Goal: Communication & Community: Answer question/provide support

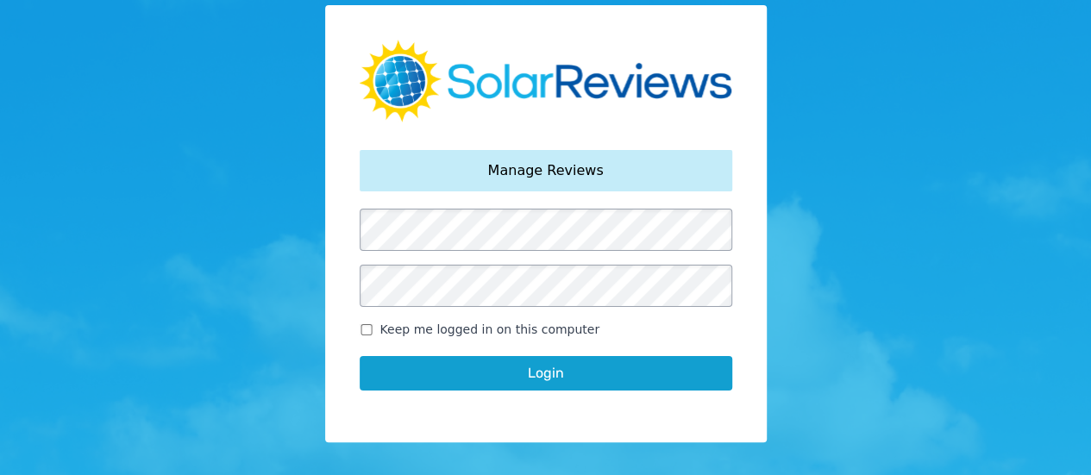
drag, startPoint x: 548, startPoint y: 348, endPoint x: 548, endPoint y: 360, distance: 12.1
click at [548, 356] on div "Login" at bounding box center [546, 373] width 373 height 69
click at [548, 360] on button "Login" at bounding box center [546, 373] width 373 height 34
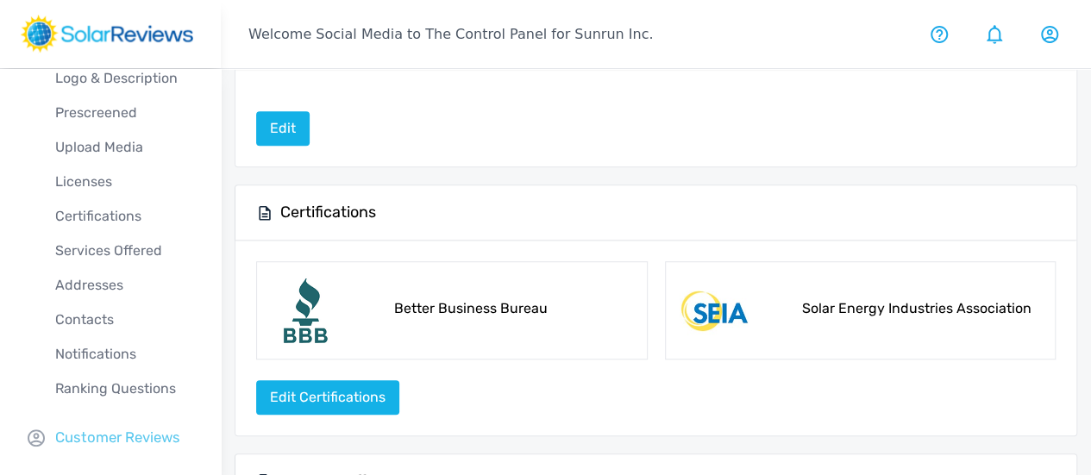
scroll to position [110, 0]
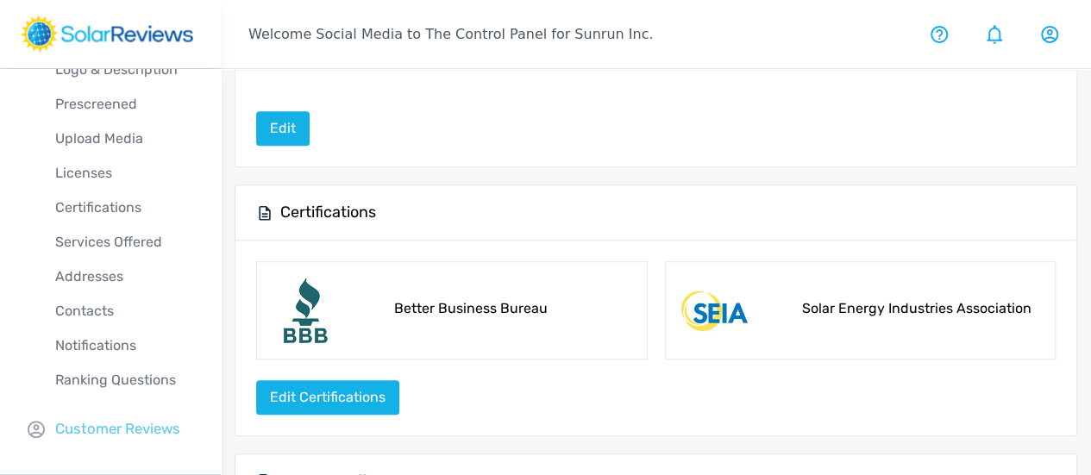
click at [114, 429] on p "Customer Reviews" at bounding box center [117, 429] width 125 height 22
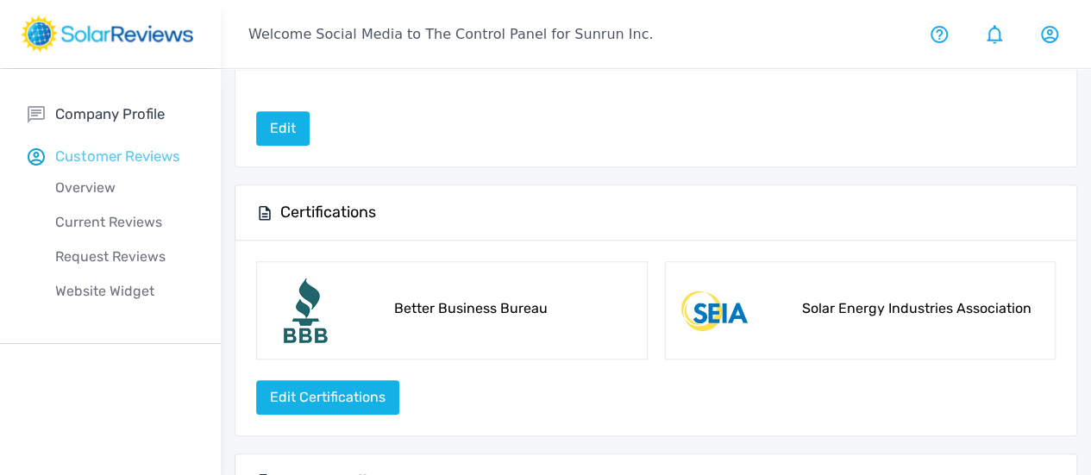
scroll to position [0, 0]
click at [128, 217] on p "Current Reviews" at bounding box center [124, 222] width 193 height 21
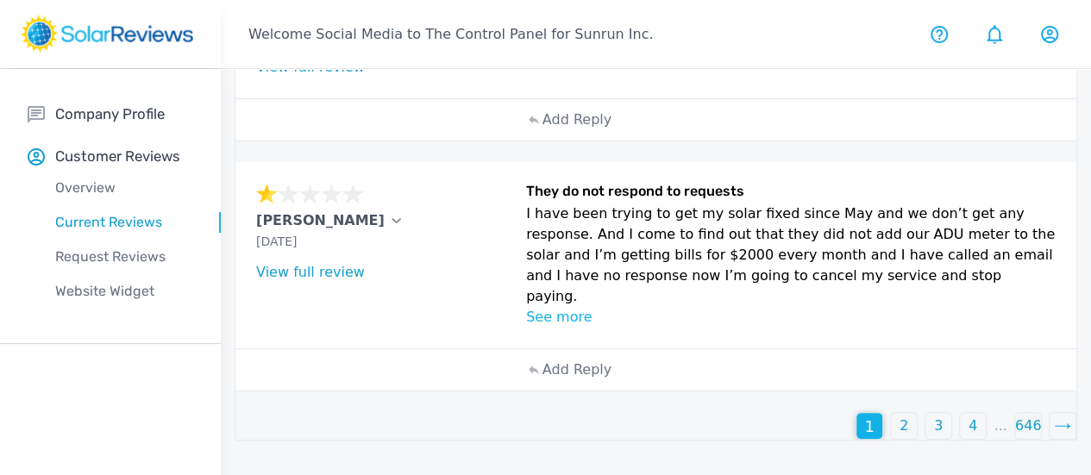
scroll to position [1191, 0]
click at [890, 440] on div "2" at bounding box center [904, 426] width 28 height 28
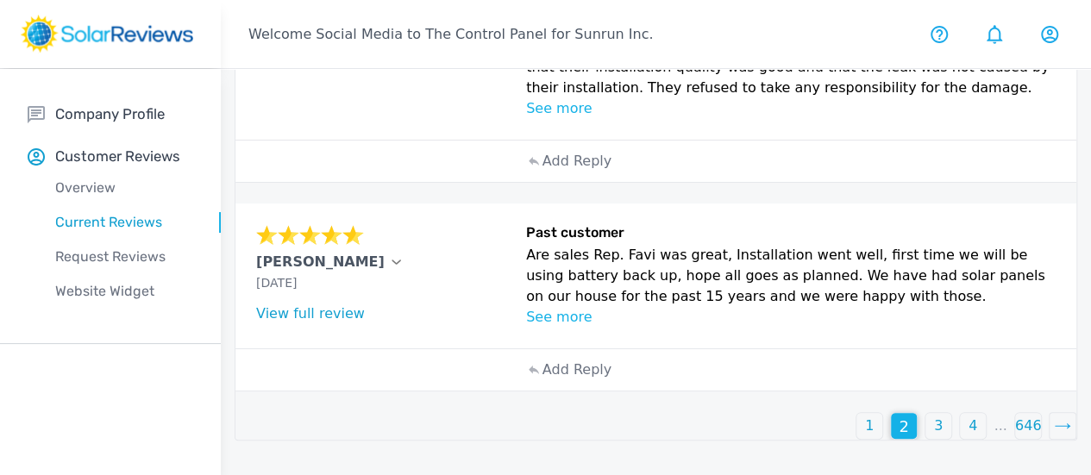
click at [891, 439] on div "2" at bounding box center [904, 426] width 26 height 26
click at [925, 438] on div "3" at bounding box center [938, 426] width 26 height 26
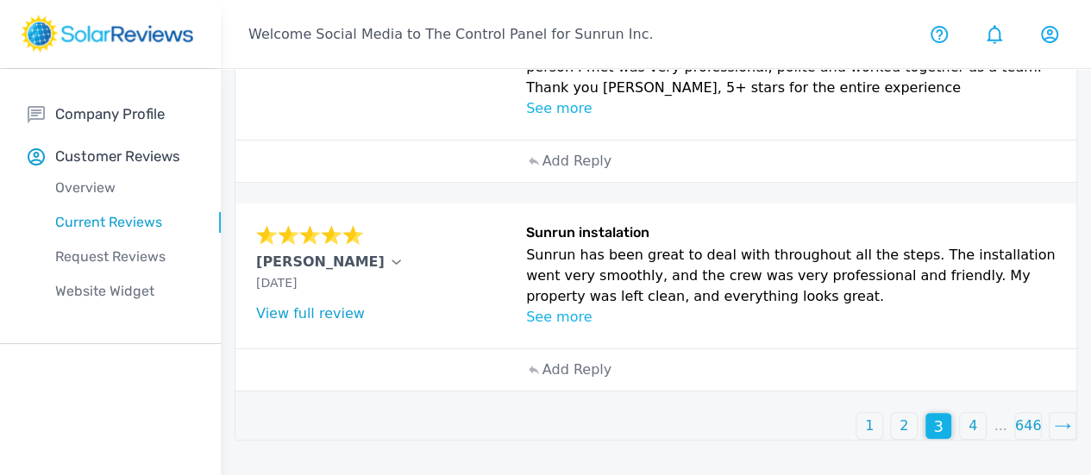
scroll to position [1108, 0]
click at [960, 439] on div "4" at bounding box center [973, 426] width 26 height 26
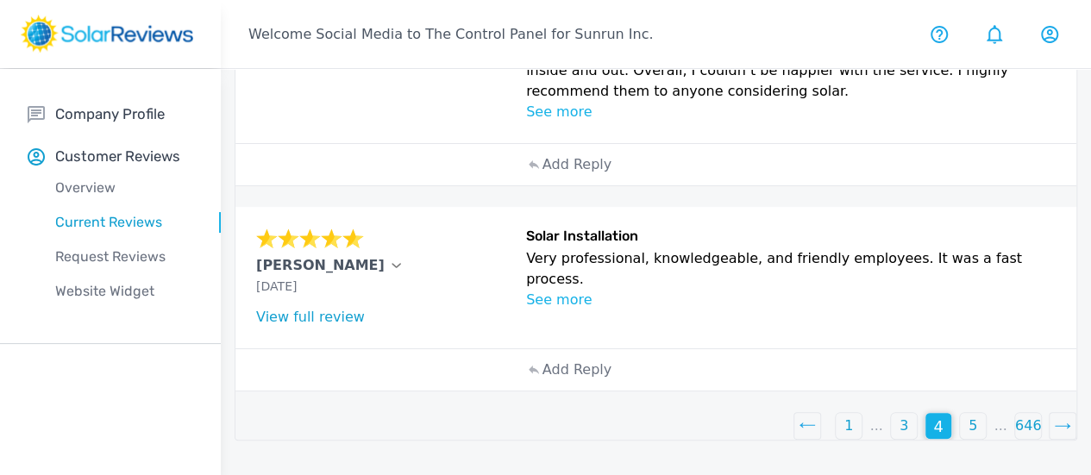
click at [960, 439] on div "5" at bounding box center [973, 426] width 26 height 26
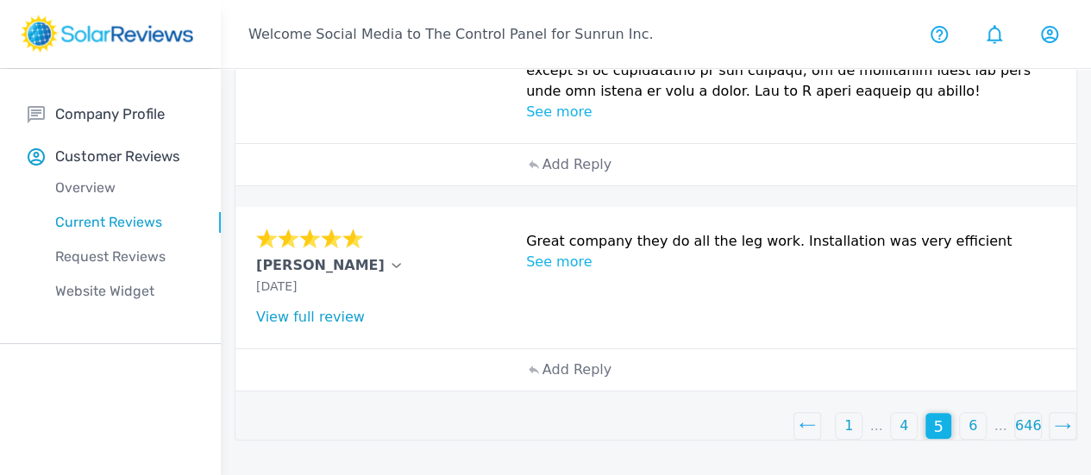
scroll to position [1702, 0]
click at [968, 436] on p "6" at bounding box center [972, 426] width 9 height 21
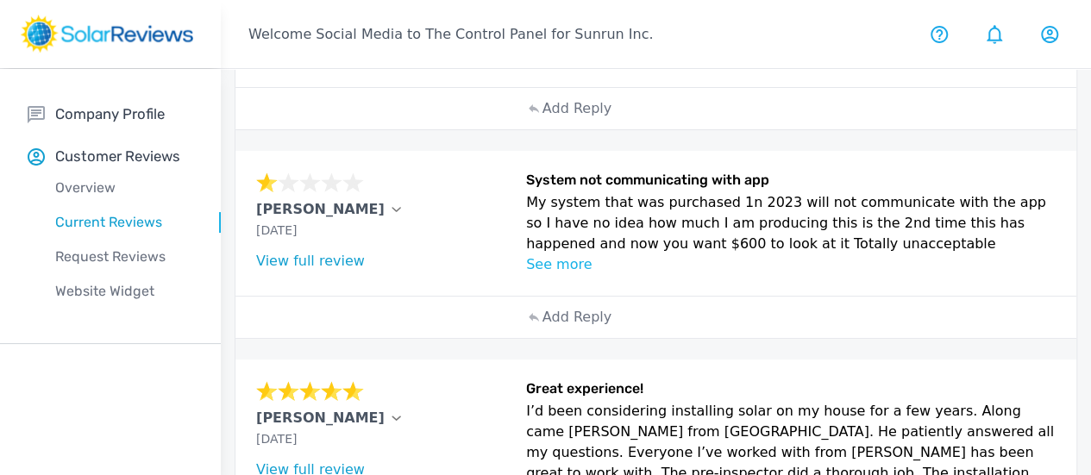
scroll to position [522, 0]
click at [518, 339] on div "Add Reply" at bounding box center [569, 318] width 103 height 41
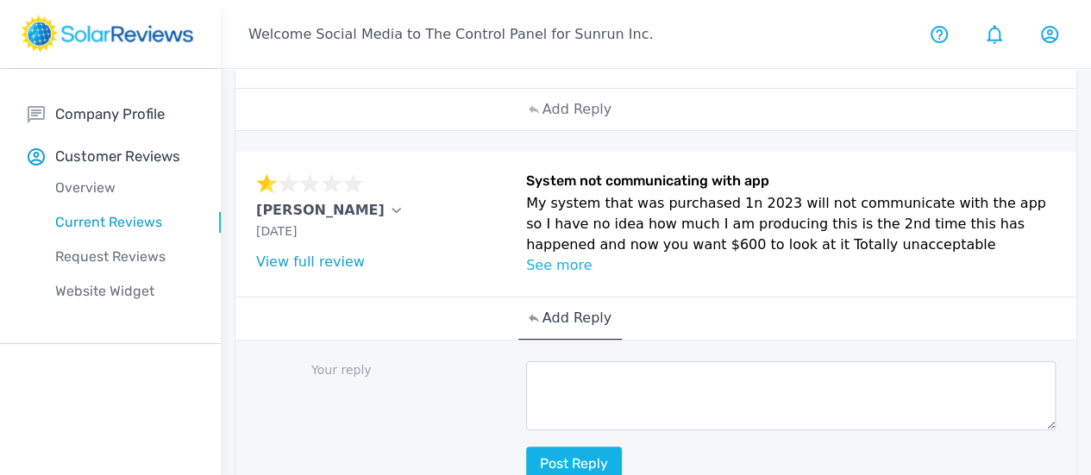
click at [526, 430] on textarea at bounding box center [791, 395] width 530 height 69
paste textarea "Thank you for bringing this to our attention, [Customer Name]. My name is [Your…"
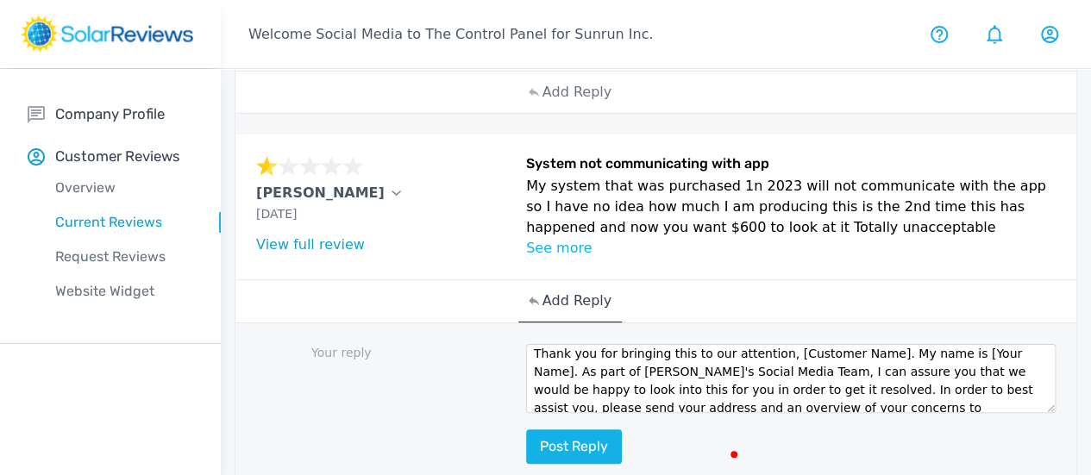
scroll to position [0, 0]
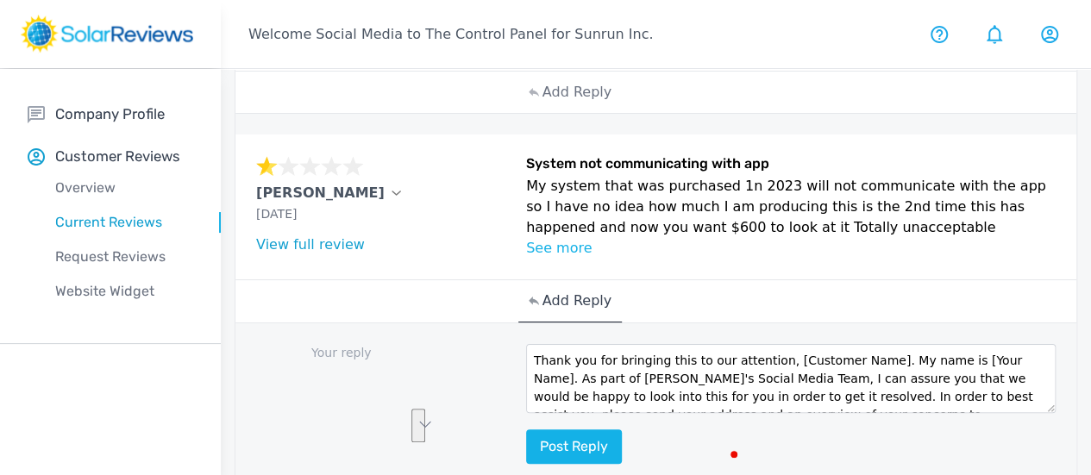
drag, startPoint x: 620, startPoint y: 438, endPoint x: 680, endPoint y: 411, distance: 65.2
click at [680, 411] on textarea "Thank you for bringing this to our attention, [Customer Name]. My name is [Your…" at bounding box center [791, 378] width 530 height 69
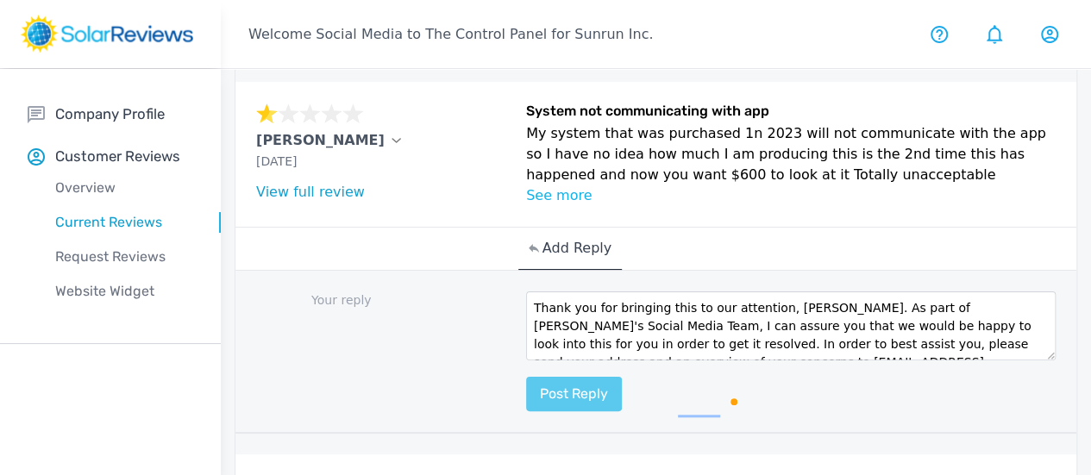
type textarea "Thank you for bringing this to our attention, David. As part of Sunrun's Social…"
click at [526, 411] on button "Post reply" at bounding box center [574, 394] width 96 height 34
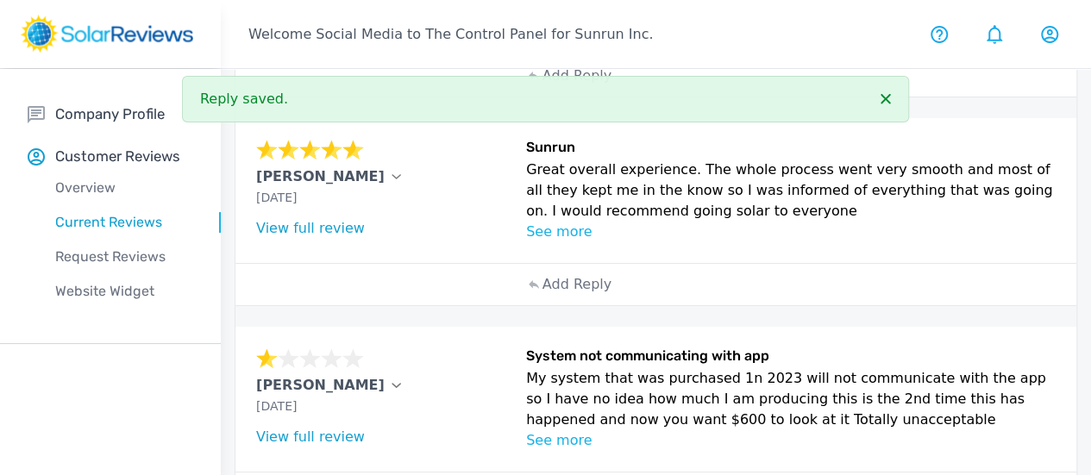
scroll to position [327, 0]
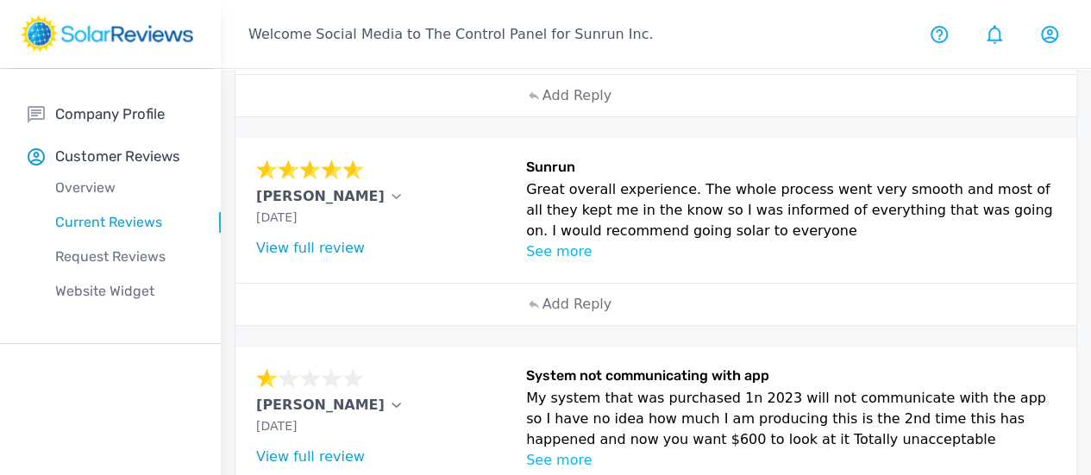
click at [589, 325] on div "Add Reply" at bounding box center [656, 304] width 276 height 41
click at [518, 325] on div "Add Reply" at bounding box center [569, 304] width 103 height 41
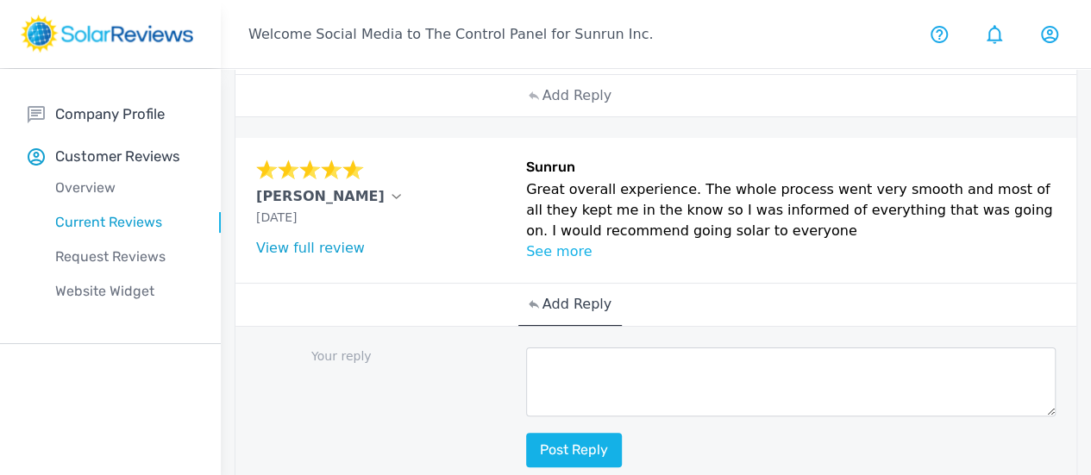
click at [526, 396] on textarea at bounding box center [791, 382] width 530 height 69
paste textarea "We're thrilled you had a good experience, [Customer Name]! We really appreciate…"
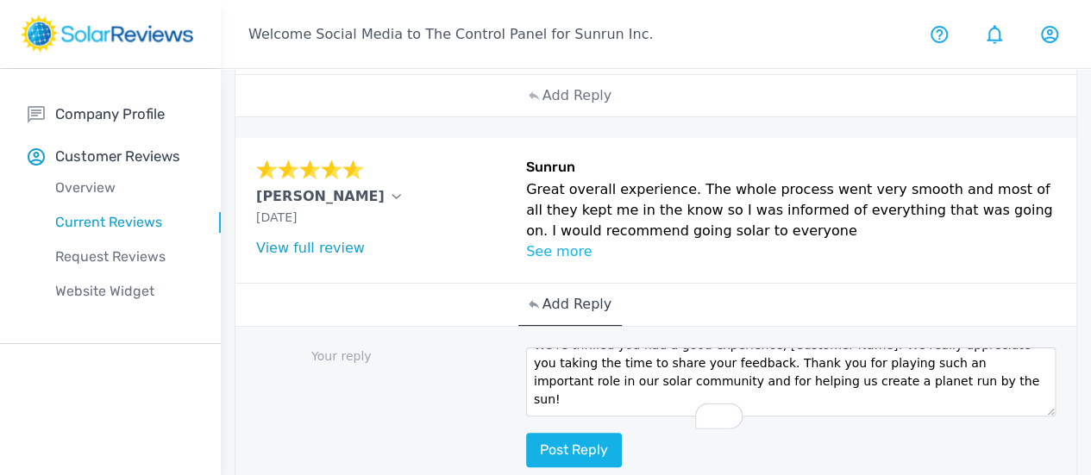
scroll to position [0, 0]
click at [526, 373] on textarea "We're thrilled you had a good experience, [Customer Name]! We really appreciate…" at bounding box center [791, 382] width 530 height 69
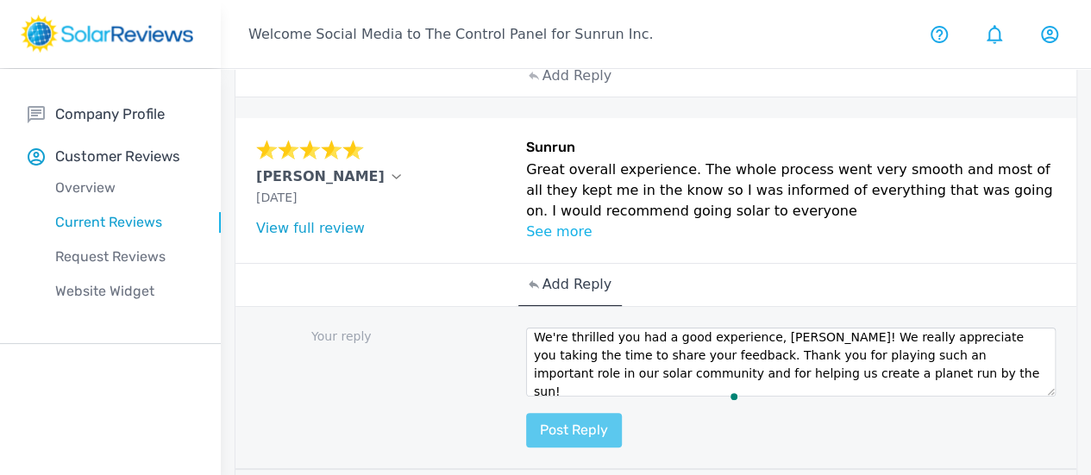
type textarea "We're thrilled you had a good experience, Frank! We really appreciate you takin…"
click at [526, 446] on button "Post reply" at bounding box center [574, 430] width 96 height 34
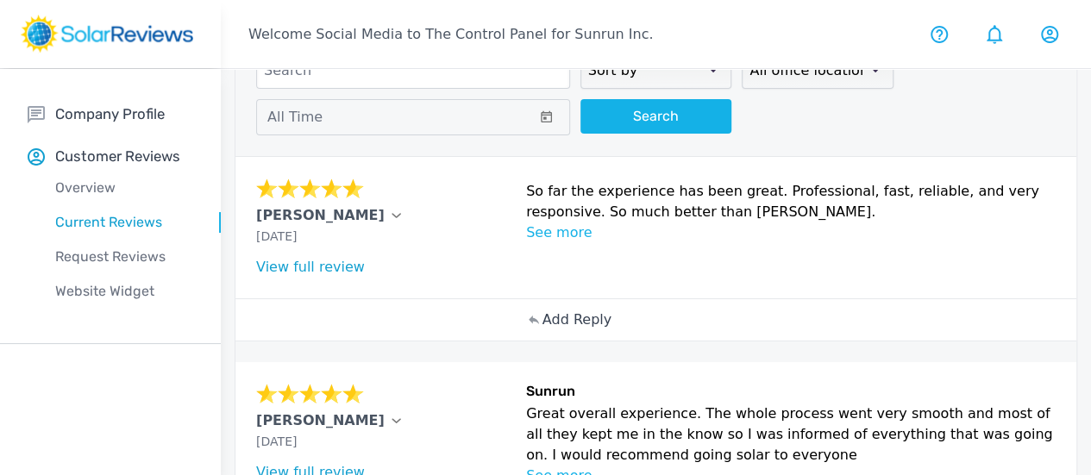
click at [518, 311] on div "Add Reply" at bounding box center [569, 319] width 103 height 41
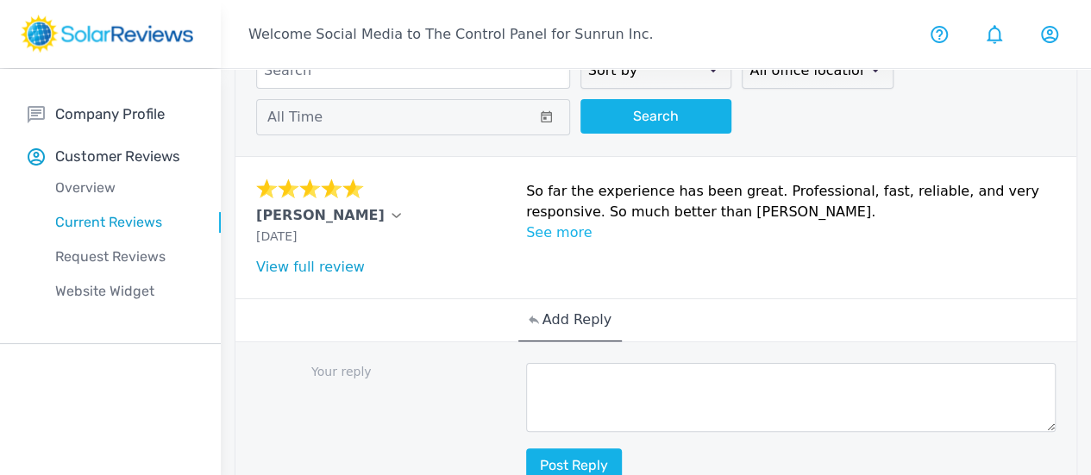
click at [526, 442] on div "Post reply" at bounding box center [791, 423] width 530 height 120
click at [526, 443] on div "Post reply" at bounding box center [791, 423] width 530 height 120
click at [542, 412] on textarea "To enrich screen reader interactions, please activate Accessibility in Grammarl…" at bounding box center [791, 397] width 530 height 69
paste textarea "Your review brightened our day, [Customer Name]! Thanks for taking the time to …"
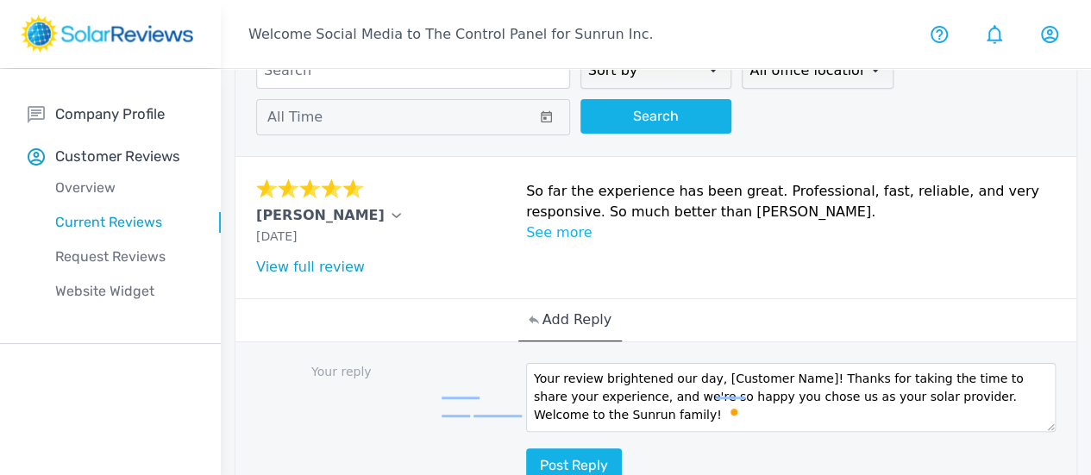
click at [700, 378] on textarea "Your review brightened our day, [Customer Name]! Thanks for taking the time to …" at bounding box center [791, 397] width 530 height 69
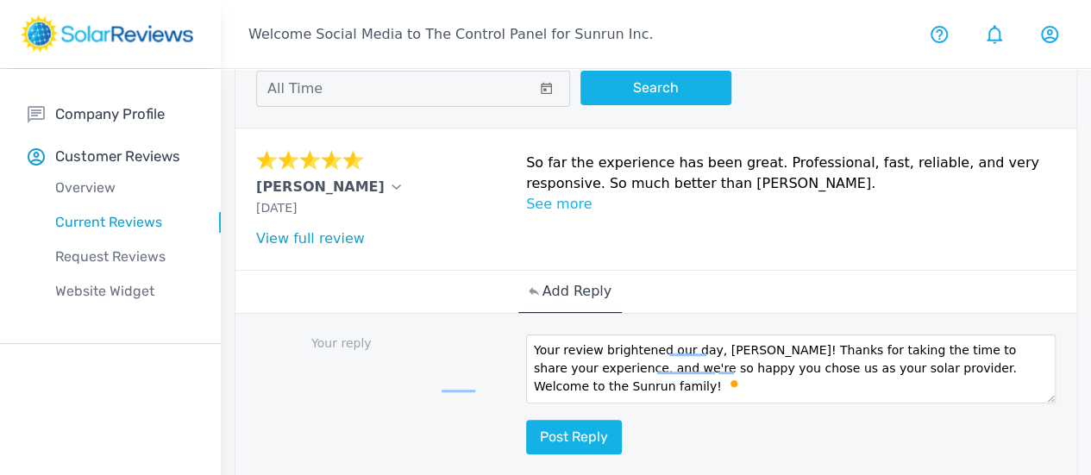
scroll to position [335, 0]
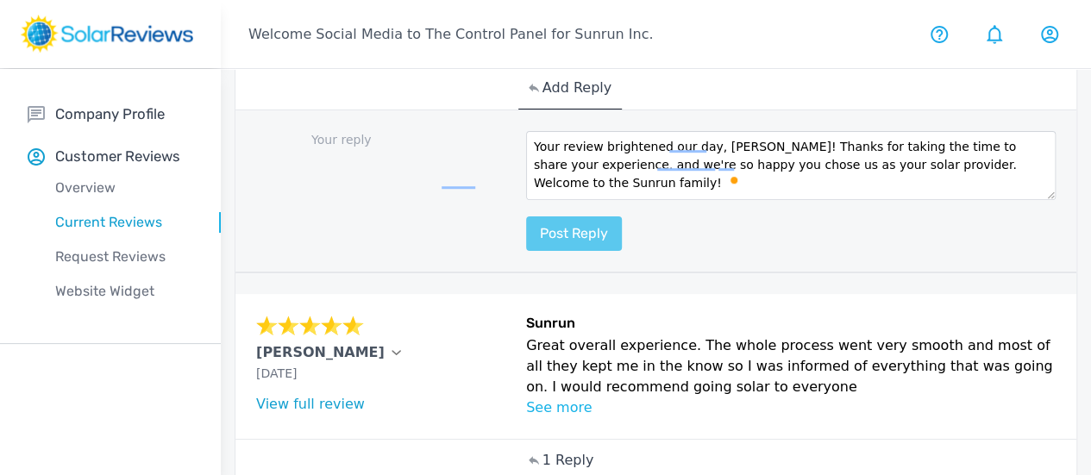
type textarea "Your review brightened our day, Donavan! Thanks for taking the time to share yo…"
click at [526, 230] on button "Post reply" at bounding box center [574, 233] width 96 height 34
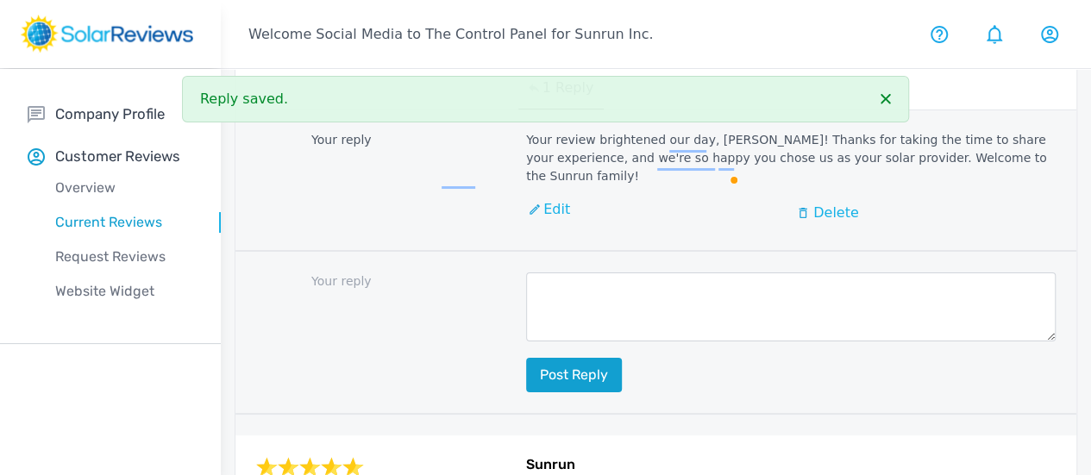
scroll to position [0, 0]
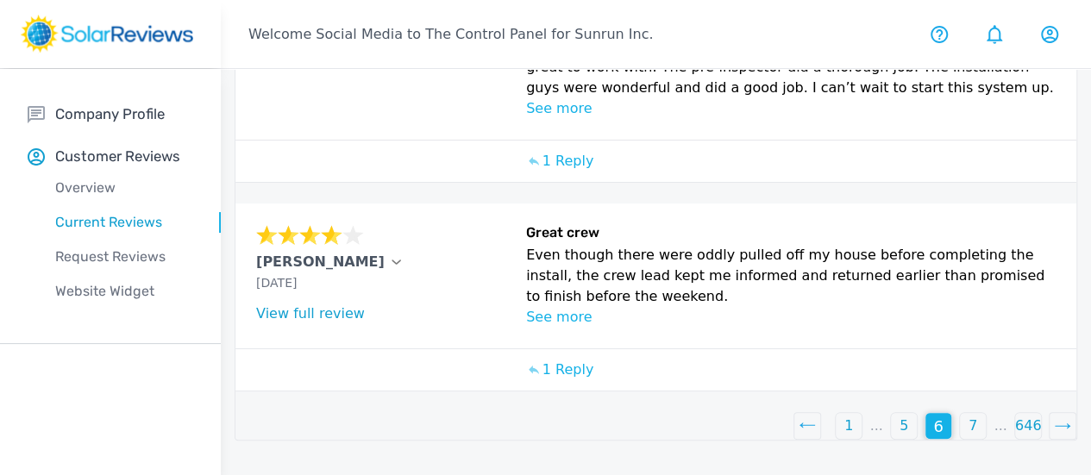
click at [891, 439] on div "5" at bounding box center [904, 426] width 26 height 26
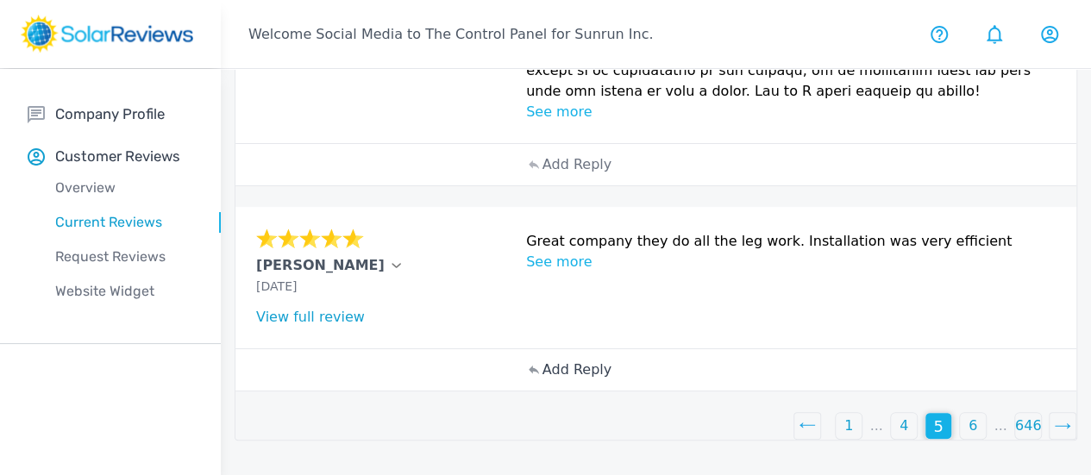
click at [542, 380] on p "Add Reply" at bounding box center [576, 370] width 69 height 21
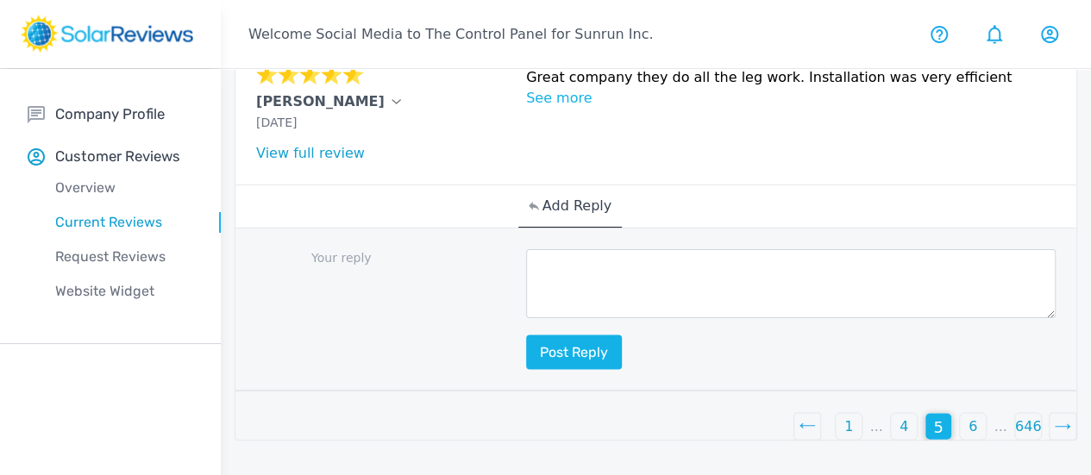
click at [594, 287] on textarea at bounding box center [791, 283] width 530 height 69
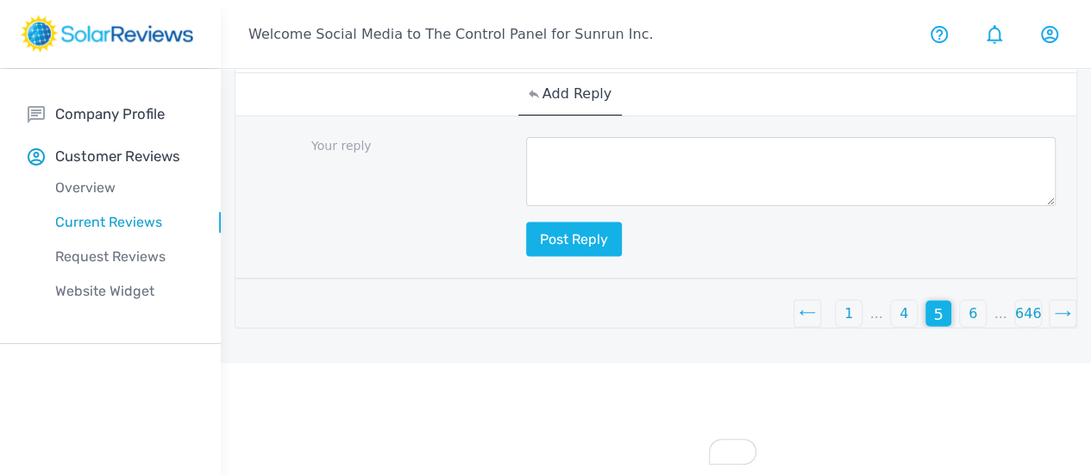
paste textarea "Your review brightened our day, [Customer Name]! Thanks for taking the time to …"
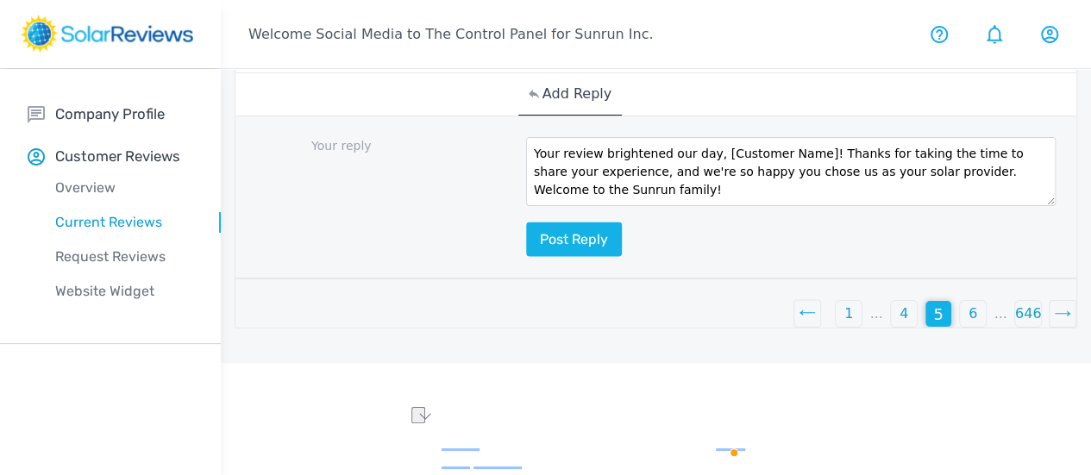
drag, startPoint x: 619, startPoint y: 273, endPoint x: 709, endPoint y: 282, distance: 90.2
click at [709, 206] on textarea "Your review brightened our day, [Customer Name]! Thanks for taking the time to …" at bounding box center [791, 171] width 530 height 69
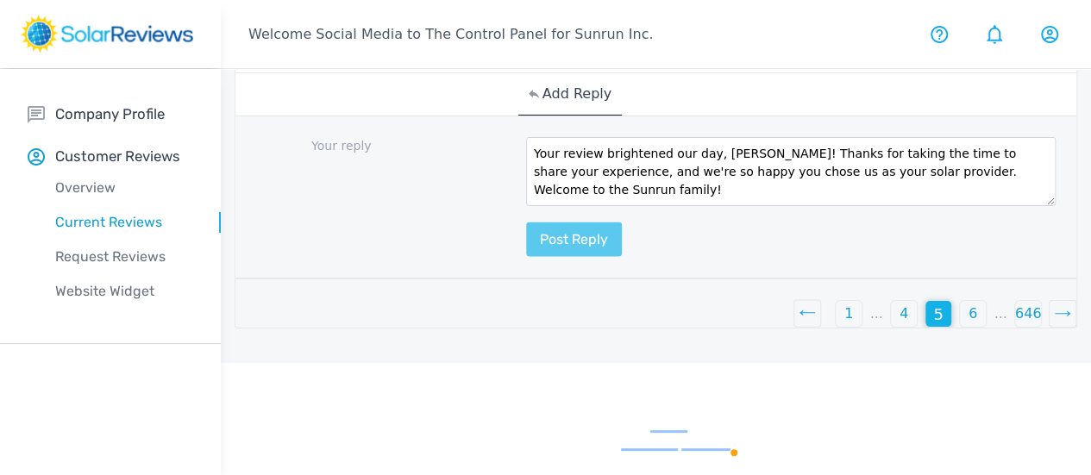
type textarea "Your review brightened our day, [PERSON_NAME]! Thanks for taking the time to sh…"
click at [526, 257] on button "Post reply" at bounding box center [574, 239] width 96 height 34
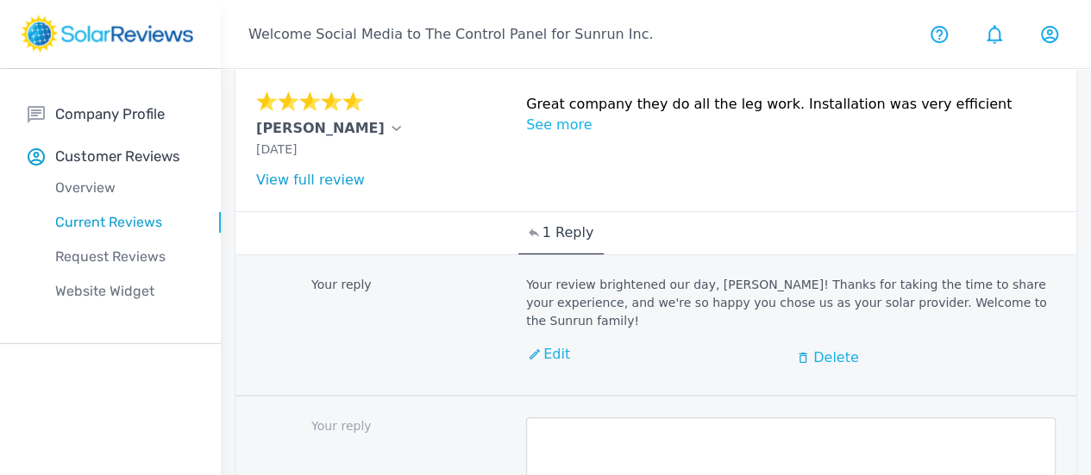
scroll to position [1594, 0]
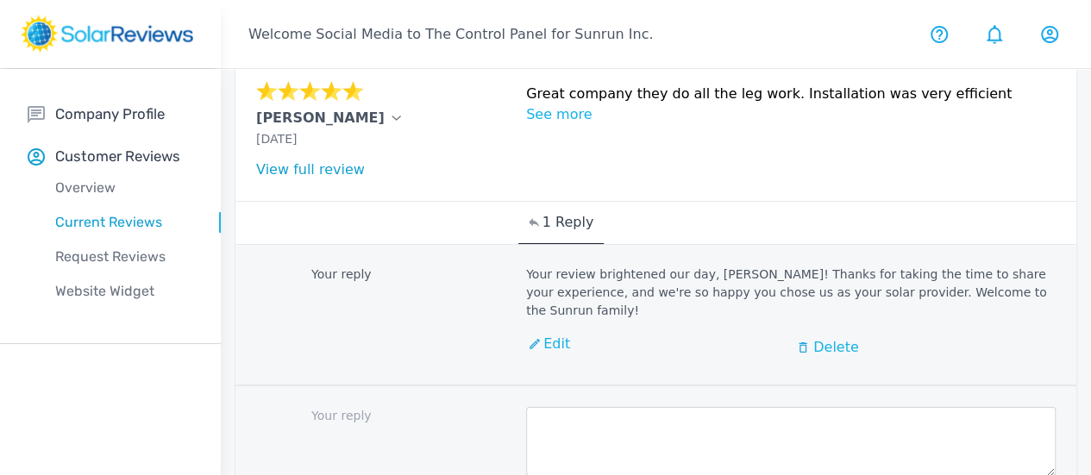
click at [530, 38] on div "Add Reply" at bounding box center [656, 17] width 276 height 41
click at [542, 28] on p "Add Reply" at bounding box center [576, 17] width 69 height 21
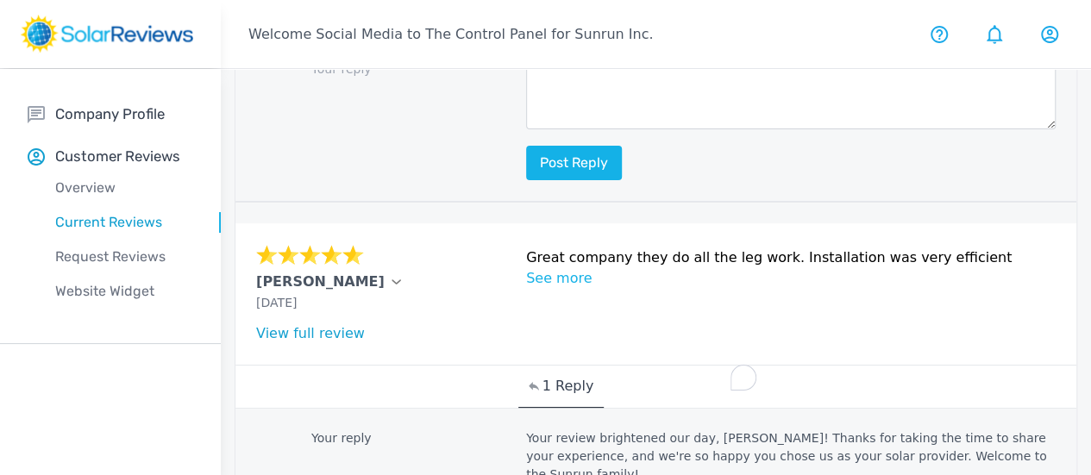
click at [526, 129] on textarea "To enrich screen reader interactions, please activate Accessibility in Grammarl…" at bounding box center [791, 94] width 530 height 69
paste textarea "Thank you for bringing this to our attention, [Customer Name]. My name is [Your…"
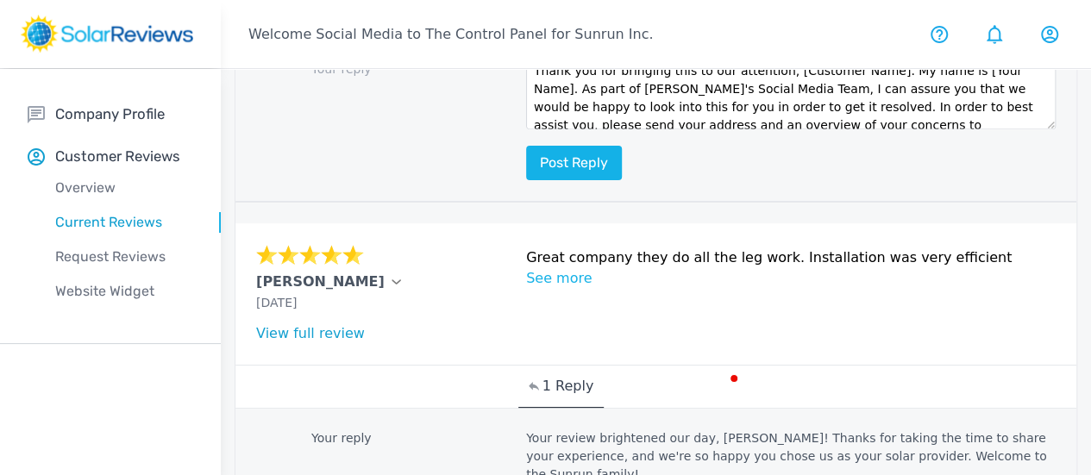
scroll to position [0, 0]
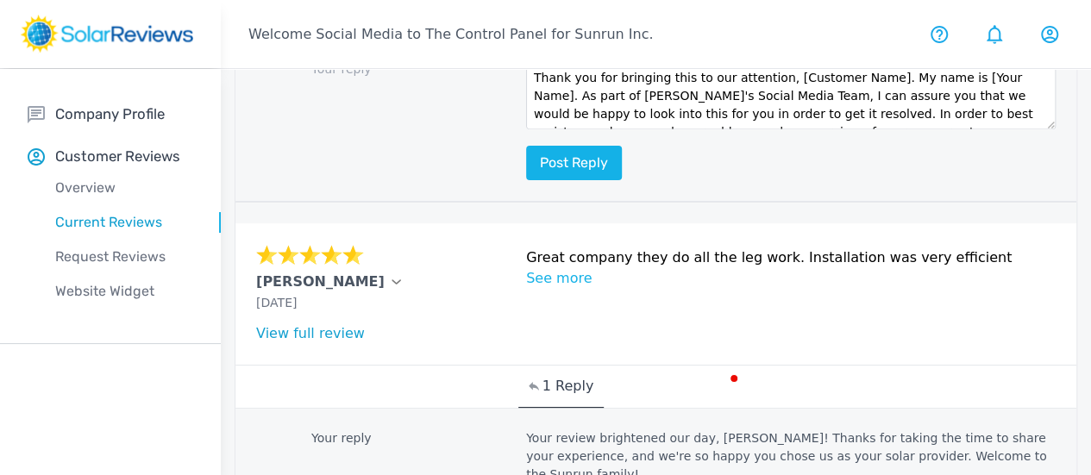
drag, startPoint x: 618, startPoint y: 364, endPoint x: 684, endPoint y: 340, distance: 69.8
click at [684, 129] on textarea "Thank you for bringing this to our attention, [Customer Name]. My name is [Your…" at bounding box center [791, 94] width 530 height 69
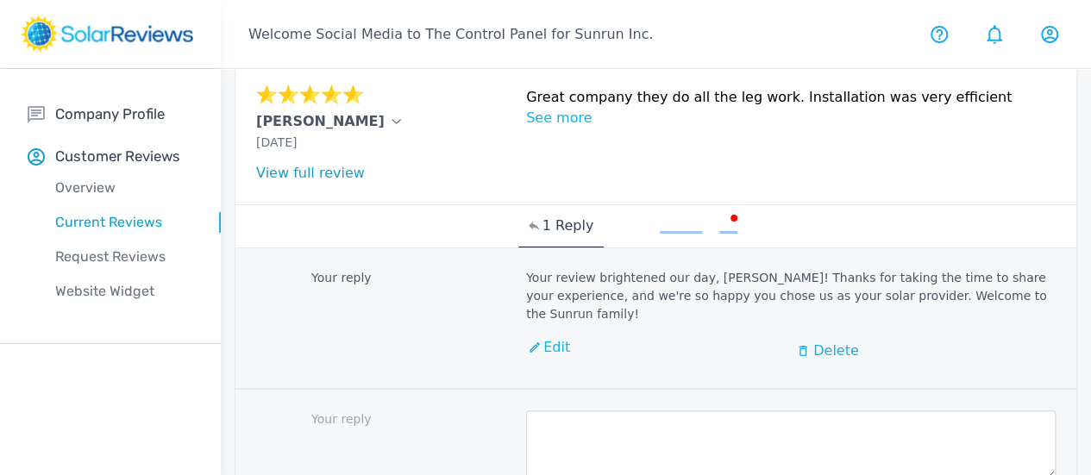
scroll to position [1747, 0]
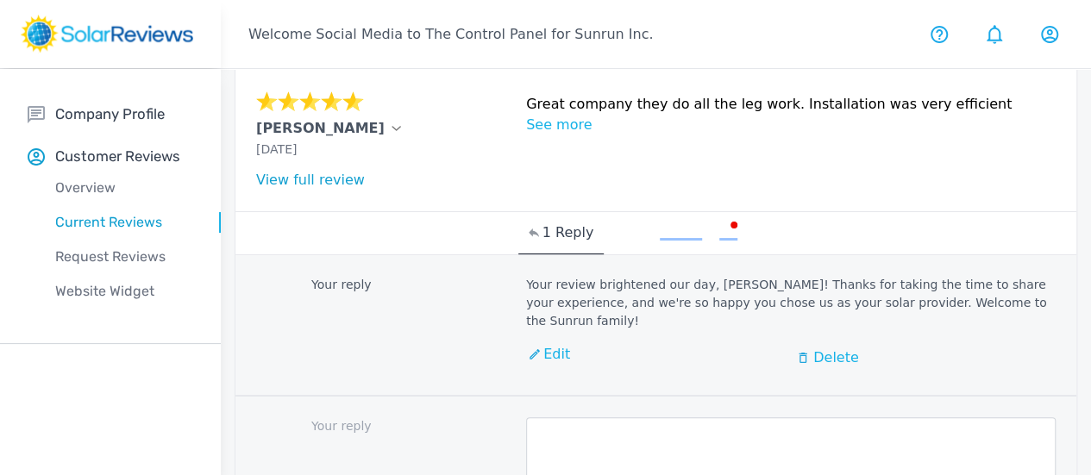
type textarea "Thank you for bringing this to our attention, PJC. As part of [PERSON_NAME]'s S…"
click at [526, 27] on button "Post reply" at bounding box center [574, 9] width 96 height 34
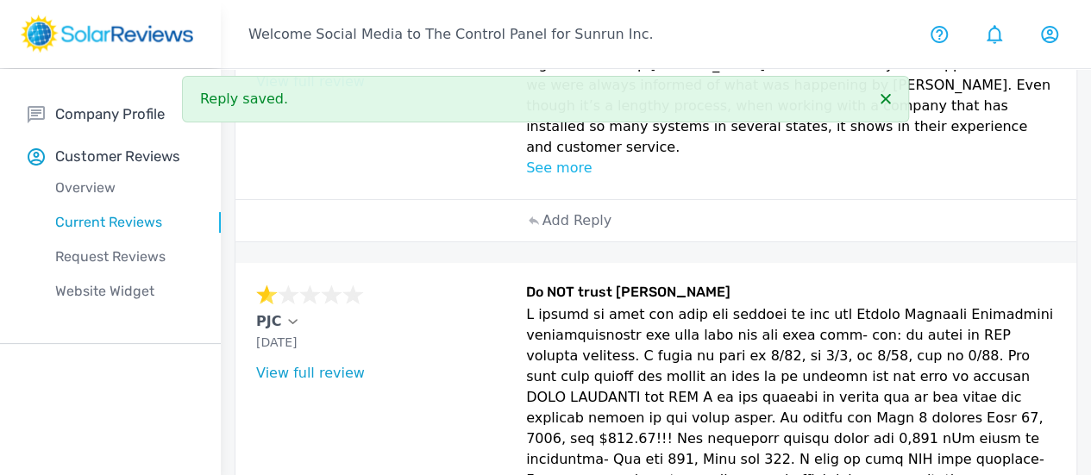
scroll to position [848, 0]
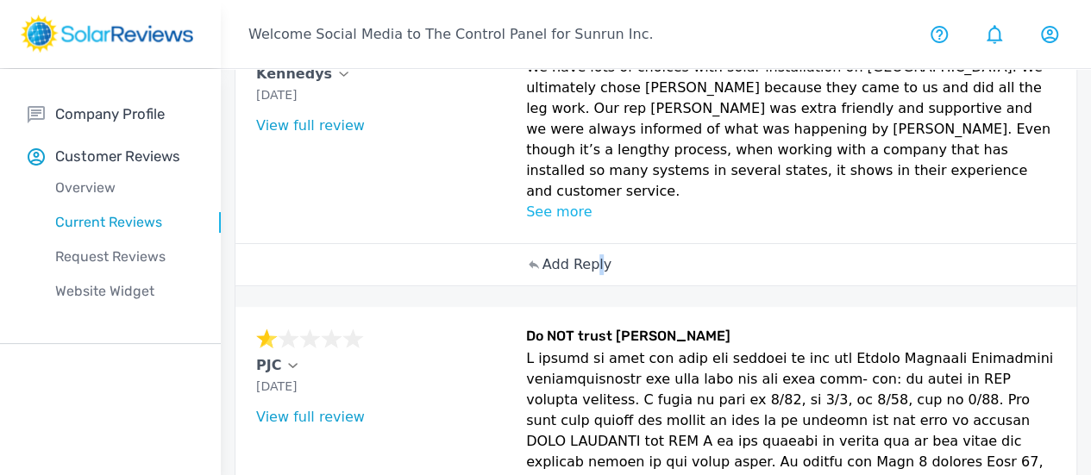
click at [542, 275] on p "Add Reply" at bounding box center [576, 264] width 69 height 21
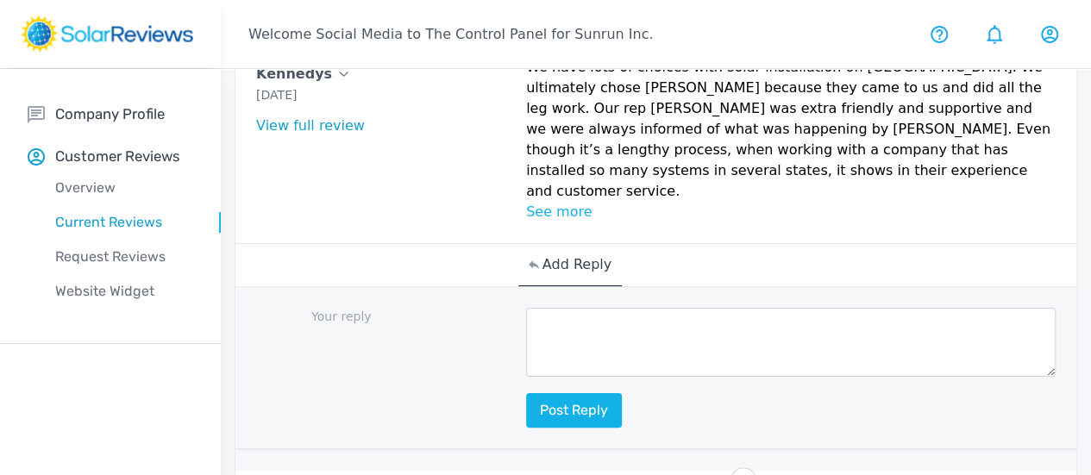
click at [526, 377] on textarea "To enrich screen reader interactions, please activate Accessibility in Grammarl…" at bounding box center [791, 342] width 530 height 69
paste textarea "This is awesome, [Customer Name]! Your positive feedback is like a ray of sunsh…"
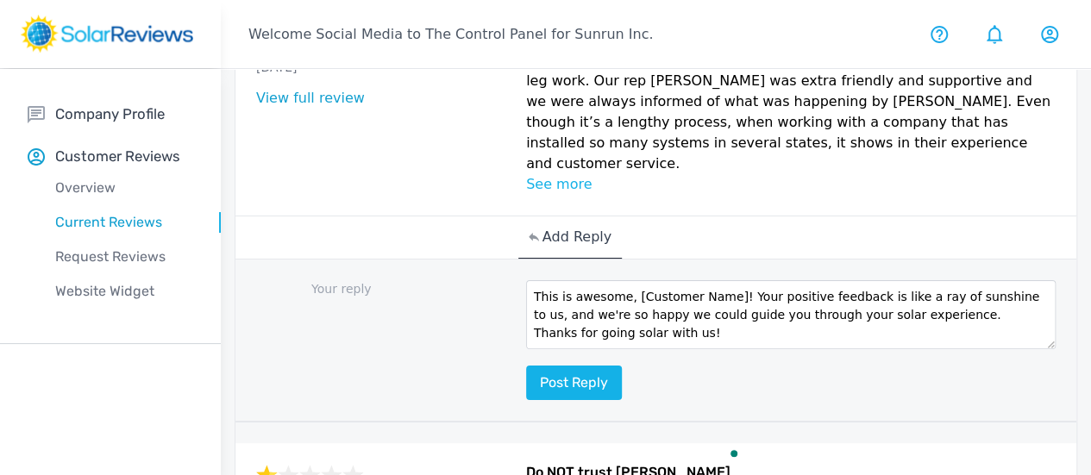
scroll to position [0, 0]
drag, startPoint x: 535, startPoint y: 415, endPoint x: 626, endPoint y: 423, distance: 91.8
click at [626, 349] on textarea "This is awesome, [Customer Name]! Your positive feedback is like a ray of sunsh…" at bounding box center [791, 314] width 530 height 69
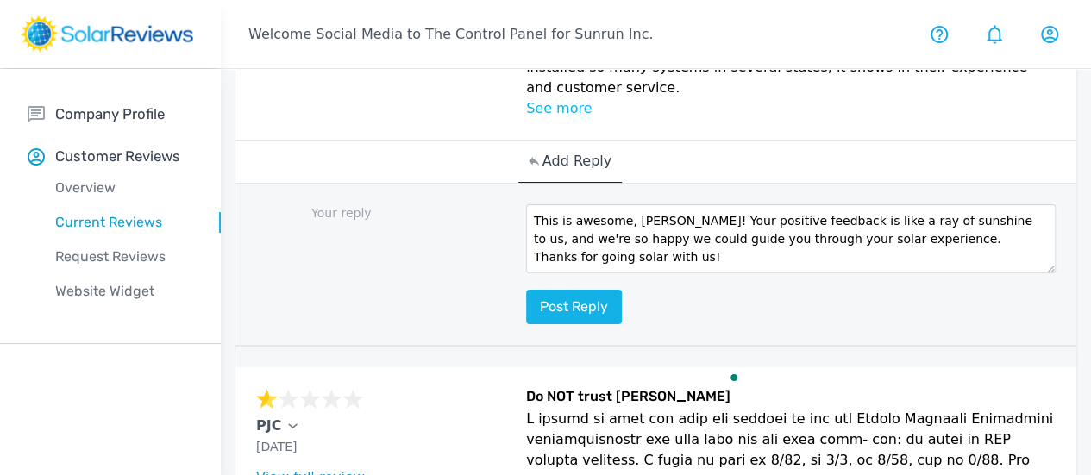
scroll to position [1010, 0]
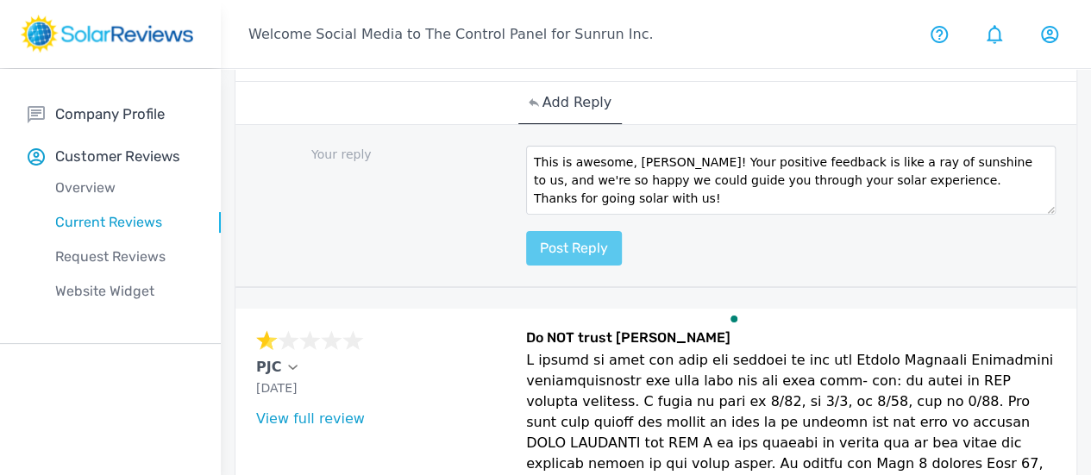
type textarea "This is awesome, [PERSON_NAME]! Your positive feedback is like a ray of sunshin…"
click at [526, 266] on button "Post reply" at bounding box center [574, 248] width 96 height 34
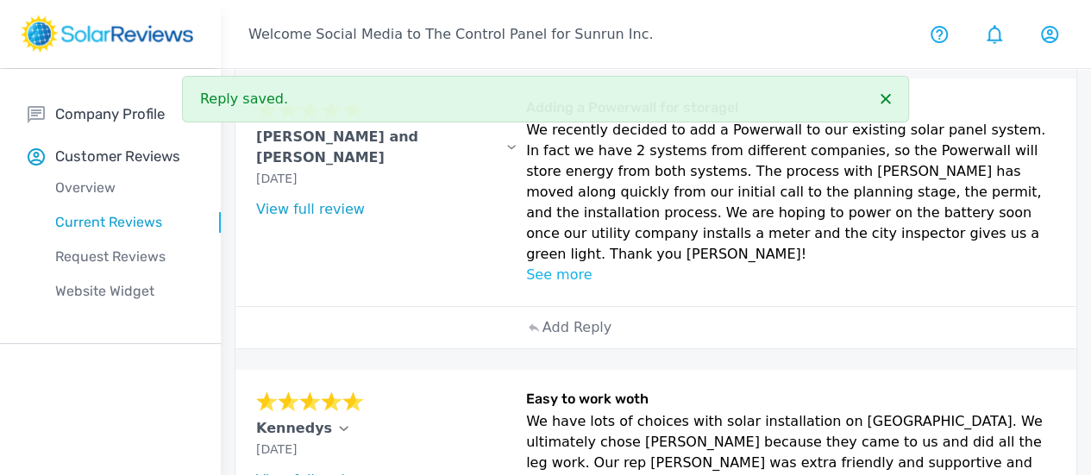
scroll to position [490, 0]
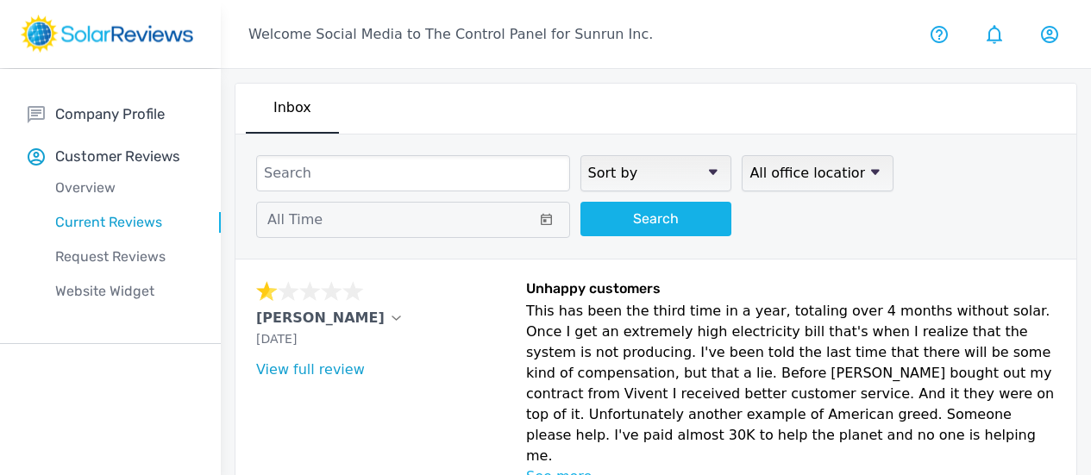
scroll to position [490, 0]
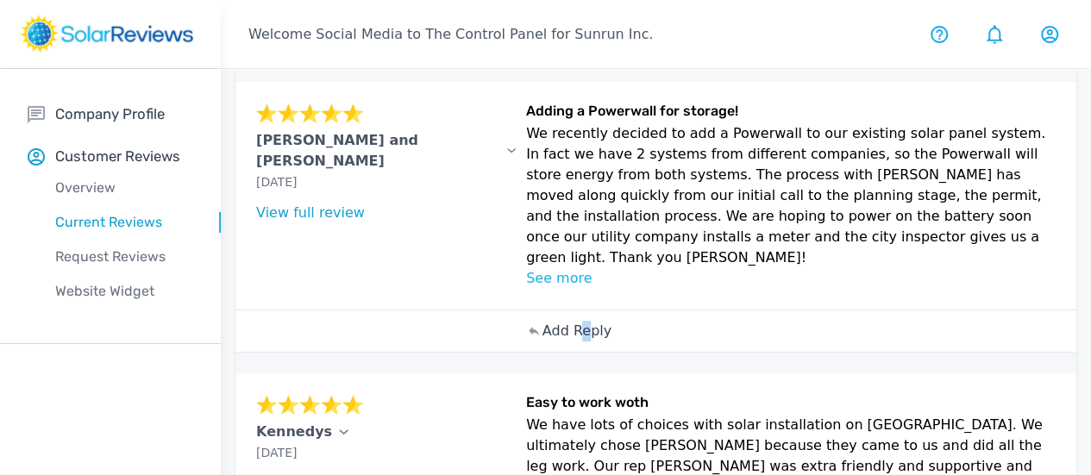
click at [542, 342] on p "Add Reply" at bounding box center [576, 331] width 69 height 21
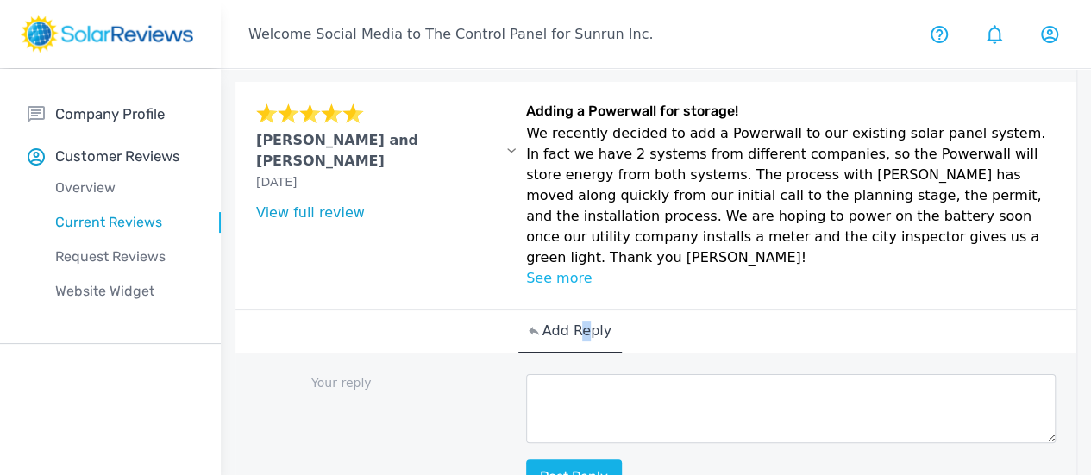
click at [526, 443] on textarea at bounding box center [791, 408] width 530 height 69
paste textarea "Thanks for your review, [Customer Name]! Our goal is to make going solar easy a…"
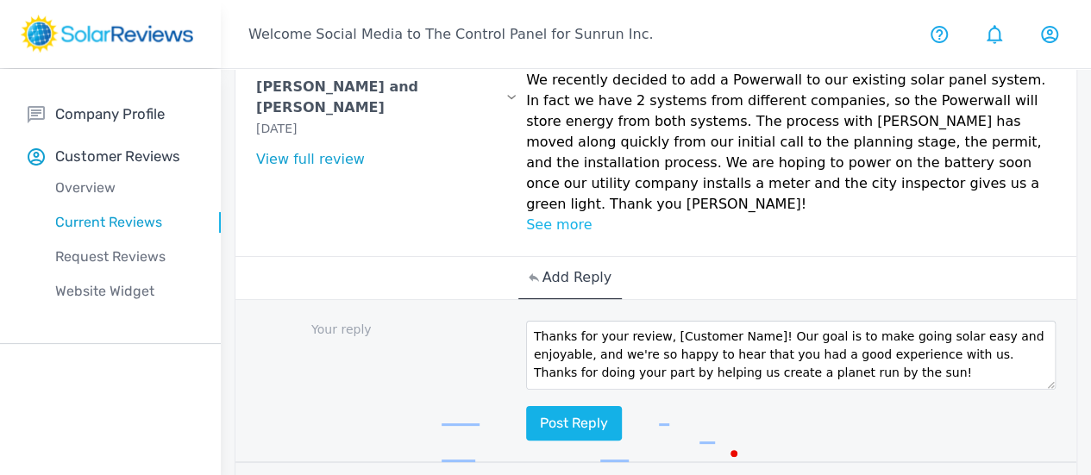
scroll to position [0, 0]
drag, startPoint x: 571, startPoint y: 415, endPoint x: 664, endPoint y: 423, distance: 93.5
click at [664, 390] on textarea "Thanks for your review, [Customer Name]! Our goal is to make going solar easy a…" at bounding box center [791, 355] width 530 height 69
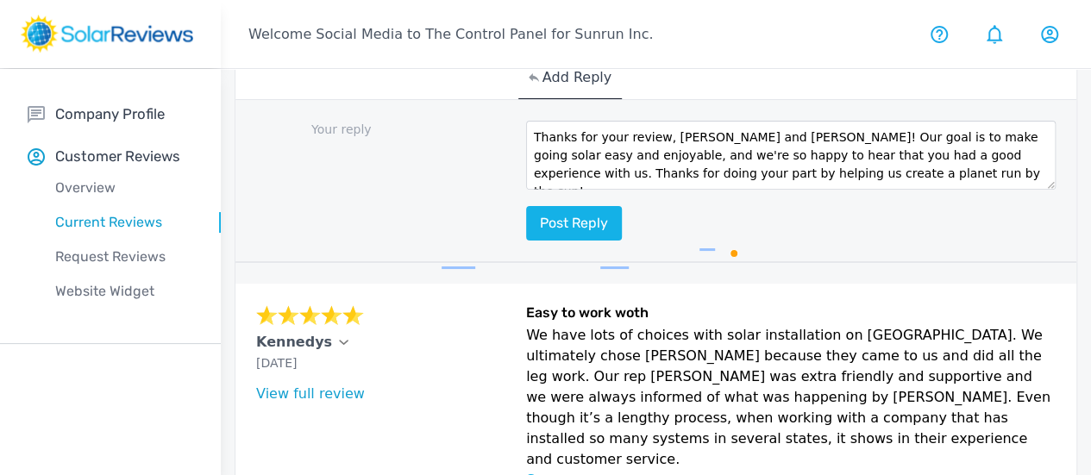
scroll to position [820, 0]
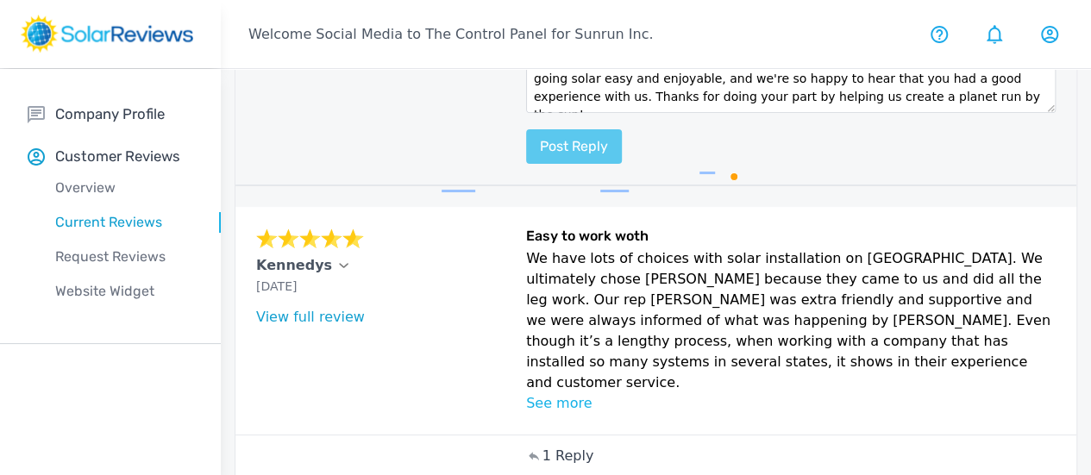
type textarea "Thanks for your review, [PERSON_NAME] and [PERSON_NAME]! Our goal is to make go…"
click at [526, 164] on button "Post reply" at bounding box center [574, 146] width 96 height 34
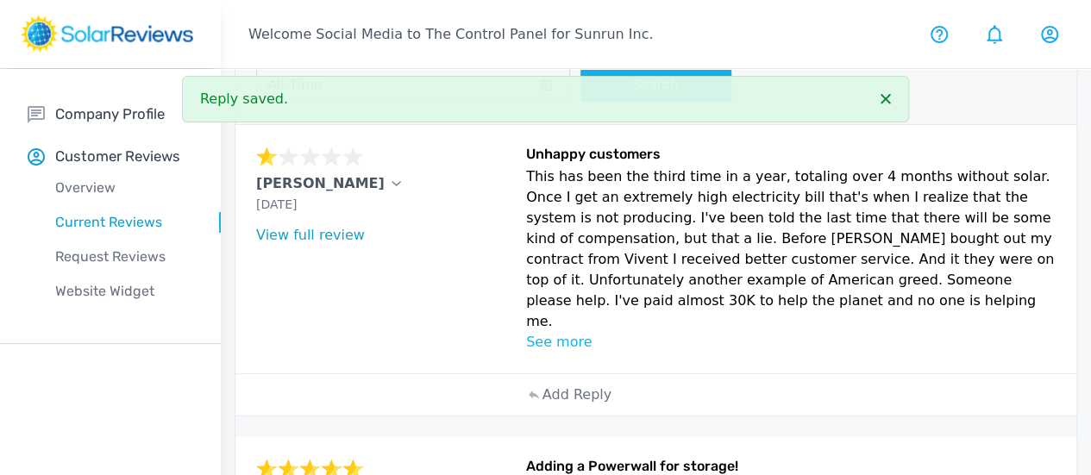
scroll to position [147, 0]
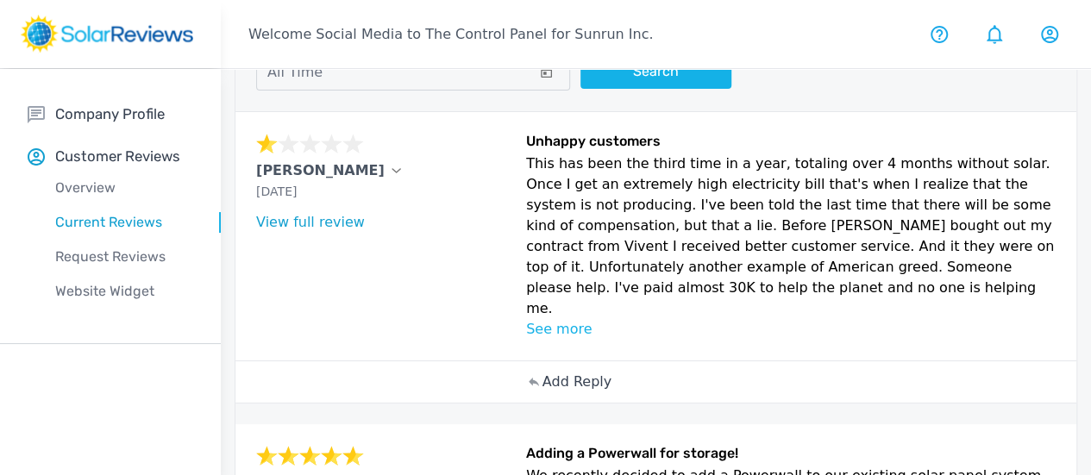
click at [518, 403] on div "Add Reply" at bounding box center [569, 381] width 103 height 41
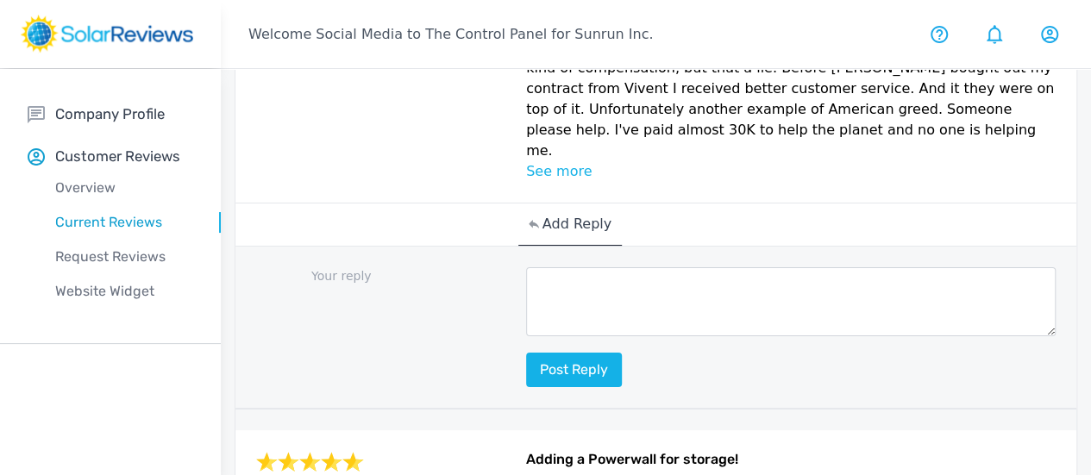
scroll to position [315, 0]
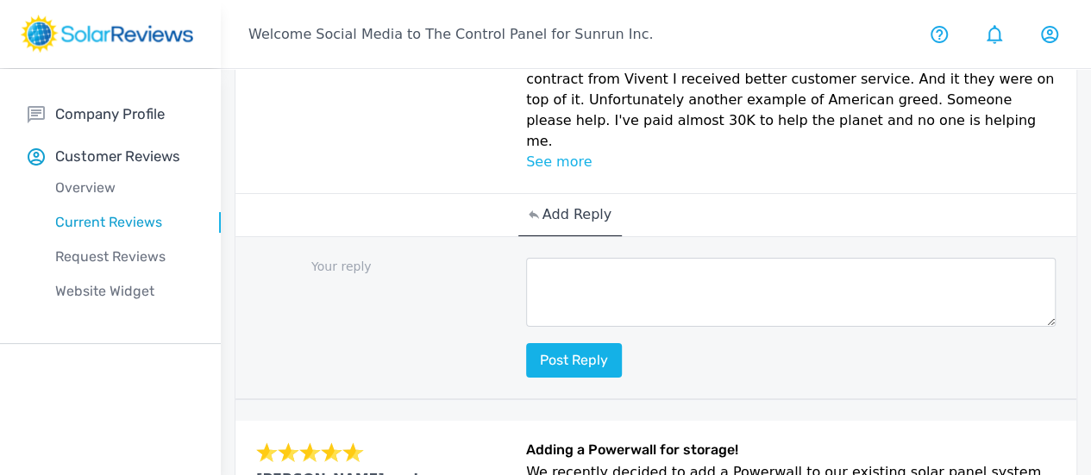
click at [526, 327] on textarea at bounding box center [791, 292] width 530 height 69
paste textarea "We are so sorry to hear this, [Customer Name]! My name is [Your Name], and I am…"
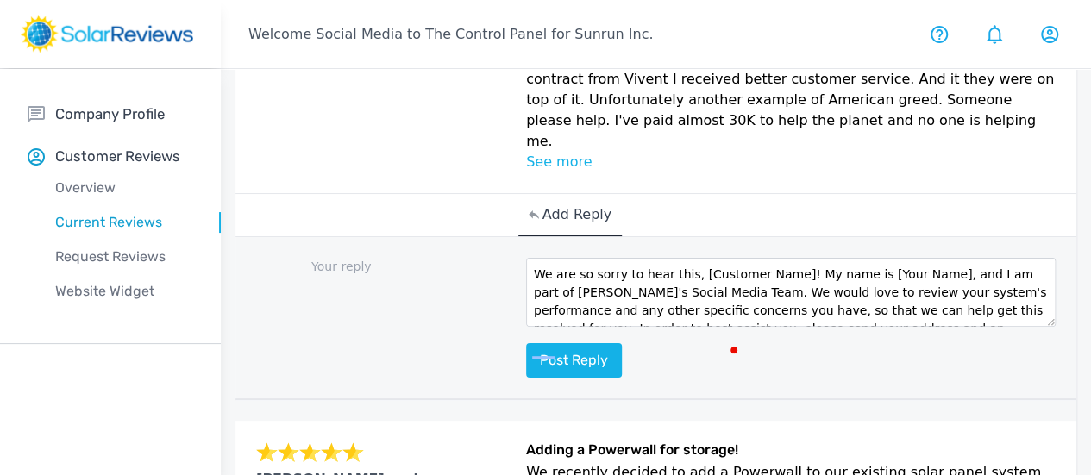
scroll to position [0, 0]
drag, startPoint x: 548, startPoint y: 332, endPoint x: 597, endPoint y: 302, distance: 57.7
click at [597, 302] on div "Your reply We are so sorry to hear this, [Customer Name]! My name is [Your Name…" at bounding box center [655, 318] width 841 height 163
click at [605, 327] on textarea "We are so sorry to hear this, [PERSON_NAME]. I am part of [PERSON_NAME]'s Socia…" at bounding box center [791, 292] width 530 height 69
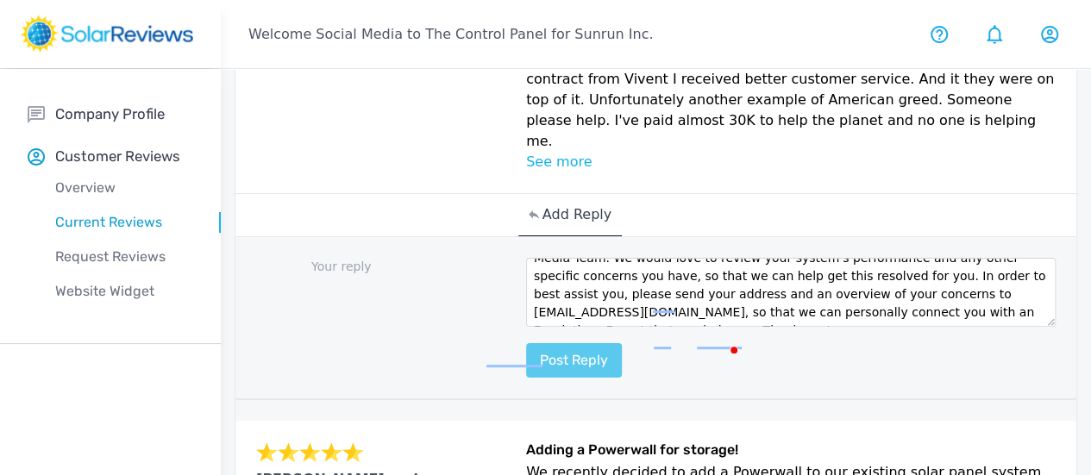
type textarea "We are so sorry to hear this, [PERSON_NAME]. I am part of [PERSON_NAME]'s Socia…"
click at [526, 378] on button "Post reply" at bounding box center [574, 360] width 96 height 34
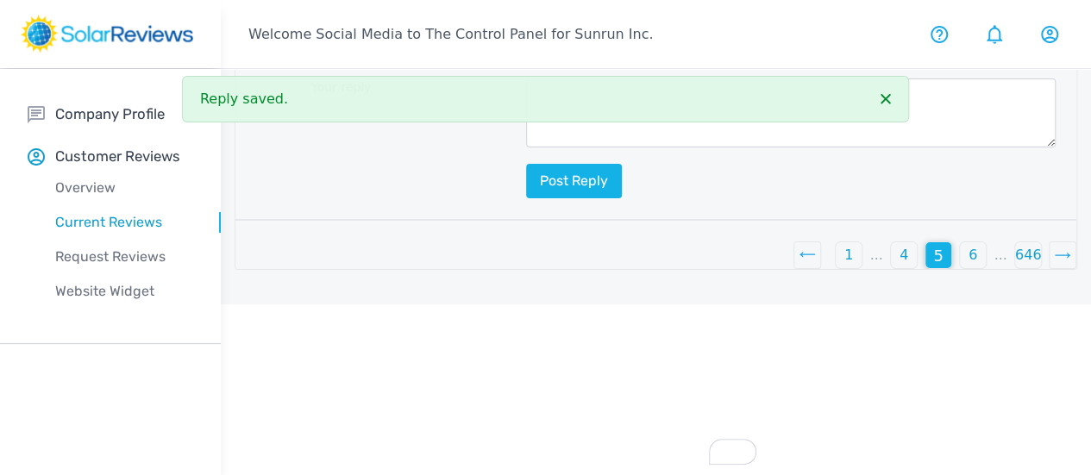
scroll to position [3393, 0]
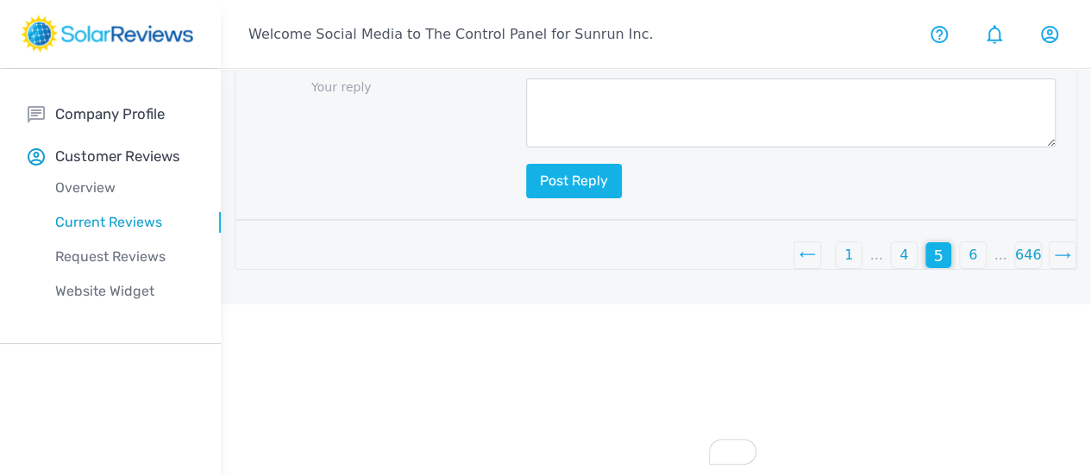
click at [891, 268] on div "4" at bounding box center [904, 255] width 26 height 26
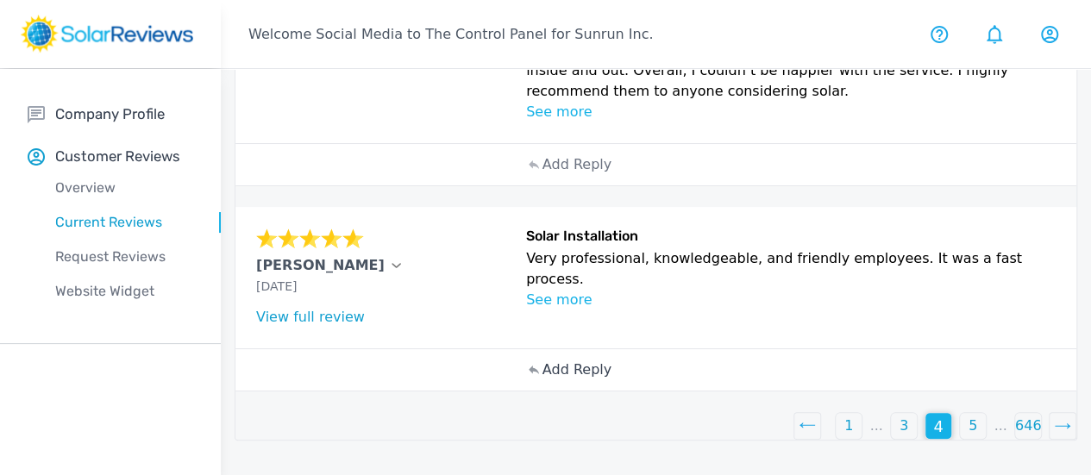
click at [542, 380] on p "Add Reply" at bounding box center [576, 370] width 69 height 21
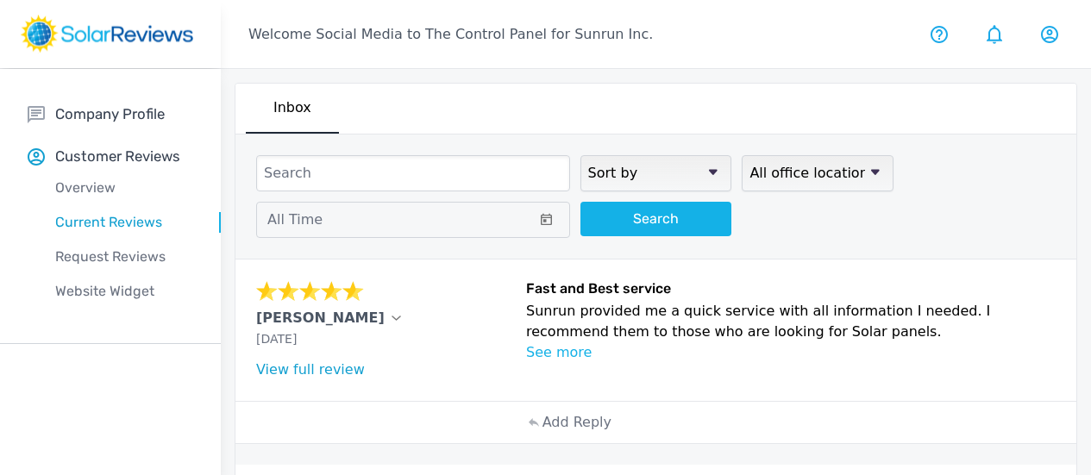
scroll to position [1300, 0]
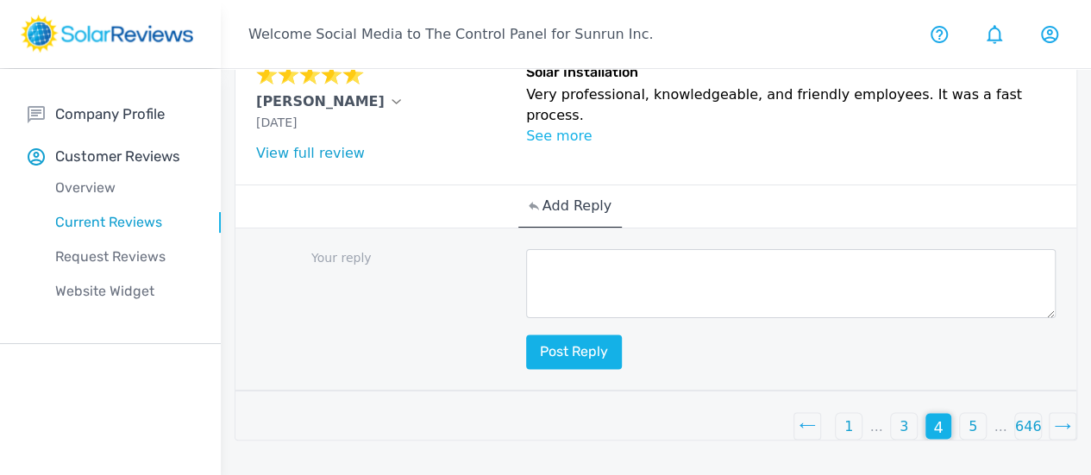
click at [526, 296] on textarea at bounding box center [791, 283] width 530 height 69
paste textarea "This is awesome, [Customer Name]! Your positive feedback is like a ray of sunsh…"
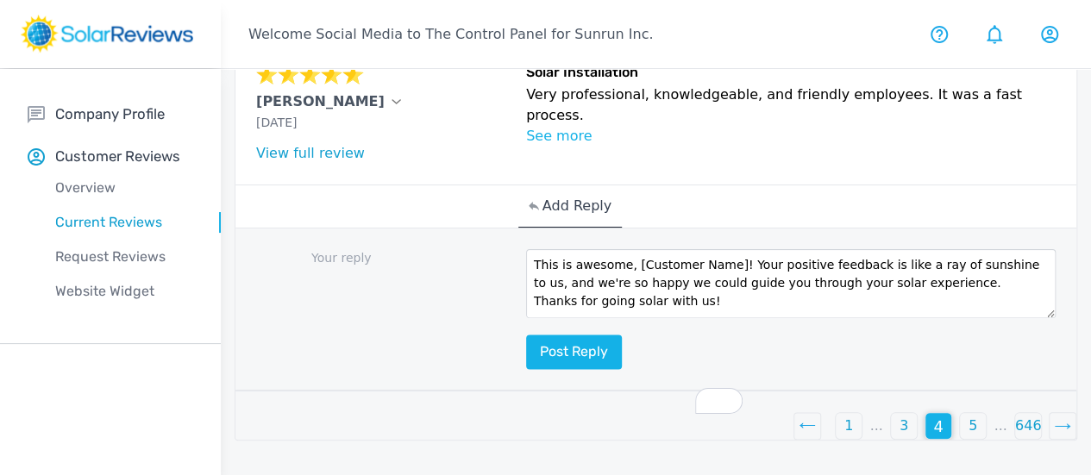
scroll to position [10, 0]
click at [618, 272] on textarea "This is awesome, [Customer Name]! Your positive feedback is like a ray of sunsh…" at bounding box center [791, 283] width 530 height 69
type textarea "This is awesome, Fran! Your positive feedback is like a ray of sunshine to us, …"
click at [526, 352] on button "Post reply" at bounding box center [574, 352] width 96 height 34
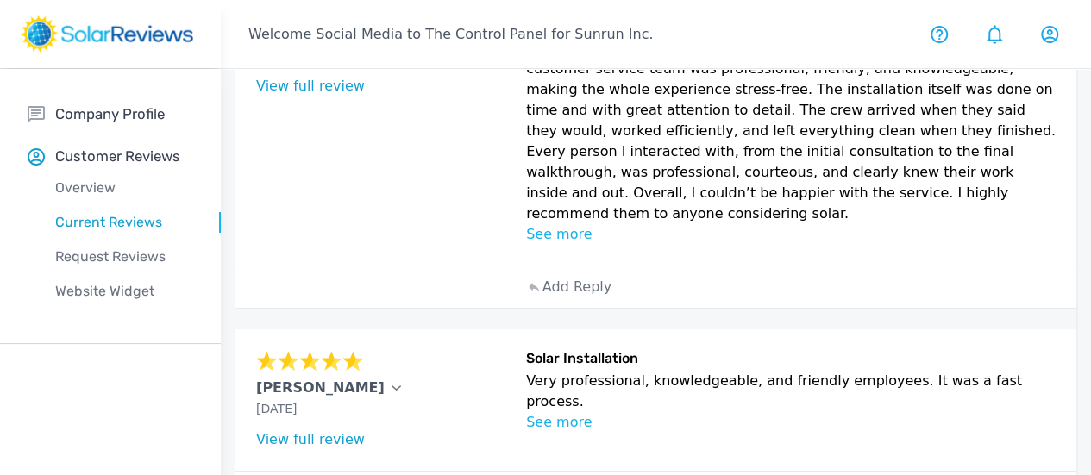
scroll to position [929, 0]
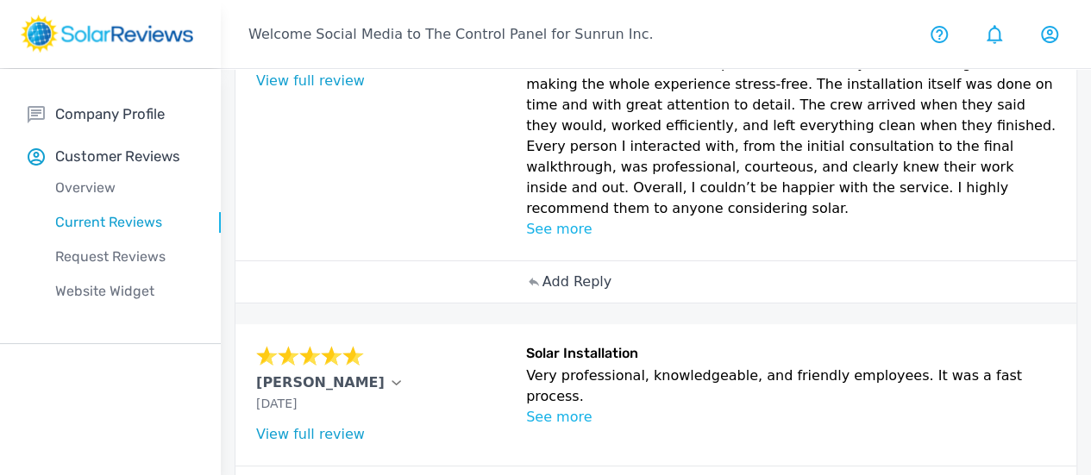
click at [542, 292] on p "Add Reply" at bounding box center [576, 282] width 69 height 21
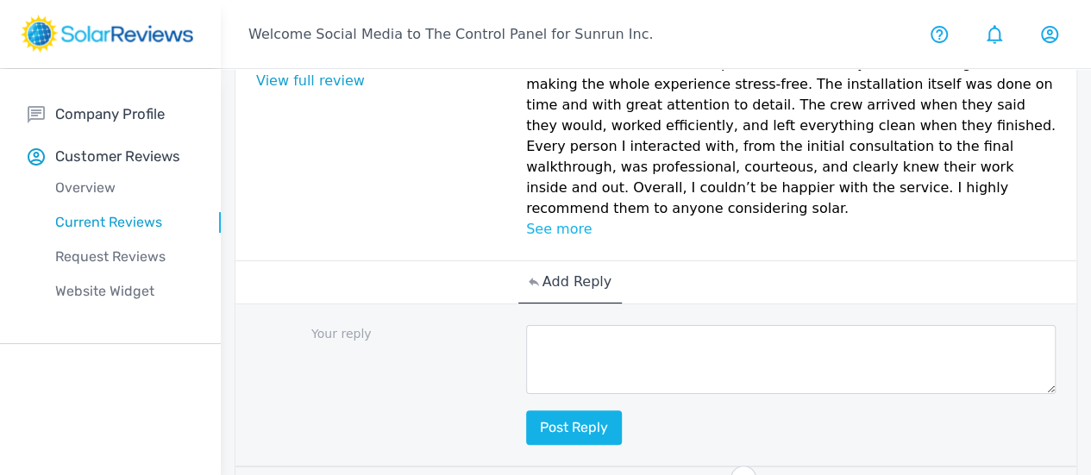
click at [526, 394] on textarea "To enrich screen reader interactions, please activate Accessibility in Grammarl…" at bounding box center [791, 359] width 530 height 69
paste textarea "Thanks for your review, [Customer Name]! Our goal is to make going solar easy a…"
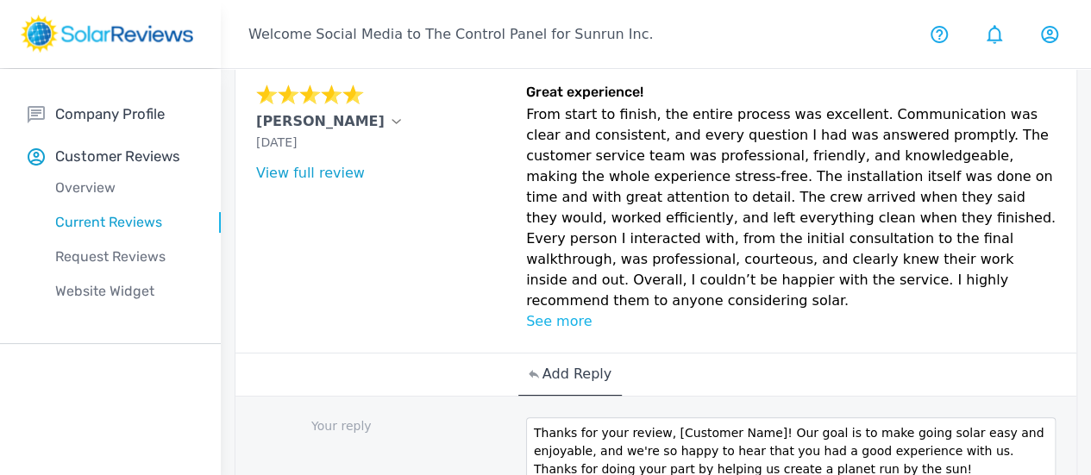
scroll to position [834, 0]
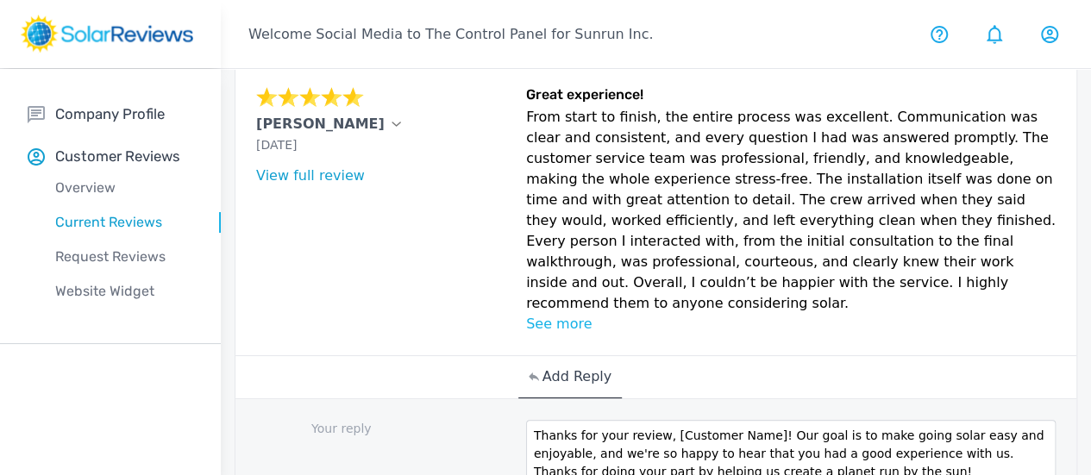
click at [288, 135] on p "[PERSON_NAME]" at bounding box center [320, 124] width 128 height 21
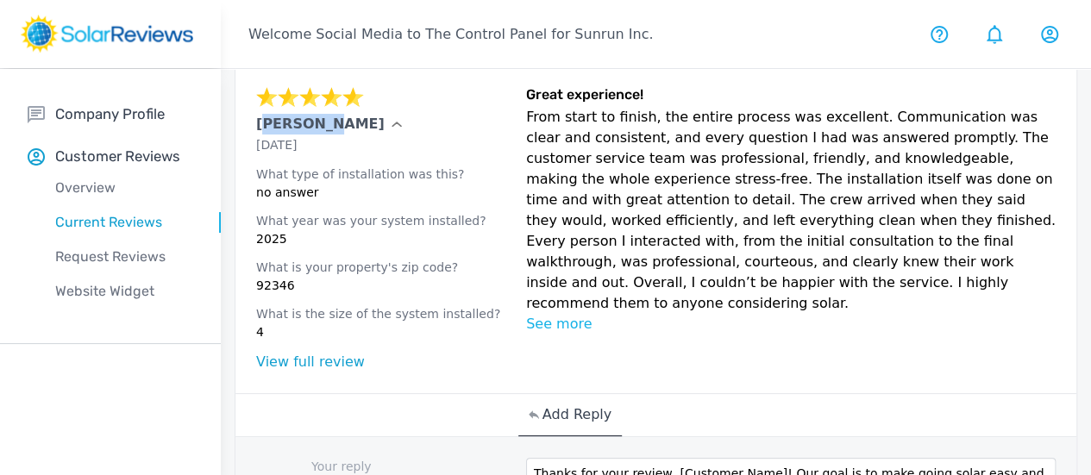
click at [288, 135] on p "[PERSON_NAME]" at bounding box center [320, 124] width 128 height 21
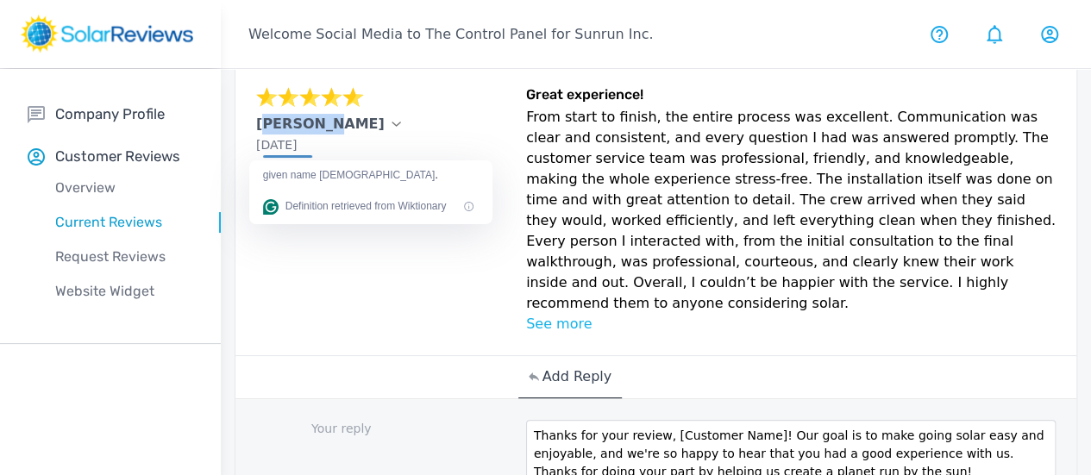
copy p "Nicolas"
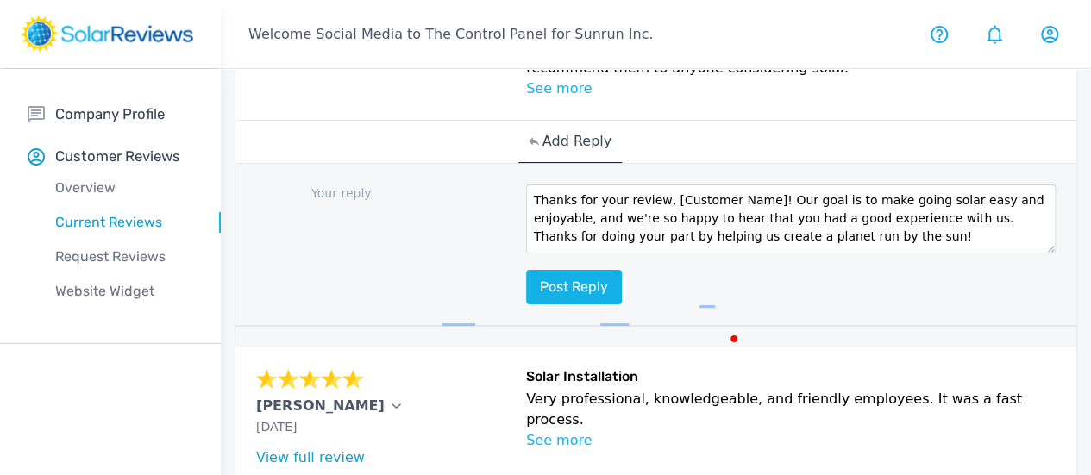
scroll to position [0, 0]
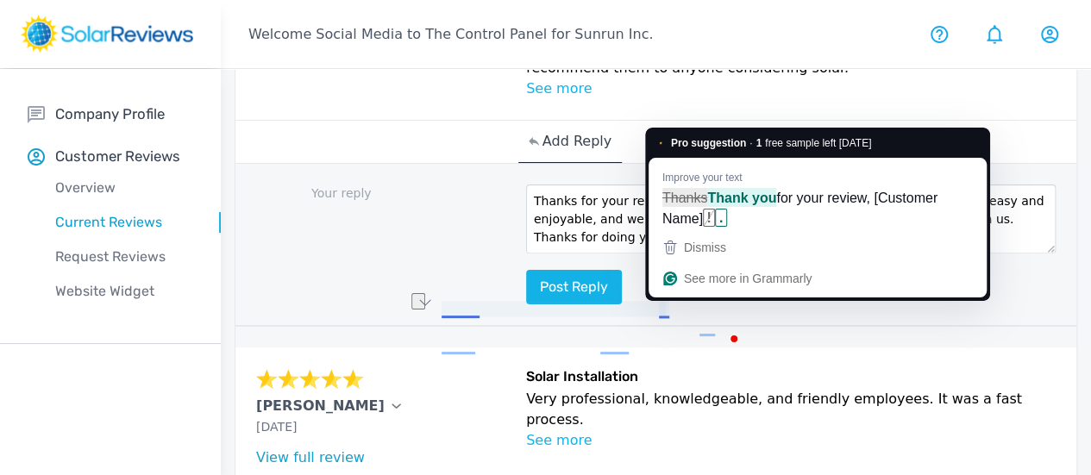
drag, startPoint x: 570, startPoint y: 310, endPoint x: 661, endPoint y: 310, distance: 90.6
click at [661, 254] on textarea "Thanks for your review, [Customer Name]! Our goal is to make going solar easy a…" at bounding box center [791, 219] width 530 height 69
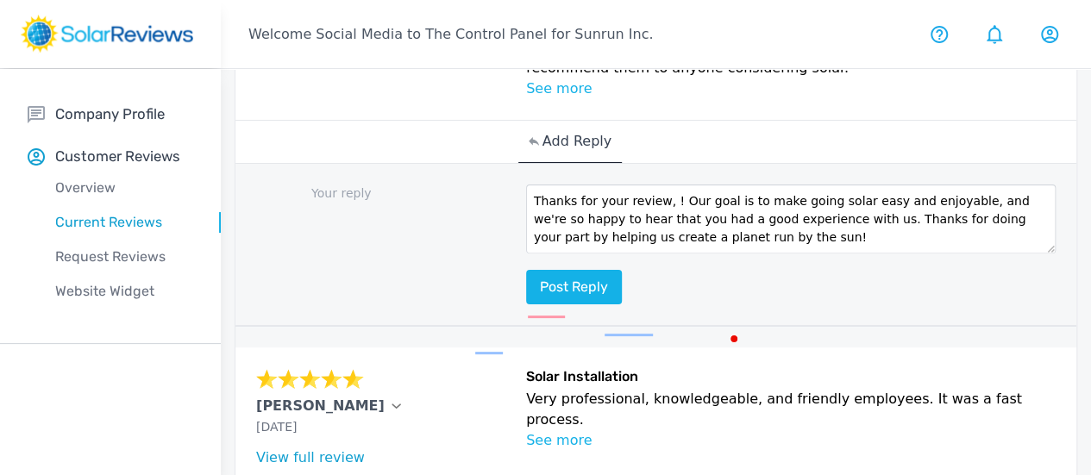
paste textarea "Nicolas"
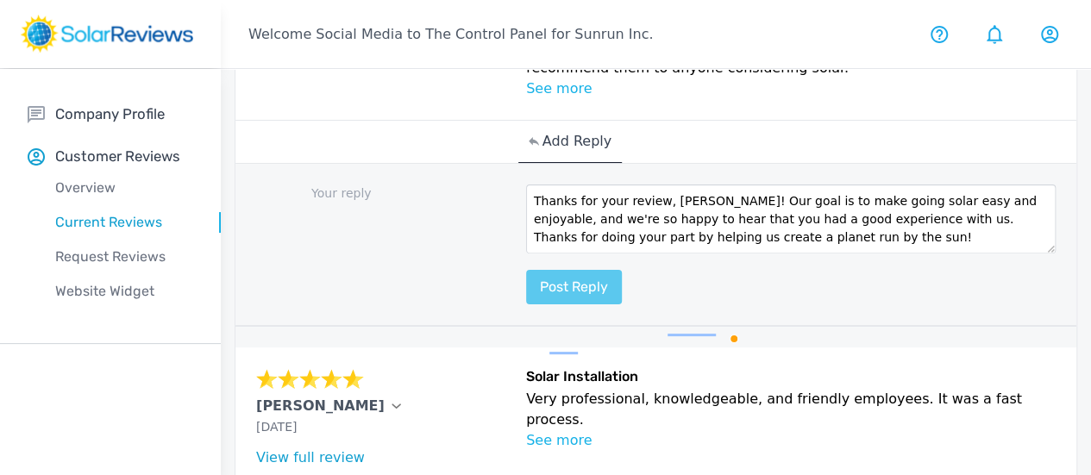
type textarea "Thanks for your review, Nicolas! Our goal is to make going solar easy and enjoy…"
click at [467, 327] on div "Your reply Thanks for your review, Nicolas! Our goal is to make going solar eas…" at bounding box center [655, 245] width 841 height 163
click at [526, 304] on button "Post reply" at bounding box center [574, 287] width 96 height 34
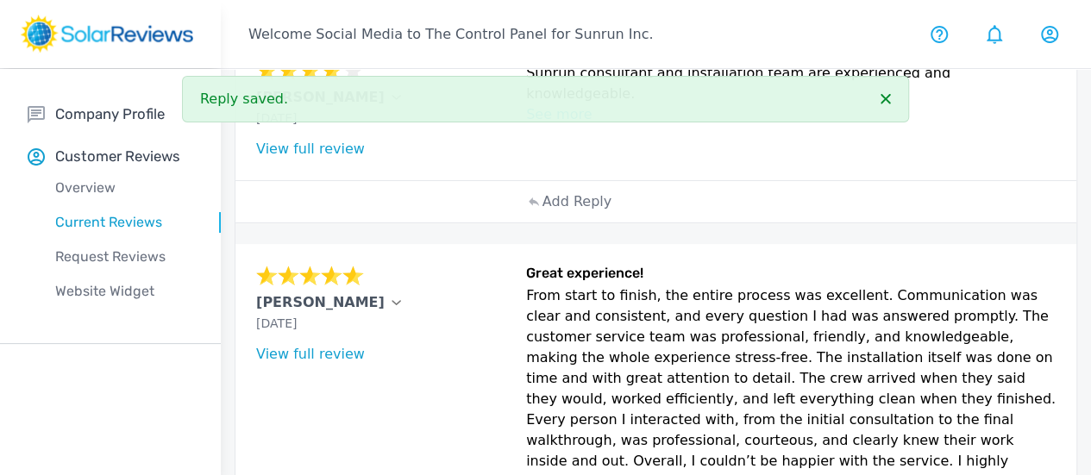
scroll to position [564, 0]
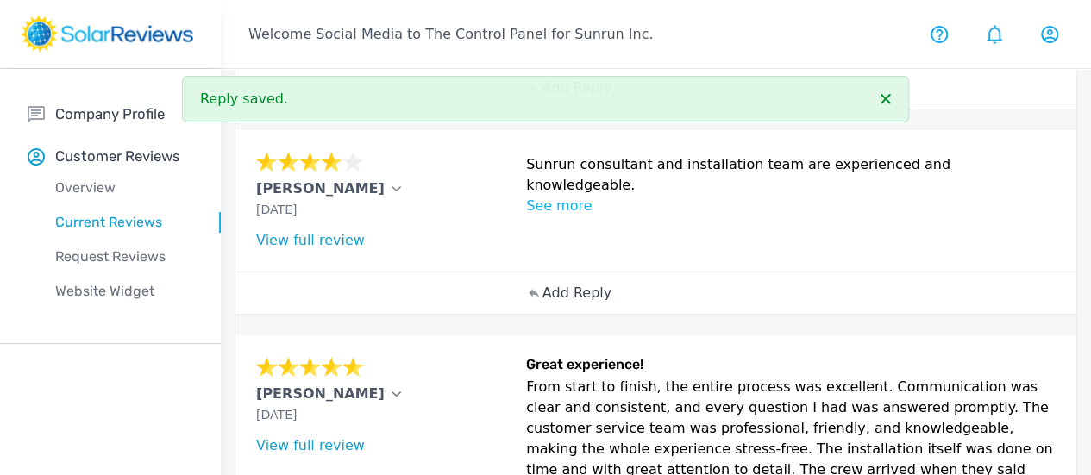
click at [518, 314] on div "Add Reply" at bounding box center [569, 293] width 103 height 41
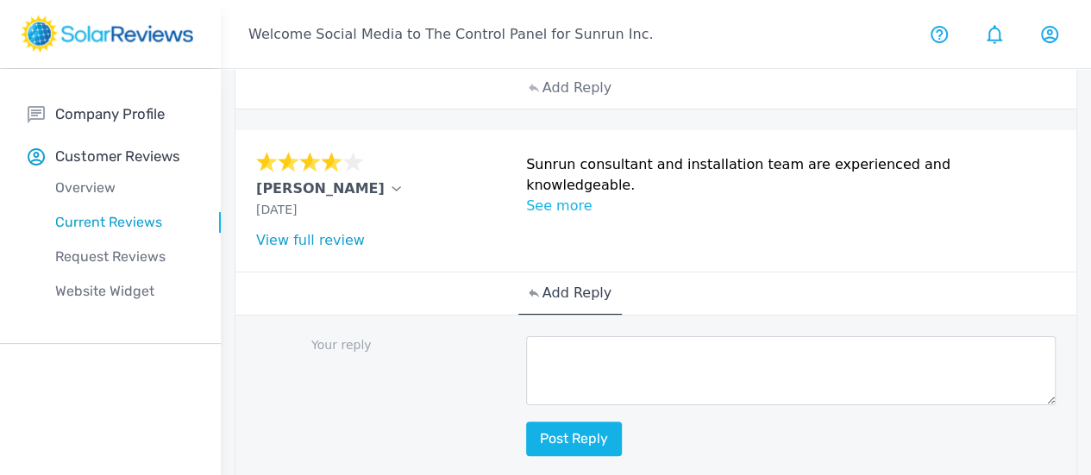
click at [526, 405] on textarea at bounding box center [791, 370] width 530 height 69
paste textarea "Your review brightened our day, [Customer Name]! Thanks for taking the time to …"
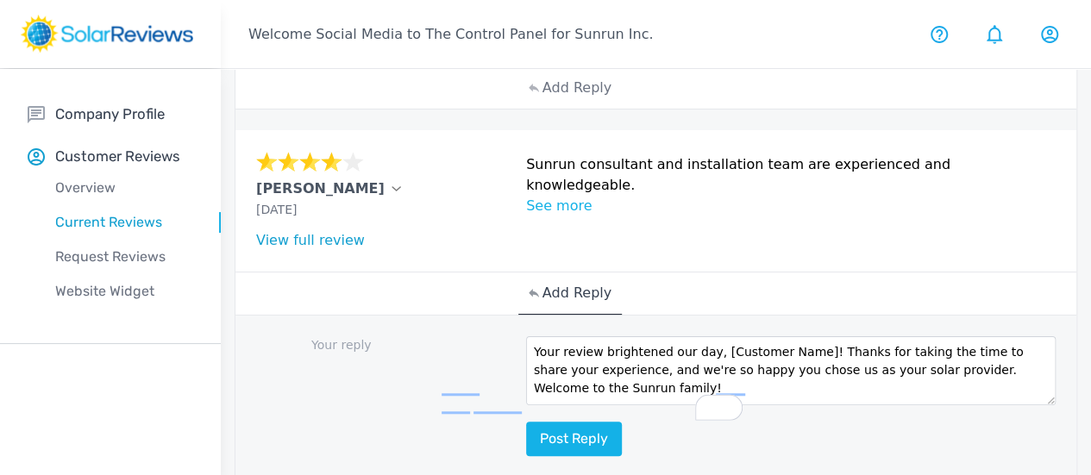
scroll to position [10, 0]
click at [616, 378] on textarea "Your review brightened our day, [Customer Name]! Thanks for taking the time to …" at bounding box center [791, 370] width 530 height 69
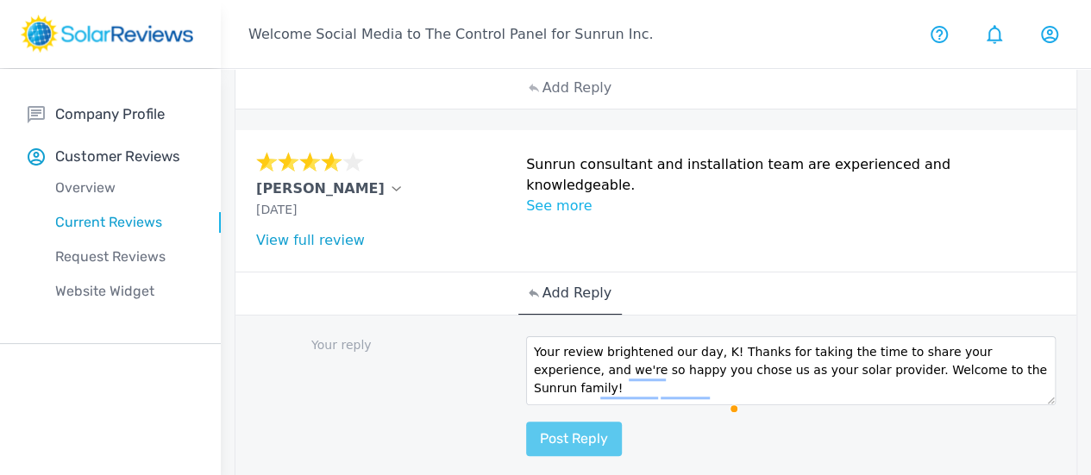
type textarea "Your review brightened our day, K! Thanks for taking the time to share your exp…"
click at [526, 456] on button "Post reply" at bounding box center [574, 439] width 96 height 34
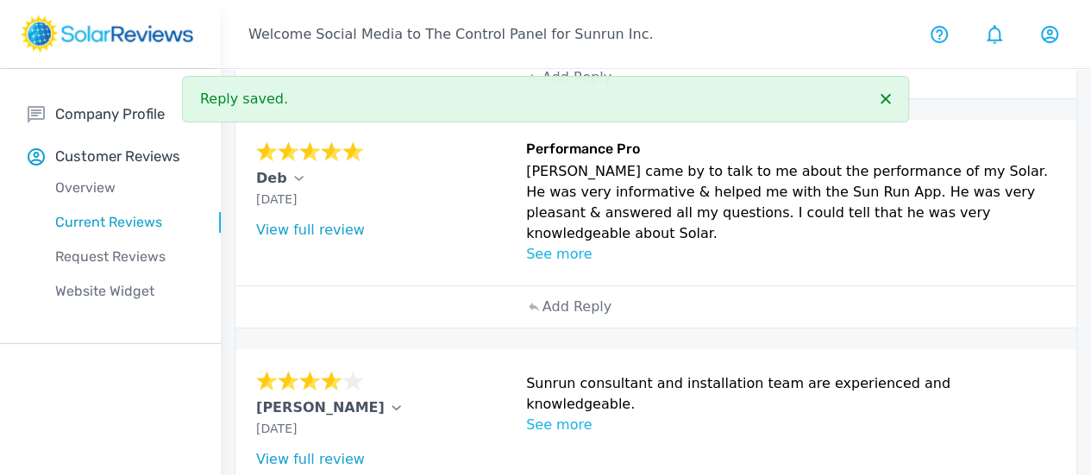
scroll to position [310, 0]
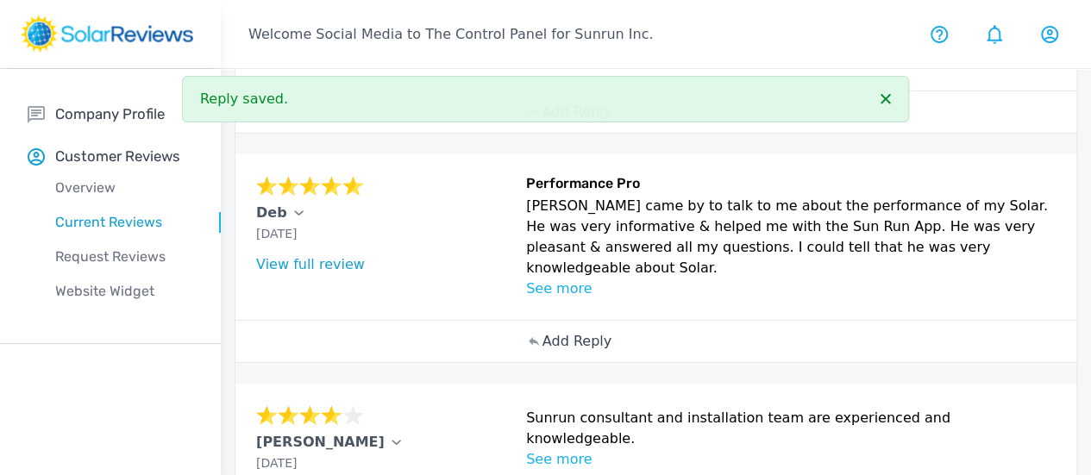
click at [542, 352] on p "Add Reply" at bounding box center [576, 341] width 69 height 21
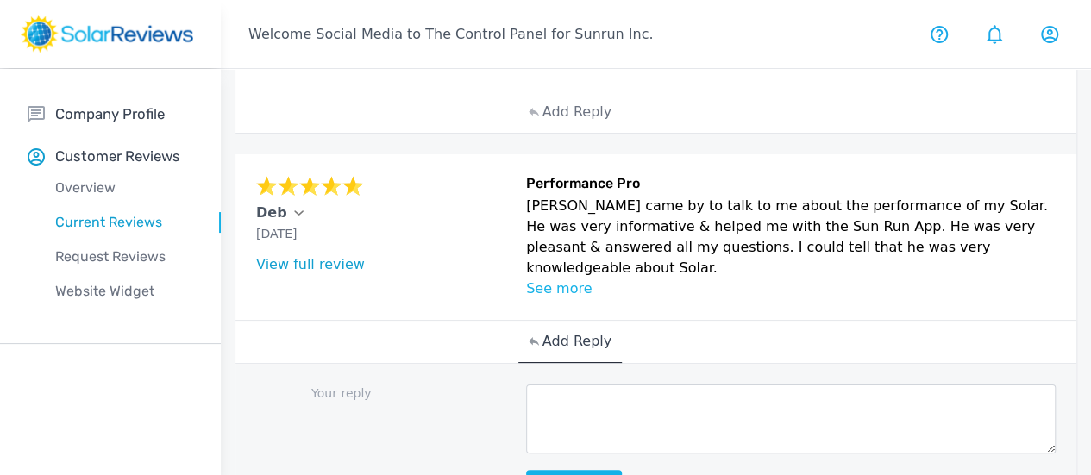
click at [526, 454] on textarea at bounding box center [791, 419] width 530 height 69
paste textarea "This is awesome, [Customer Name]! Your positive feedback is like a ray of sunsh…"
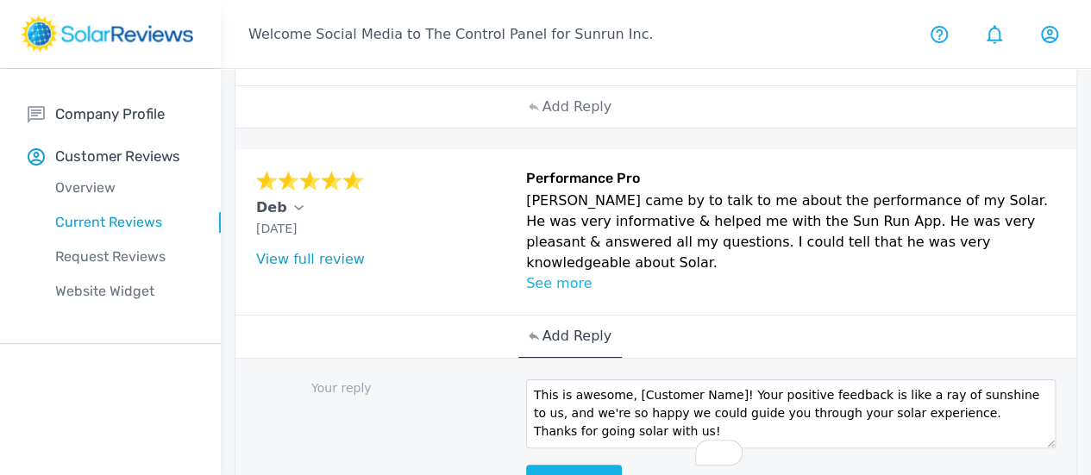
scroll to position [10, 0]
click at [622, 403] on div "Your reply This is awesome, [Customer Name]! Your positive feedback is like a r…" at bounding box center [655, 440] width 841 height 163
click at [628, 420] on textarea "This is awesome, [Customer Name]! Your positive feedback is like a ray of sunsh…" at bounding box center [791, 413] width 530 height 69
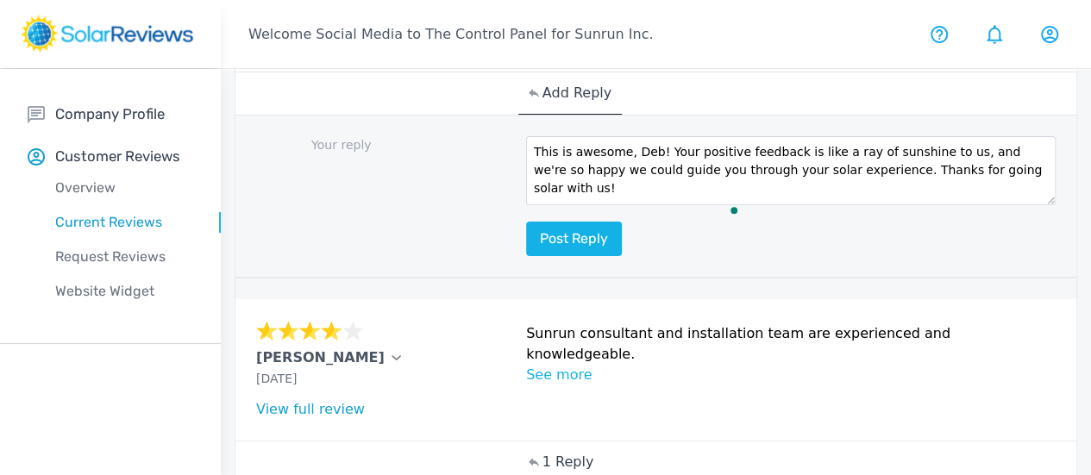
scroll to position [593, 0]
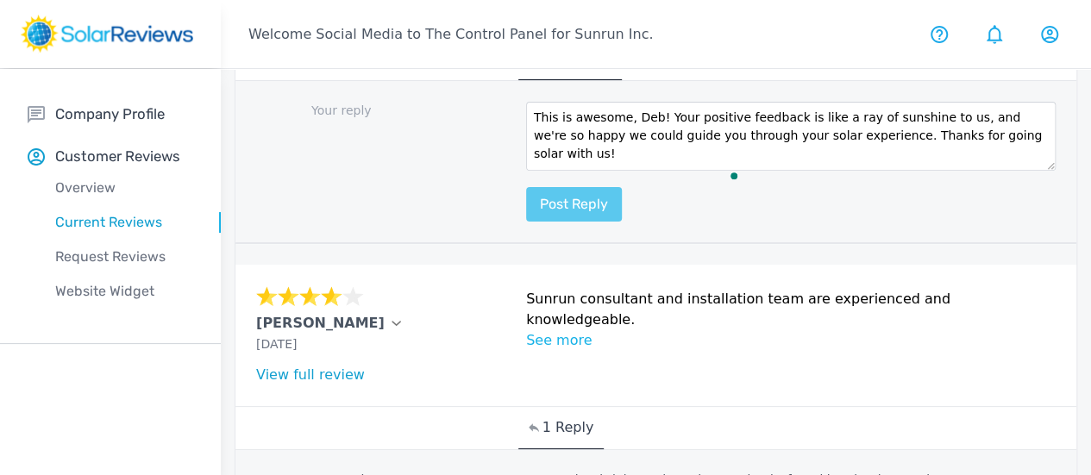
type textarea "This is awesome, Deb! Your positive feedback is like a ray of sunshine to us, a…"
click at [526, 222] on button "Post reply" at bounding box center [574, 204] width 96 height 34
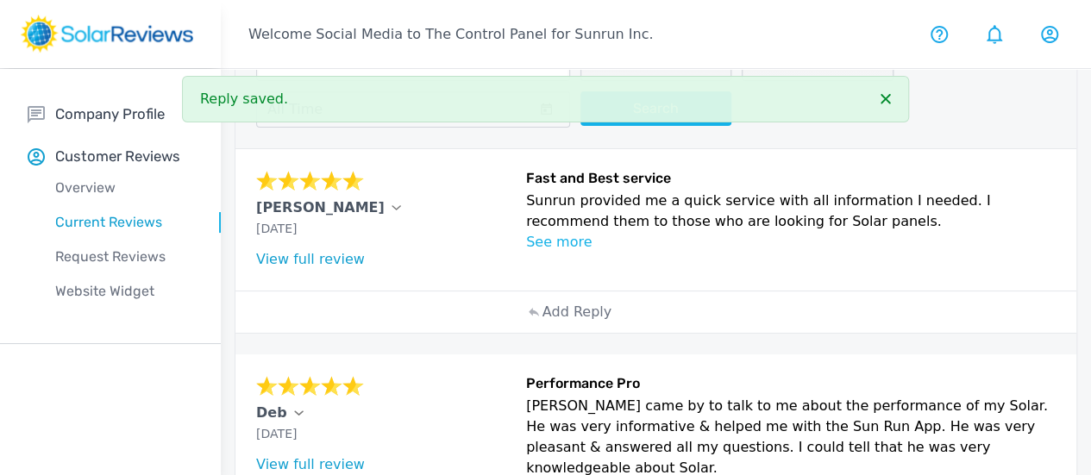
scroll to position [99, 0]
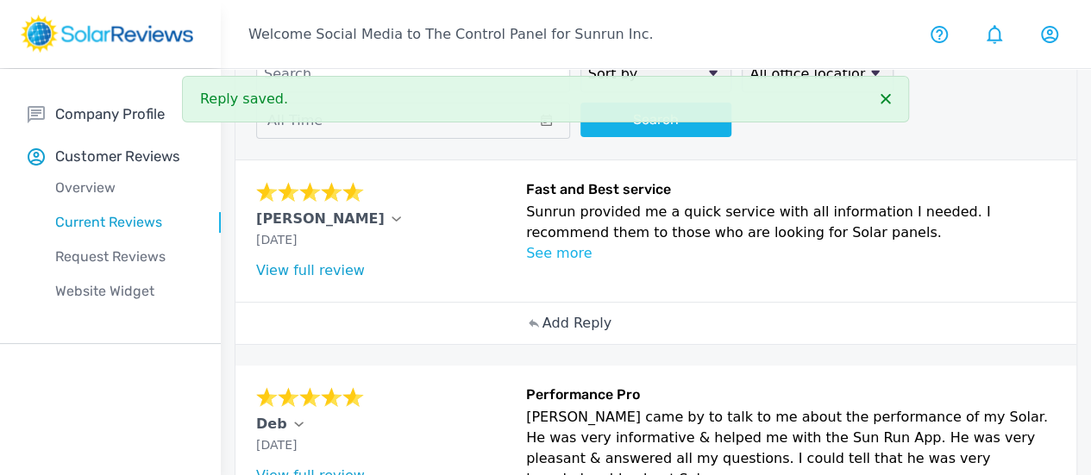
click at [518, 344] on div "Add Reply" at bounding box center [569, 323] width 103 height 41
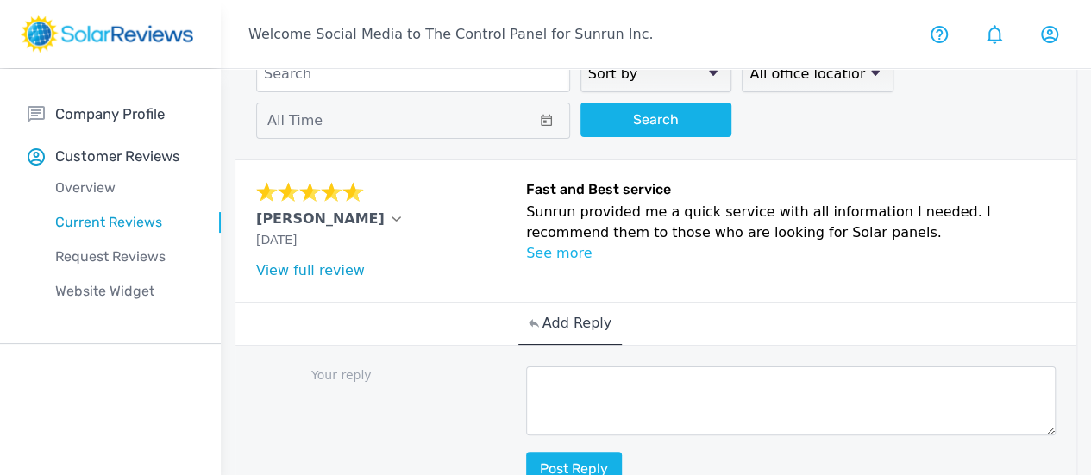
click at [526, 382] on textarea at bounding box center [791, 401] width 530 height 69
paste textarea "[Customer Name], your review brightened our day! Our goal is to provide you wit…"
type textarea "[Customer Name], your review brightened our day! Our goal is to provide you wit…"
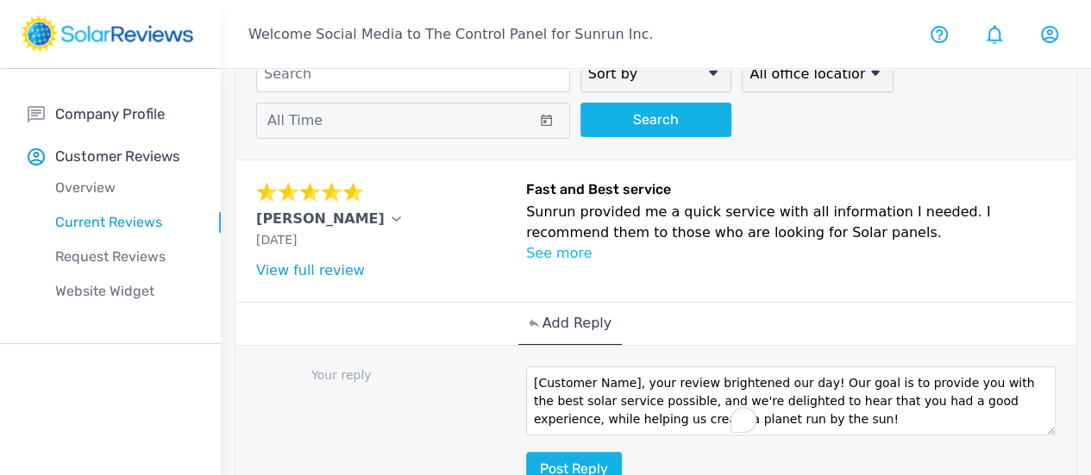
scroll to position [0, 0]
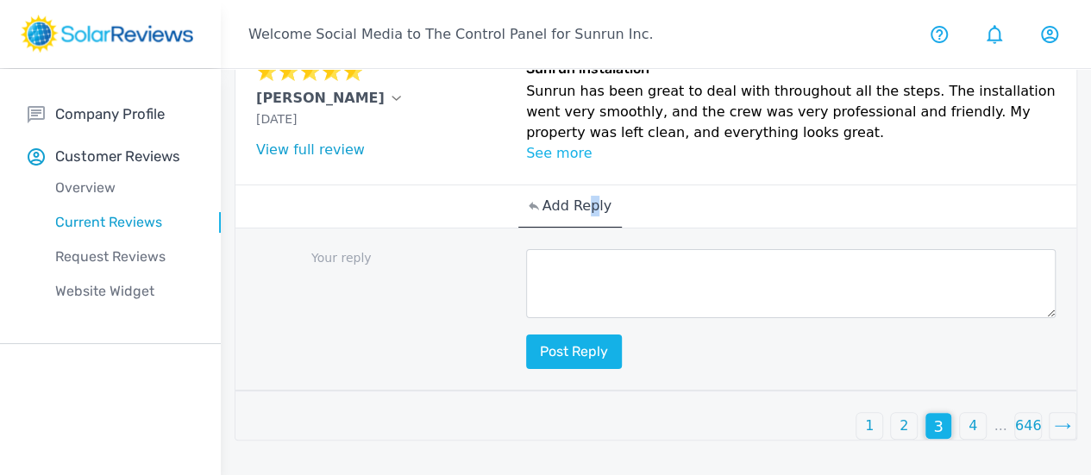
scroll to position [1236, 0]
click at [569, 318] on textarea at bounding box center [791, 283] width 530 height 69
paste textarea "Shoaib"
type textarea "Shoaib \\\\\\\\\\\\\\\\\\\\\\\\\\\\"
click at [526, 318] on textarea "To enrich screen reader interactions, please activate Accessibility in Grammarl…" at bounding box center [791, 283] width 530 height 69
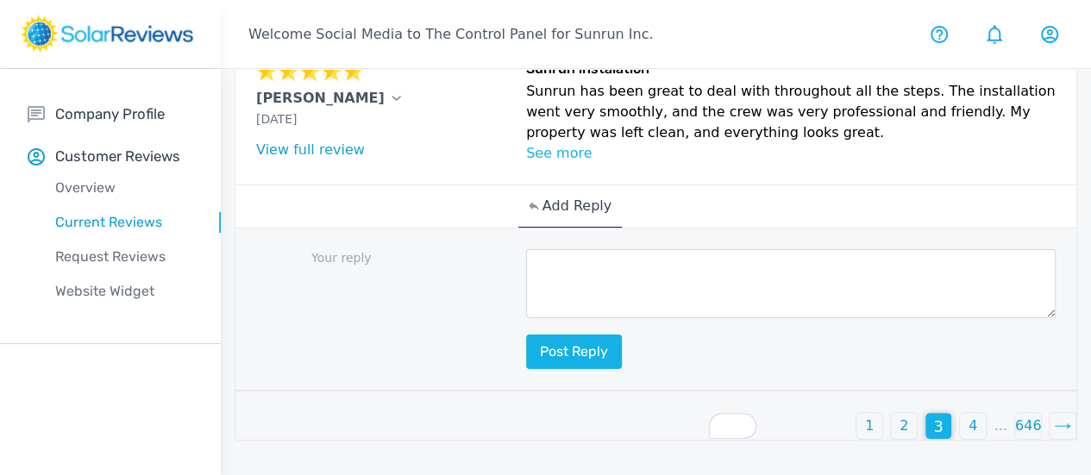
paste textarea "Thanks for your review, [Customer Name]! We're so happy to hear that you had a …"
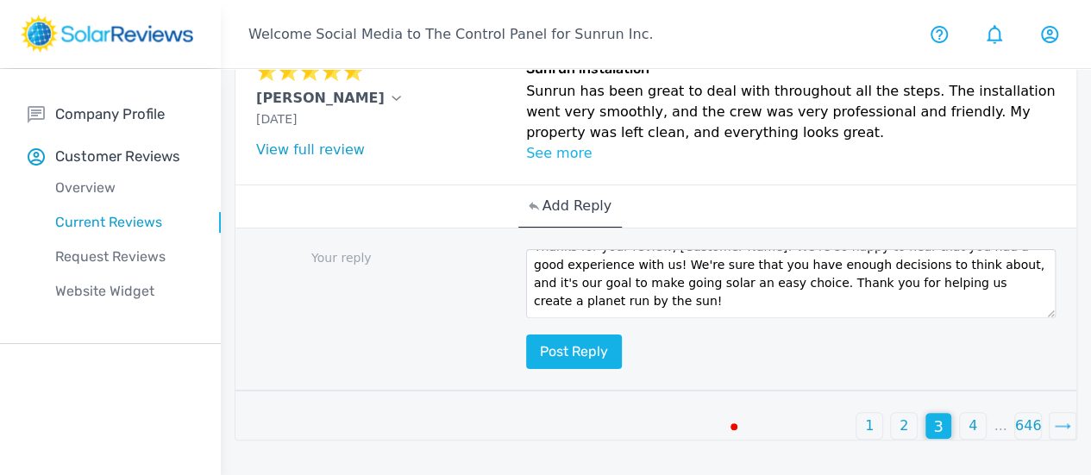
scroll to position [7, 0]
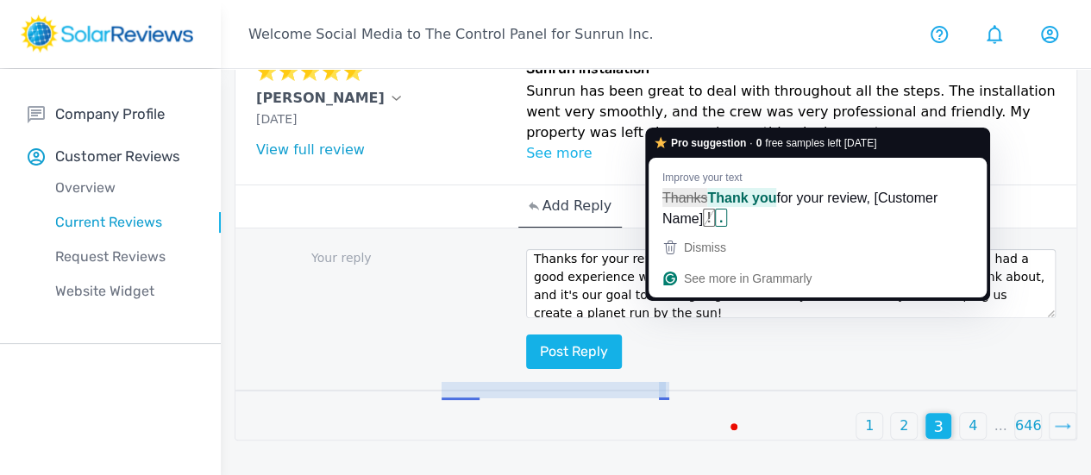
click at [630, 316] on textarea "Thanks for your review, [Customer Name]! We're so happy to hear that you had a …" at bounding box center [791, 283] width 530 height 69
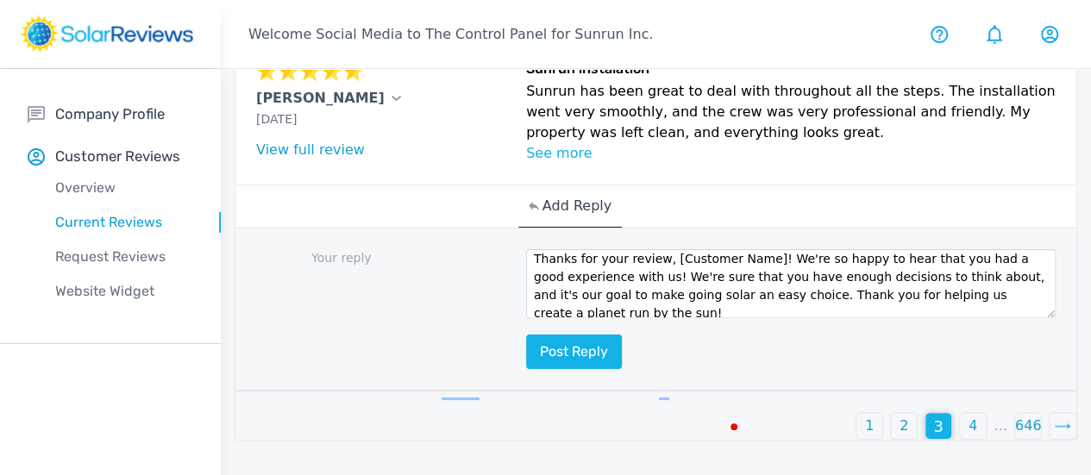
scroll to position [0, 0]
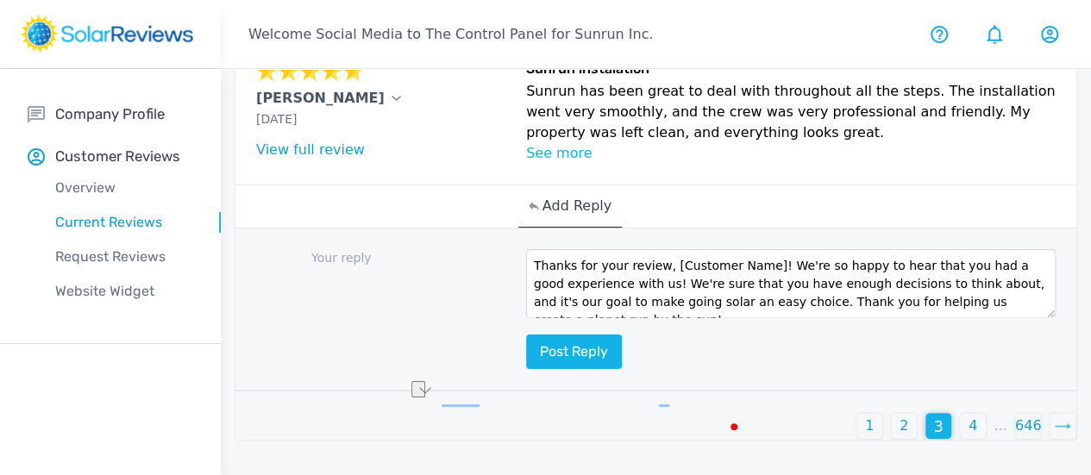
drag, startPoint x: 569, startPoint y: 307, endPoint x: 661, endPoint y: 308, distance: 92.3
click at [661, 308] on textarea "Thanks for your review, [Customer Name]! We're so happy to hear that you had a …" at bounding box center [791, 283] width 530 height 69
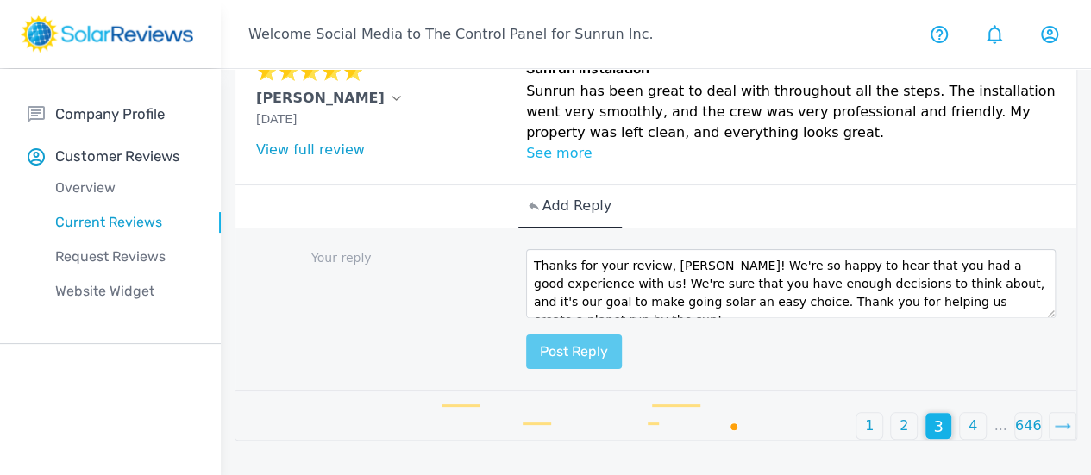
type textarea "Thanks for your review, Gregory! We're so happy to hear that you had a good exp…"
click at [526, 369] on button "Post reply" at bounding box center [574, 352] width 96 height 34
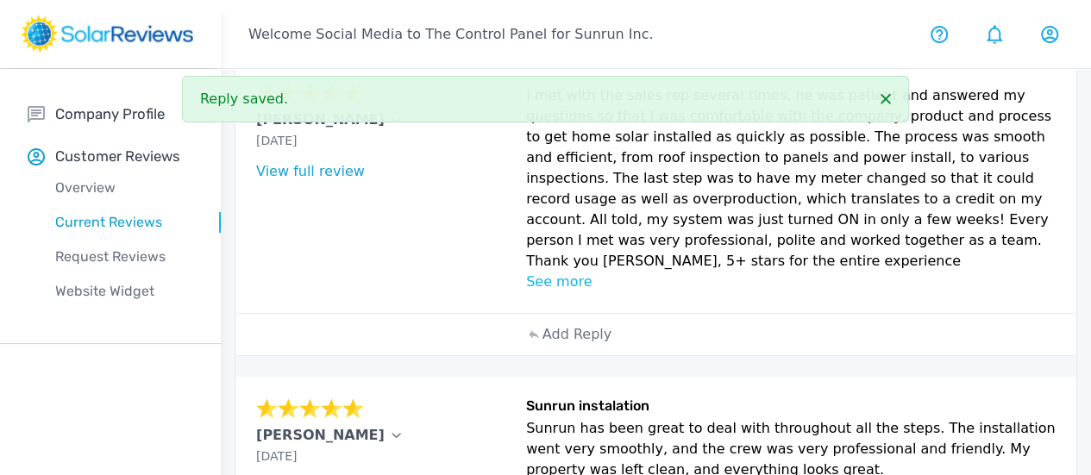
scroll to position [812, 0]
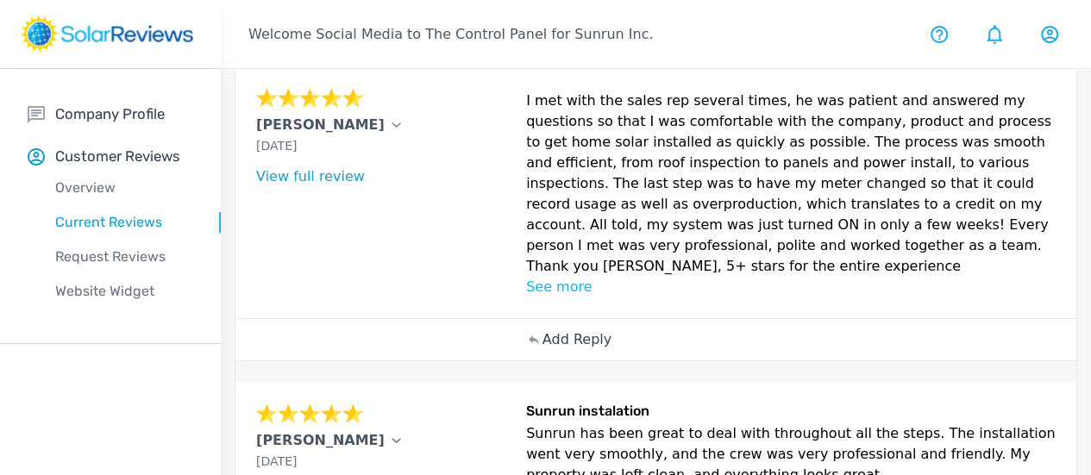
click at [518, 360] on div "Add Reply" at bounding box center [569, 339] width 103 height 41
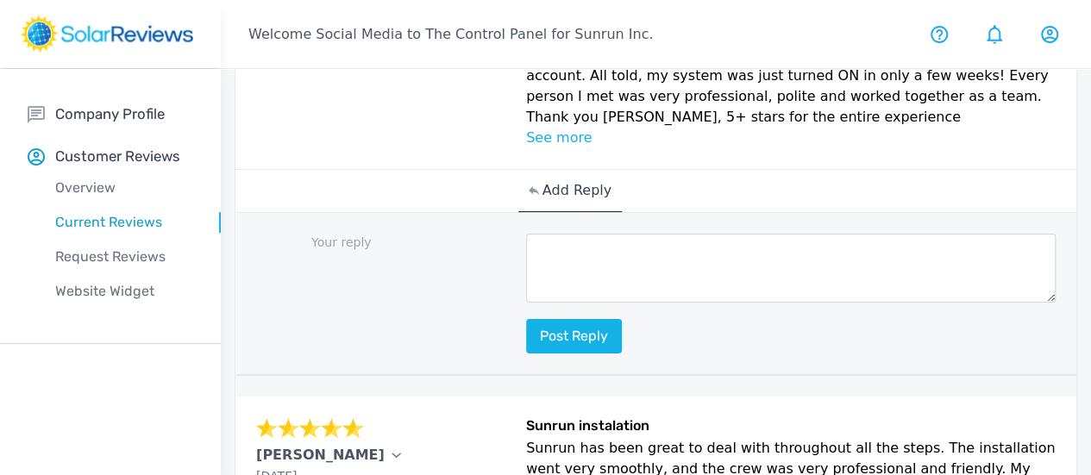
scroll to position [964, 0]
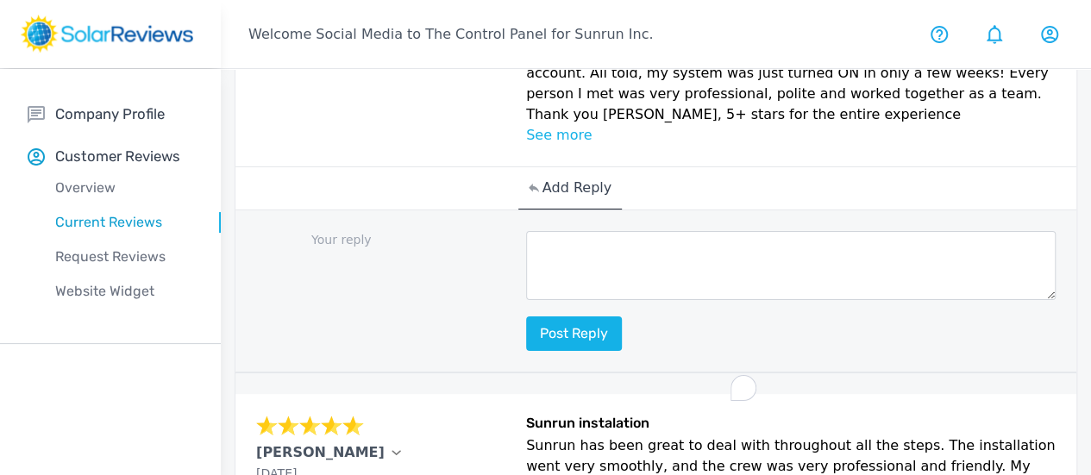
click at [612, 300] on textarea "To enrich screen reader interactions, please activate Accessibility in Grammarl…" at bounding box center [791, 265] width 530 height 69
paste textarea "[Customer Name], your review brightened our day! Our goal is to provide you wit…"
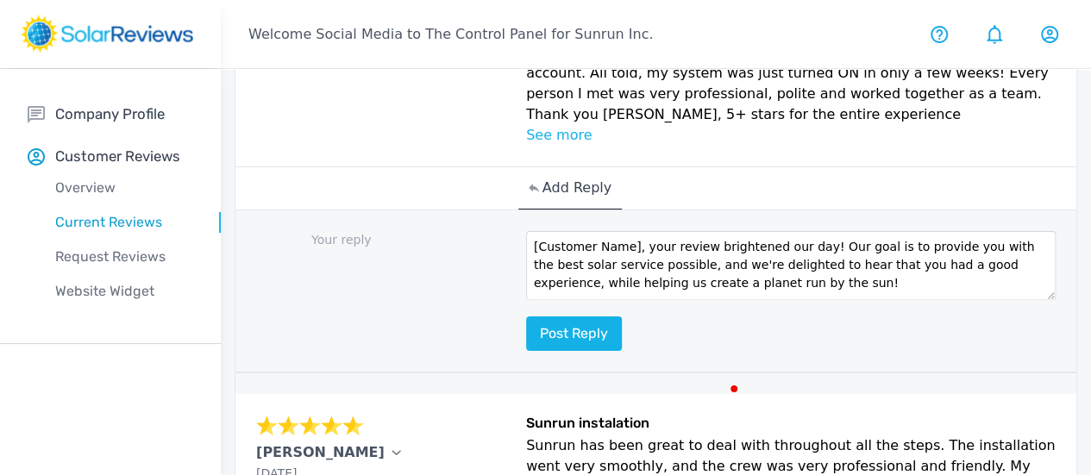
scroll to position [0, 0]
drag, startPoint x: 542, startPoint y: 349, endPoint x: 448, endPoint y: 348, distance: 93.2
click at [526, 300] on textarea "[Customer Name], your review brightened our day! Our goal is to provide you wit…" at bounding box center [791, 265] width 530 height 69
type textarea "Lucy, your review brightened our day! Our goal is to provide you with the best …"
click at [526, 351] on button "Post reply" at bounding box center [574, 333] width 96 height 34
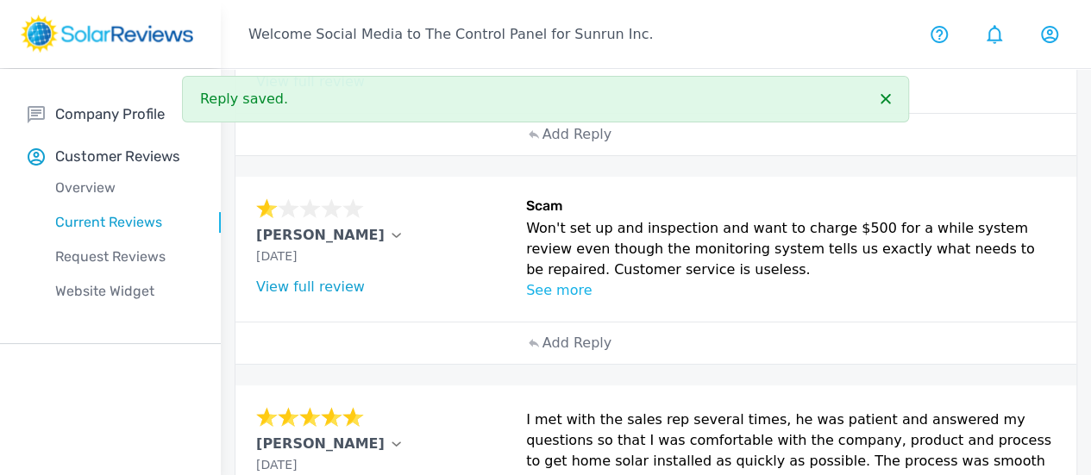
scroll to position [447, 0]
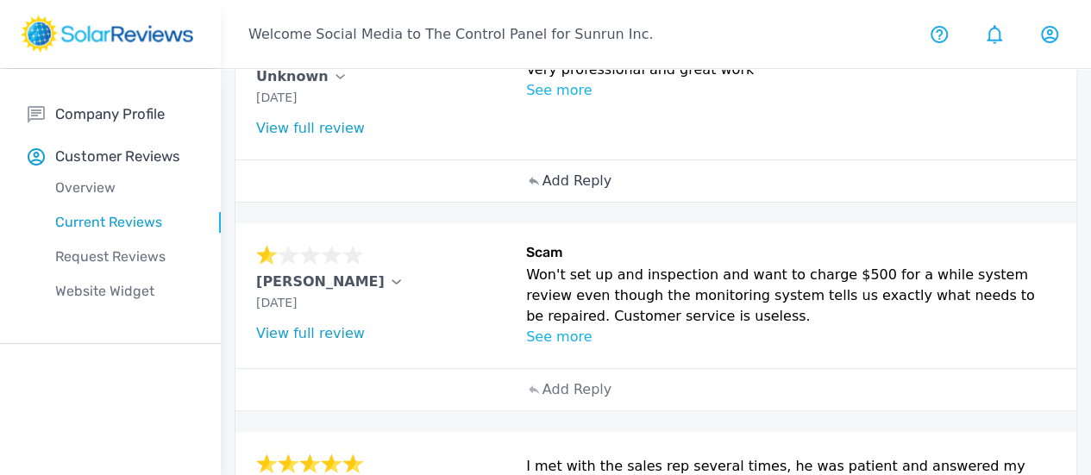
click at [519, 192] on div "Add Reply" at bounding box center [569, 180] width 103 height 41
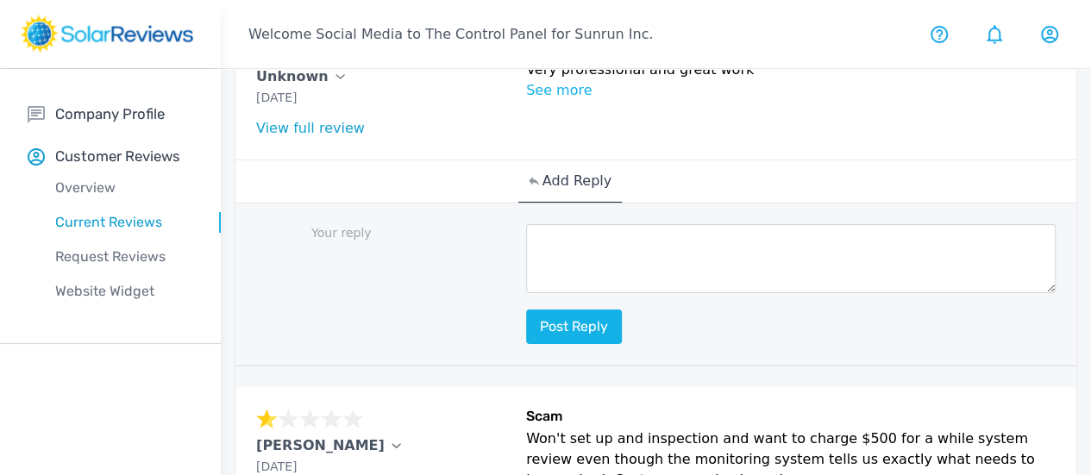
click at [526, 261] on textarea at bounding box center [791, 258] width 530 height 69
paste textarea "Thank you so much for being part of our Sunrun family!"
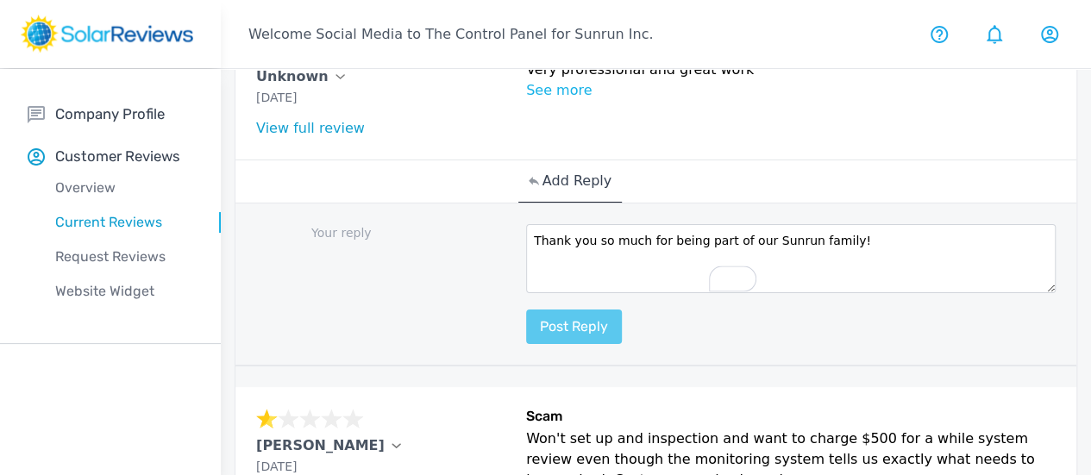
type textarea "Thank you so much for being part of our Sunrun family!"
click at [526, 330] on button "Post reply" at bounding box center [574, 327] width 96 height 34
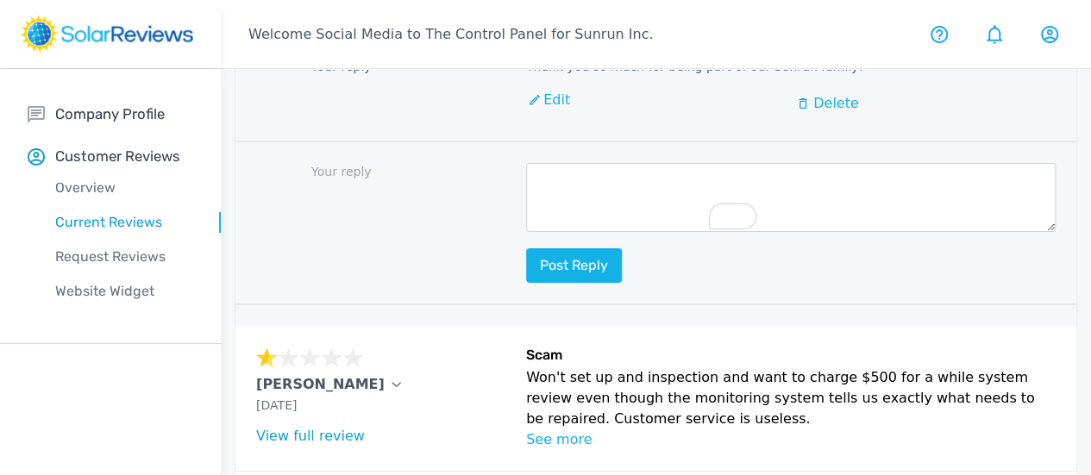
scroll to position [666, 0]
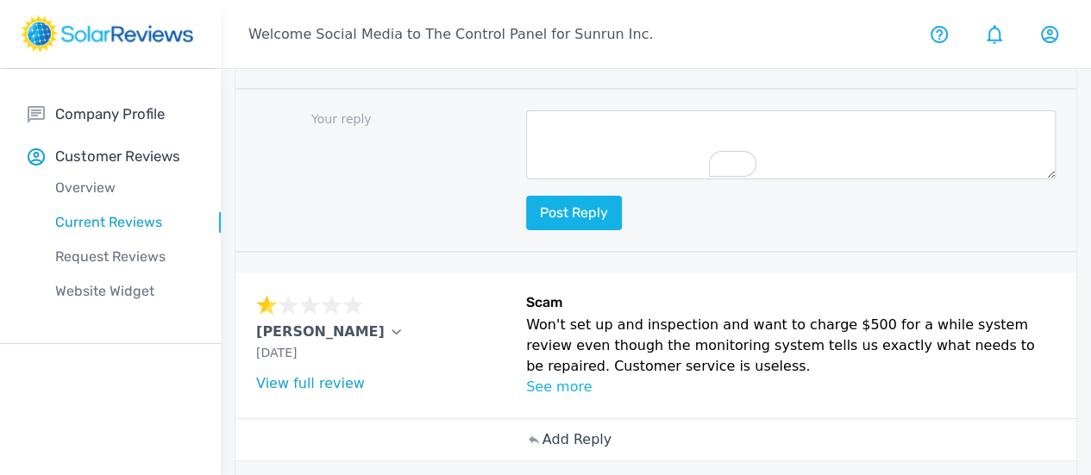
click at [542, 450] on p "Add Reply" at bounding box center [576, 439] width 69 height 21
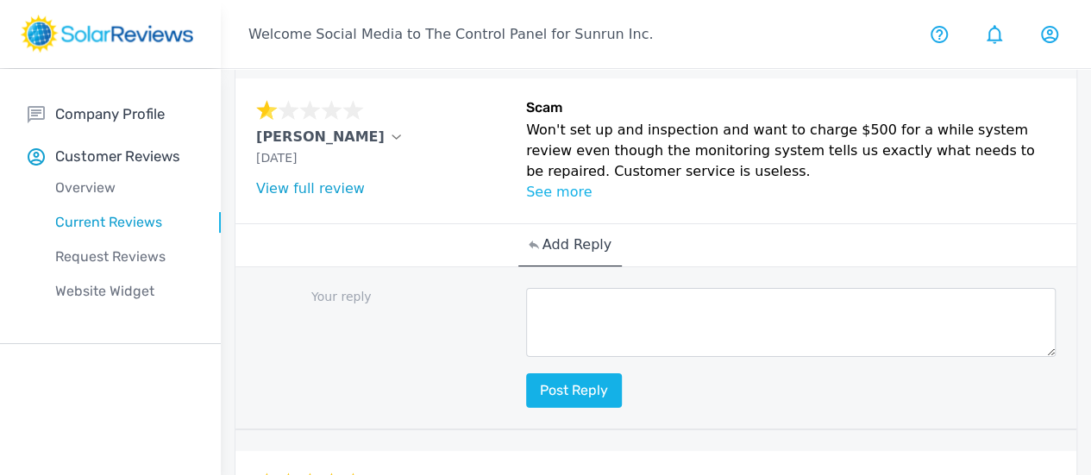
scroll to position [881, 0]
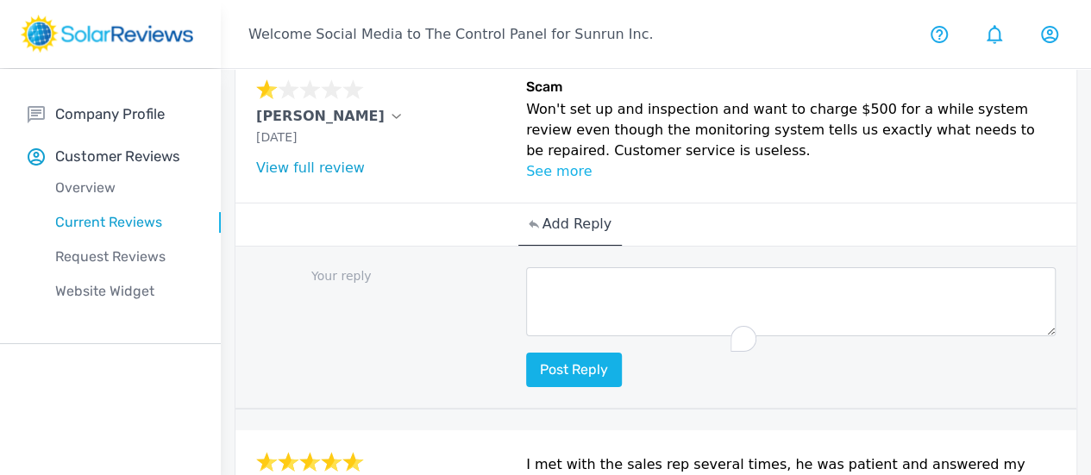
click at [602, 321] on textarea "To enrich screen reader interactions, please activate Accessibility in Grammarl…" at bounding box center [791, 301] width 530 height 69
paste textarea "Oh no, [Customer Name]! My name is [Your Name] and I am part of the Social Medi…"
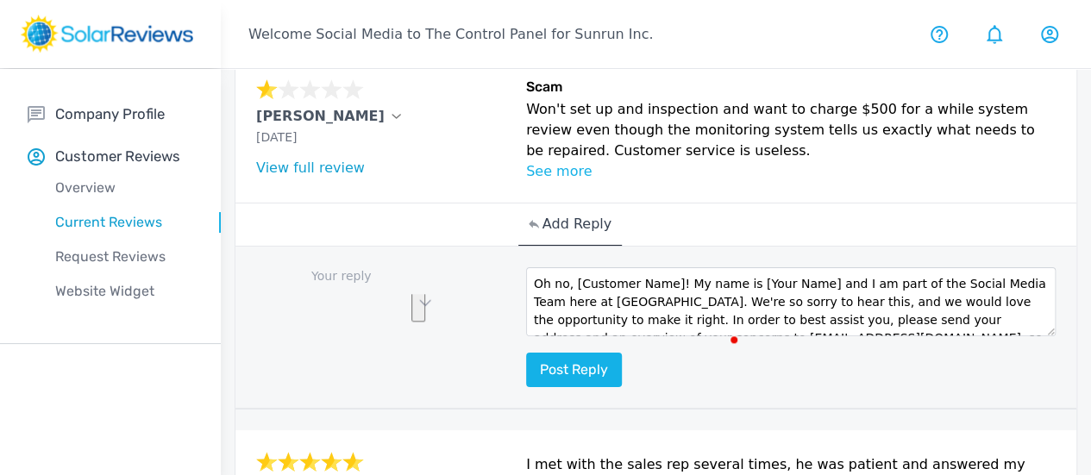
scroll to position [0, 0]
drag, startPoint x: 705, startPoint y: 321, endPoint x: 387, endPoint y: 296, distance: 319.2
click at [387, 296] on div "Your reply Oh no, [Customer Name]! My name is [Your Name] and I am part of the …" at bounding box center [655, 328] width 841 height 163
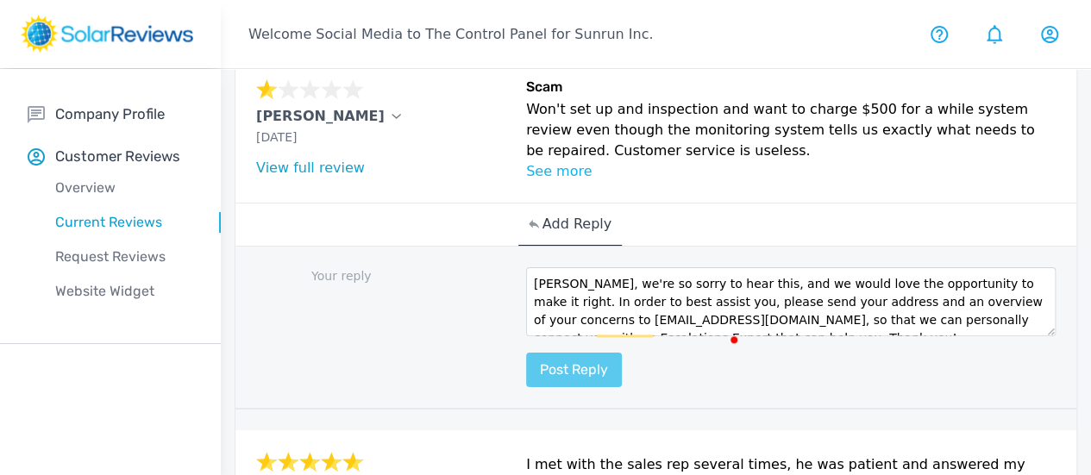
type textarea "Chuck, we're so sorry to hear this, and we would love the opportunity to make i…"
click at [526, 387] on button "Post reply" at bounding box center [574, 370] width 96 height 34
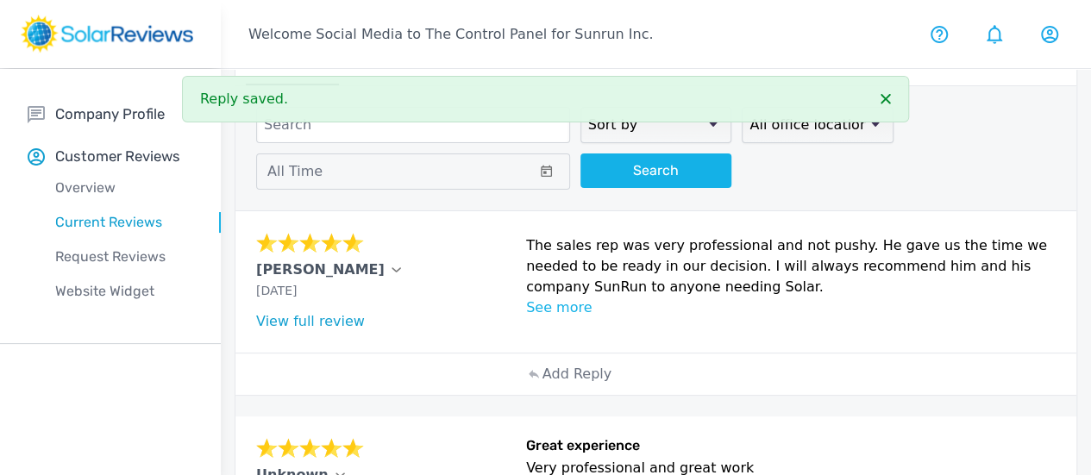
scroll to position [44, 0]
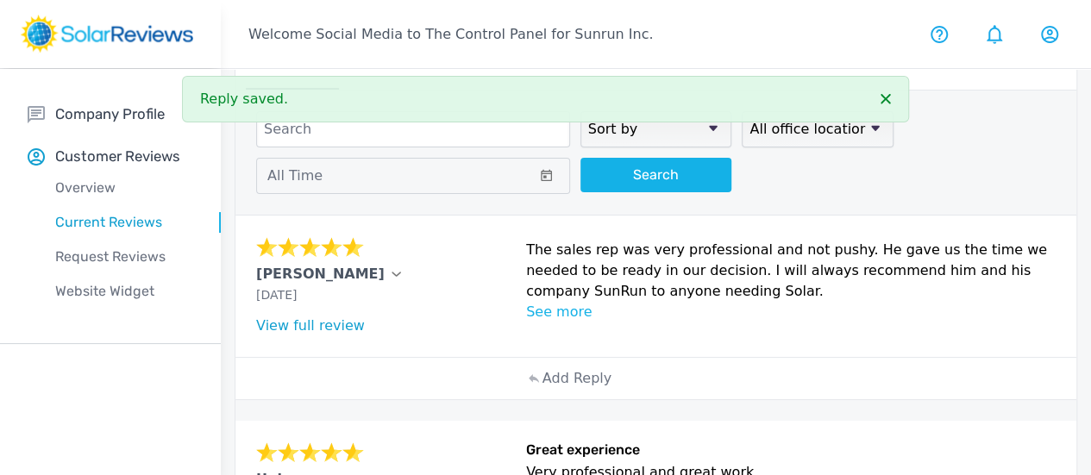
click at [538, 386] on div "Add Reply" at bounding box center [656, 378] width 276 height 41
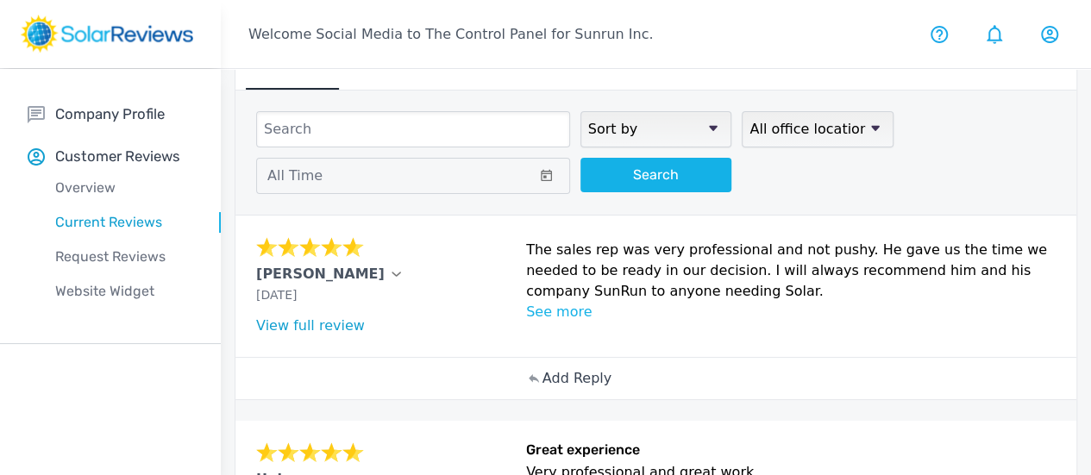
click at [542, 384] on p "Add Reply" at bounding box center [576, 378] width 69 height 21
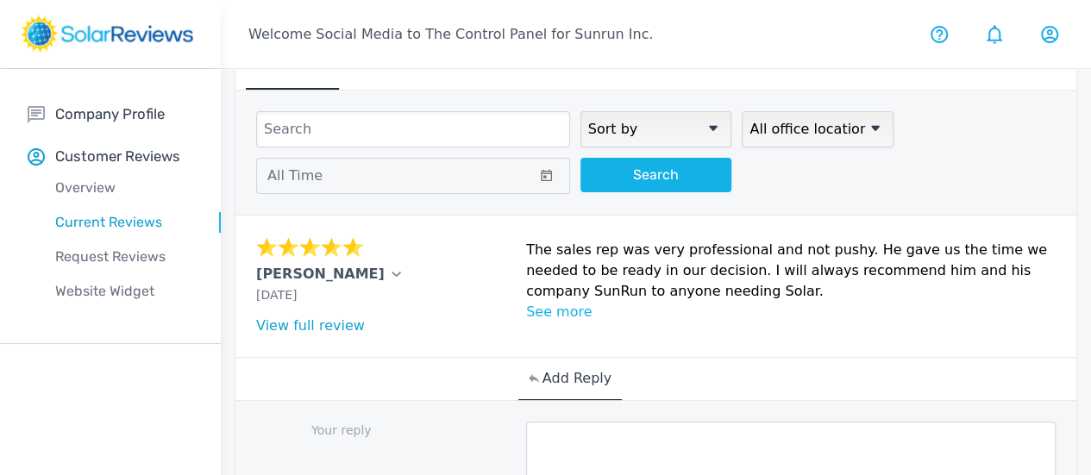
click at [538, 458] on textarea at bounding box center [791, 456] width 530 height 69
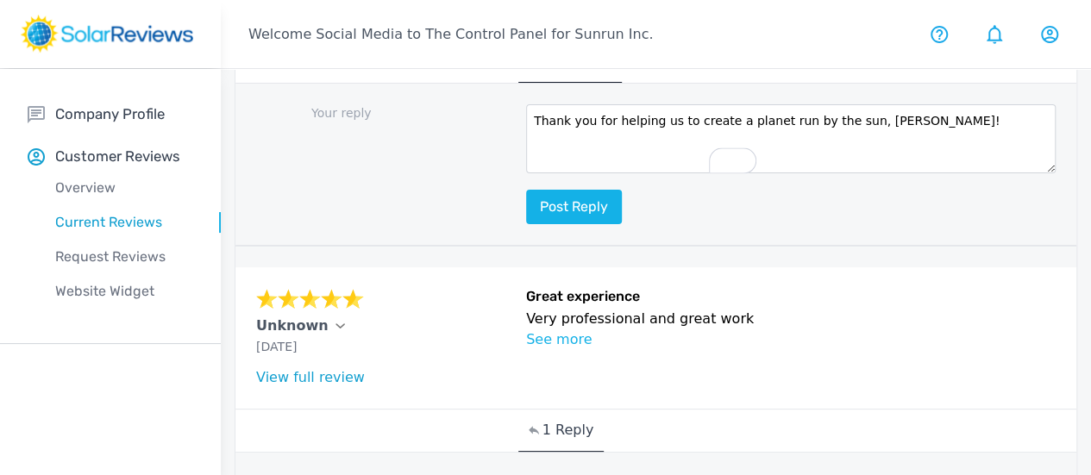
scroll to position [381, 0]
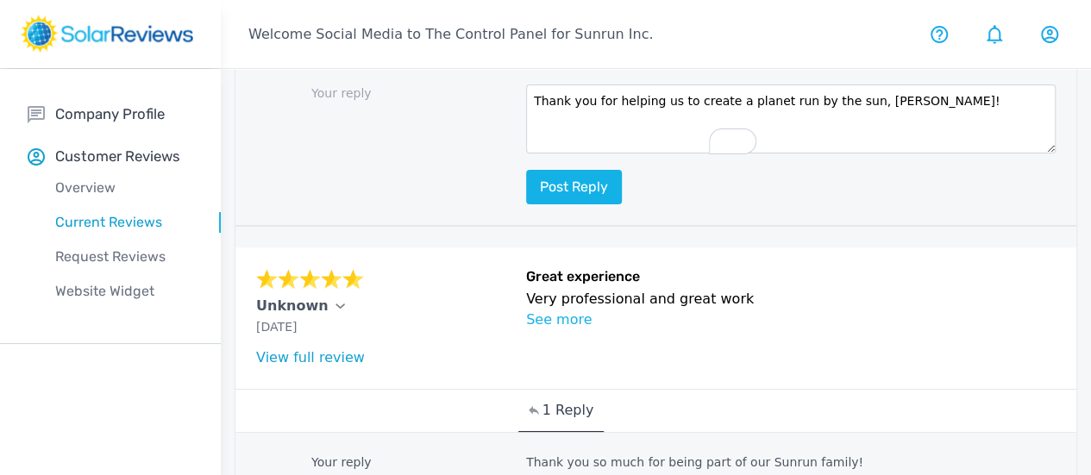
type textarea "Thank you for helping us to create a planet run by the sun, [PERSON_NAME]!"
click at [475, 218] on div "Your reply Thank you for helping us to create a planet run by the sun, [PERSON_…" at bounding box center [655, 145] width 841 height 163
click at [526, 204] on button "Post reply" at bounding box center [574, 187] width 96 height 34
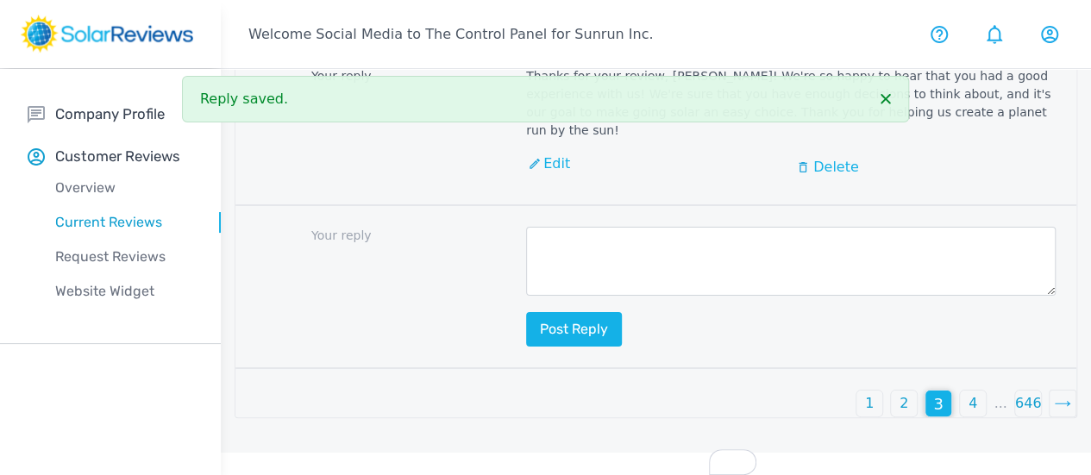
scroll to position [2654, 0]
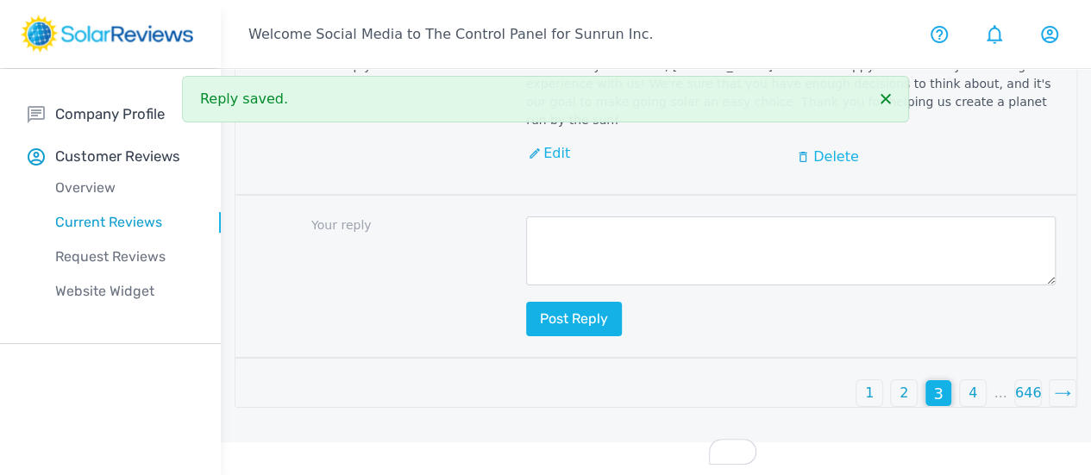
click at [899, 404] on p "2" at bounding box center [903, 393] width 9 height 21
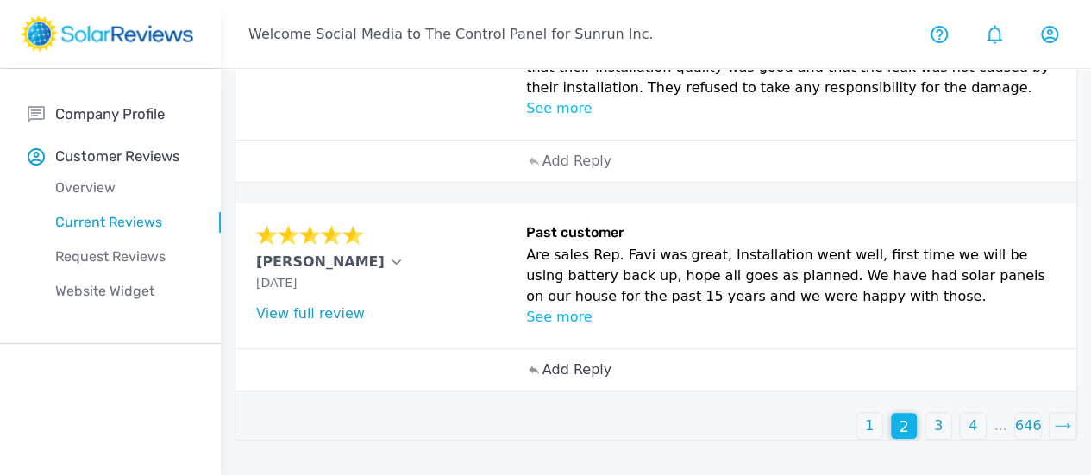
click at [542, 380] on p "Add Reply" at bounding box center [576, 370] width 69 height 21
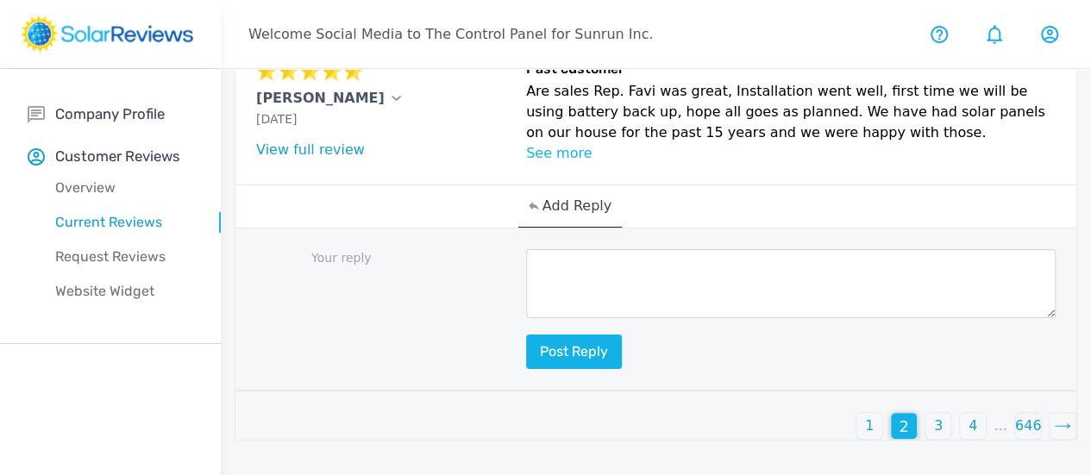
click at [548, 318] on textarea at bounding box center [791, 283] width 530 height 69
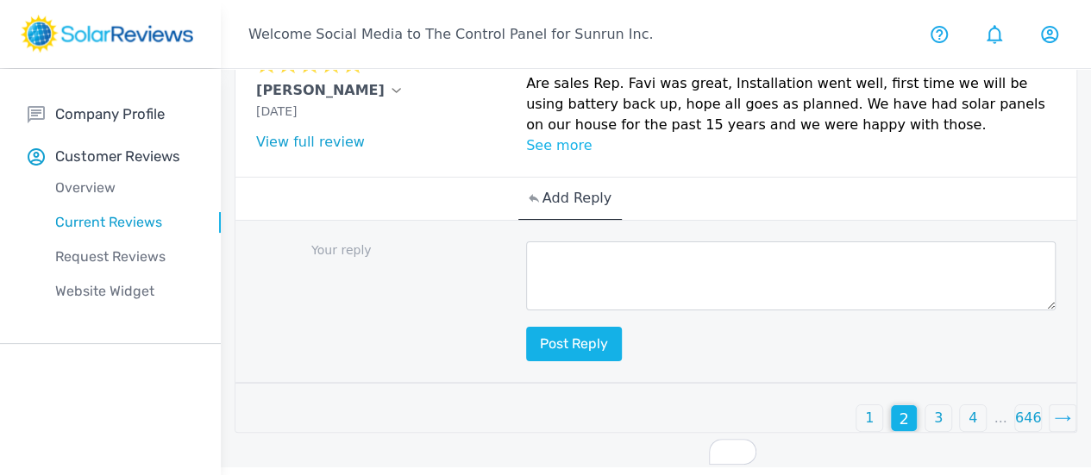
paste textarea "This is awesome, [Customer Name]! Your positive feedback is like a ray of sunsh…"
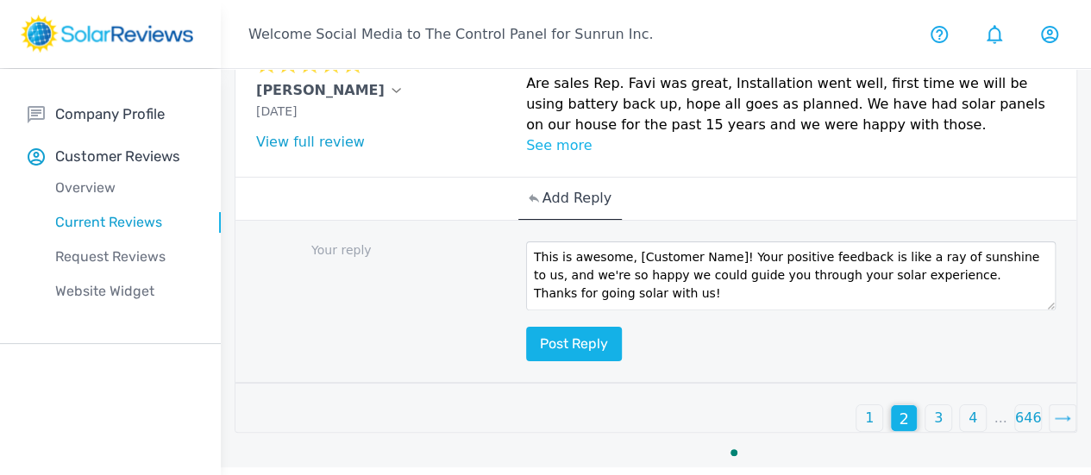
scroll to position [0, 0]
drag, startPoint x: 538, startPoint y: 319, endPoint x: 630, endPoint y: 318, distance: 91.4
click at [630, 310] on textarea "This is awesome, [Customer Name]! Your positive feedback is like a ray of sunsh…" at bounding box center [791, 275] width 530 height 69
type textarea "This is awesome, [PERSON_NAME]! Your positive feedback is like a ray of sunshin…"
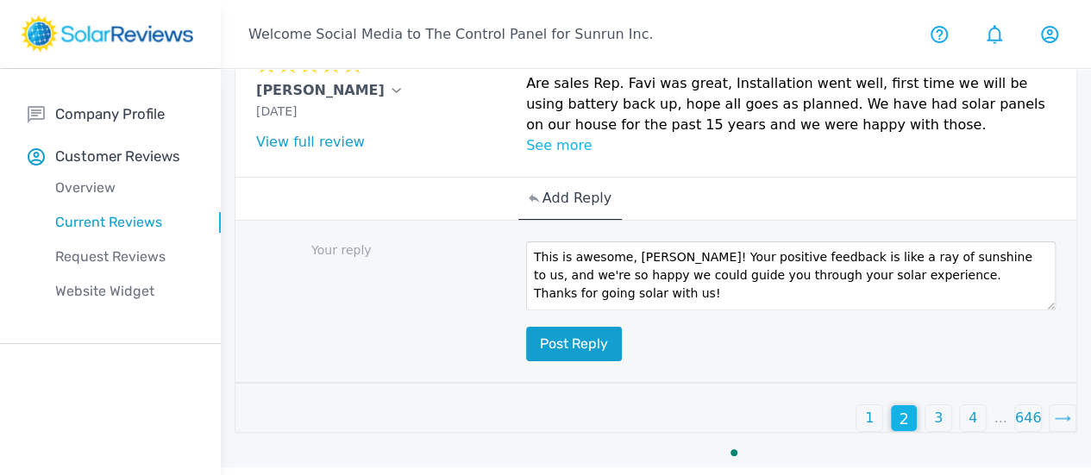
click at [526, 361] on button "Post reply" at bounding box center [574, 344] width 96 height 34
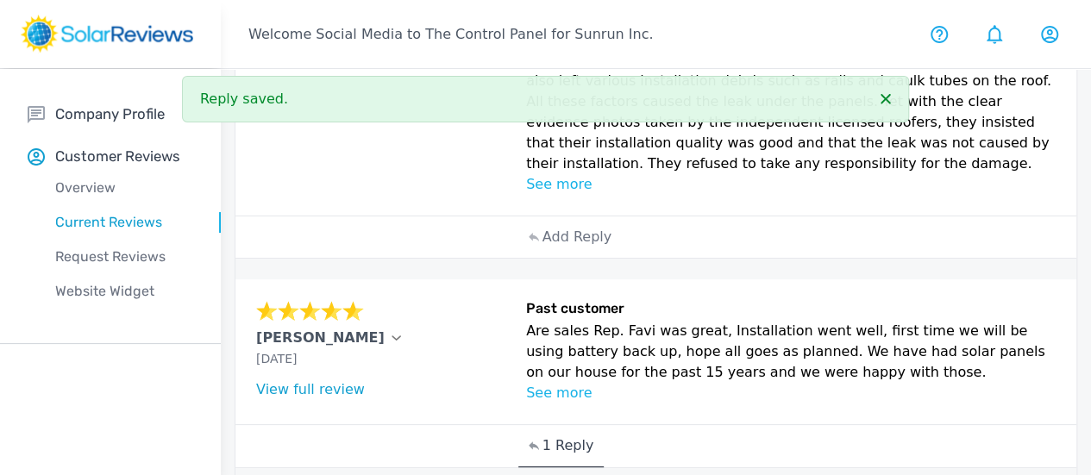
scroll to position [864, 0]
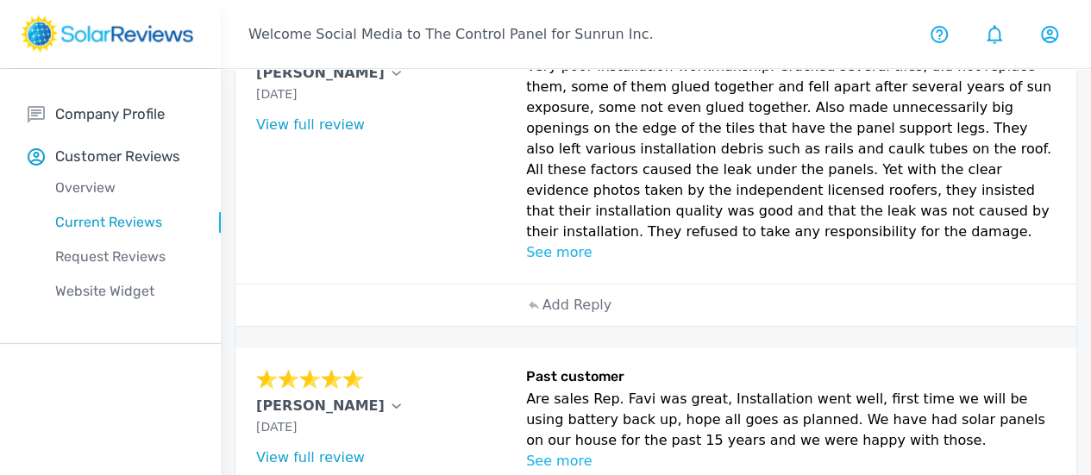
click at [525, 326] on div "Add Reply" at bounding box center [656, 305] width 276 height 41
click at [542, 316] on p "Add Reply" at bounding box center [576, 305] width 69 height 21
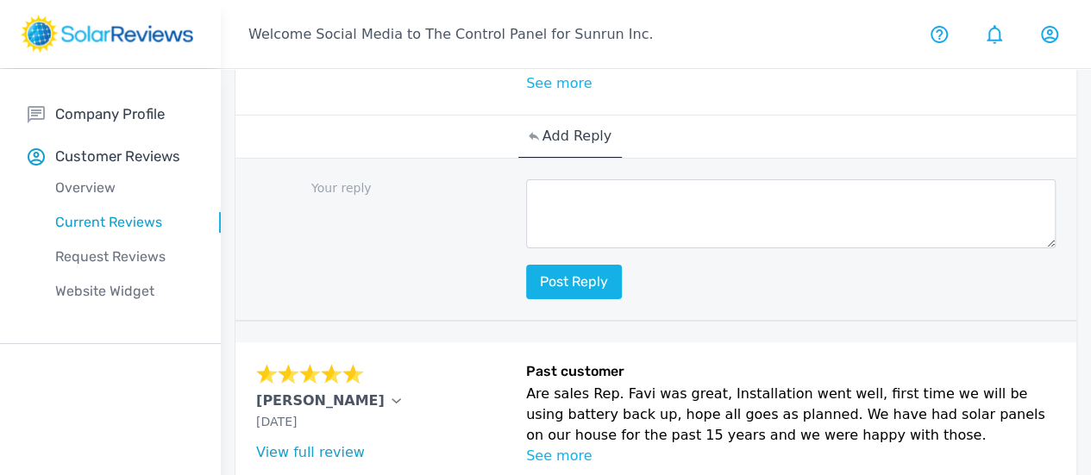
scroll to position [1025, 0]
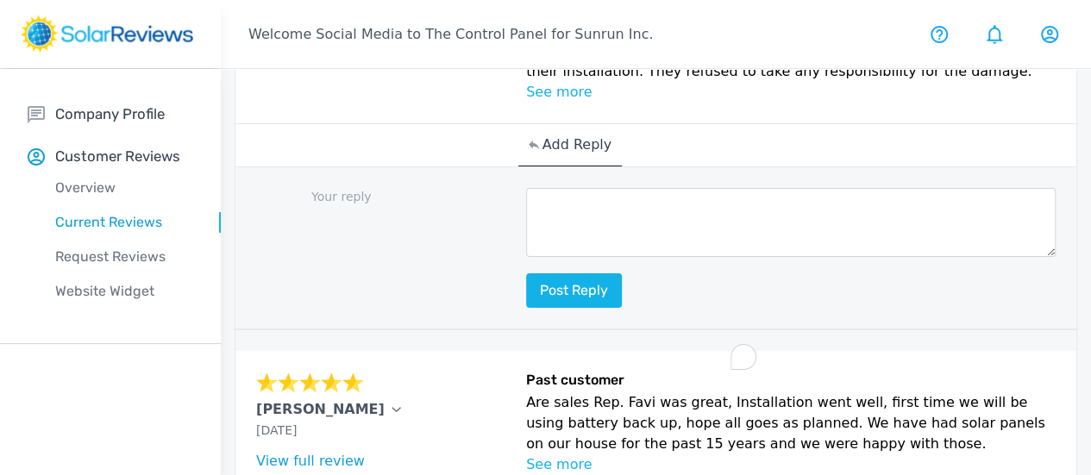
click at [559, 257] on textarea "To enrich screen reader interactions, please activate Accessibility in Grammarl…" at bounding box center [791, 222] width 530 height 69
paste textarea "Thanks for reaching out to us, [Customer Name]! My name is [Your Name], and I a…"
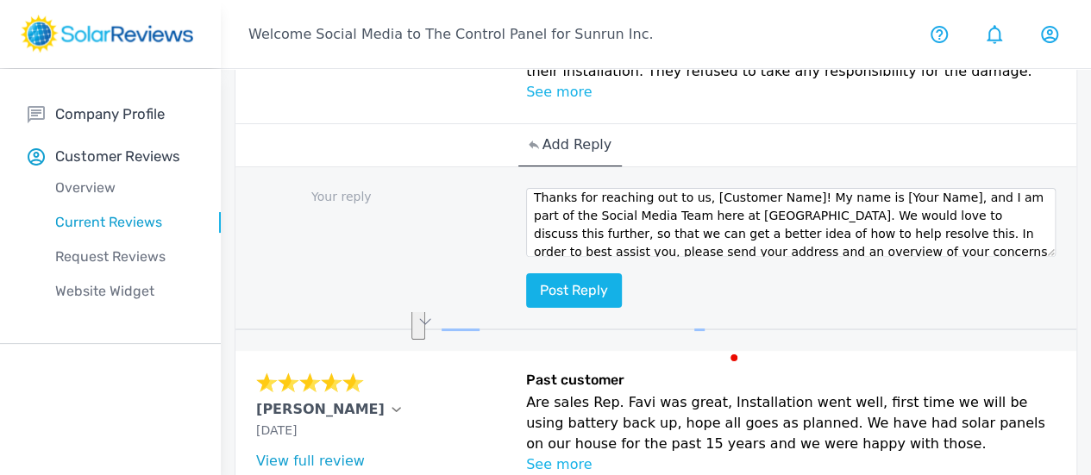
scroll to position [0, 0]
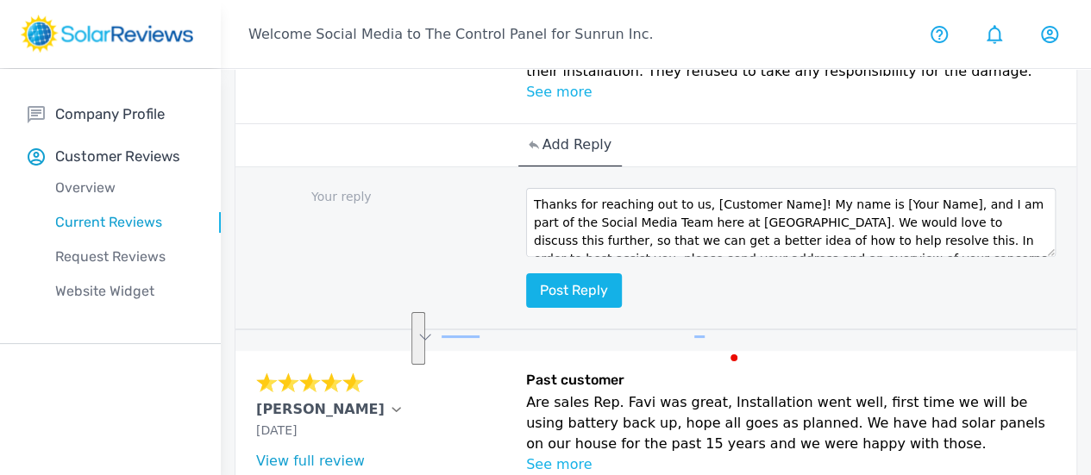
drag, startPoint x: 560, startPoint y: 351, endPoint x: 600, endPoint y: 309, distance: 58.6
click at [600, 309] on div "Your reply Thanks for reaching out to us, [Customer Name]! My name is [Your Nam…" at bounding box center [655, 248] width 841 height 163
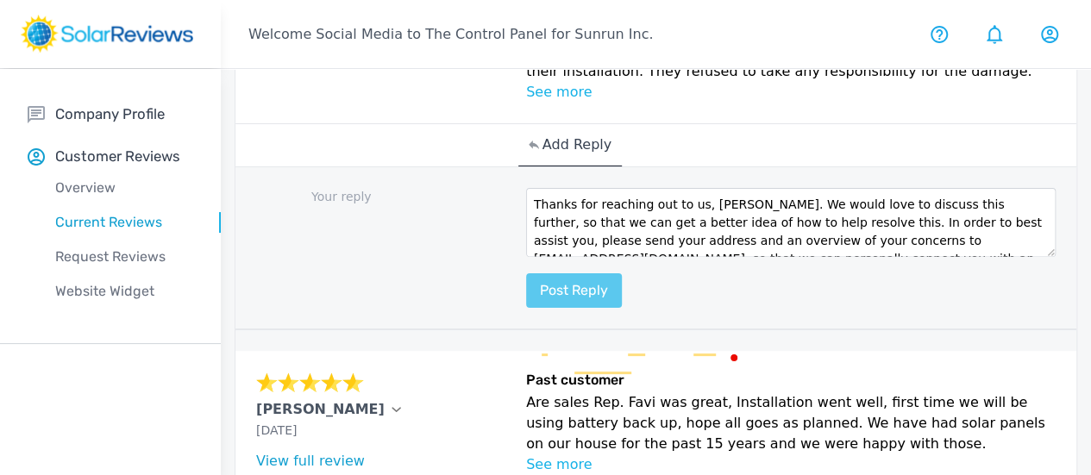
type textarea "Thanks for reaching out to us, [PERSON_NAME]. We would love to discuss this fur…"
click at [526, 308] on button "Post reply" at bounding box center [574, 290] width 96 height 34
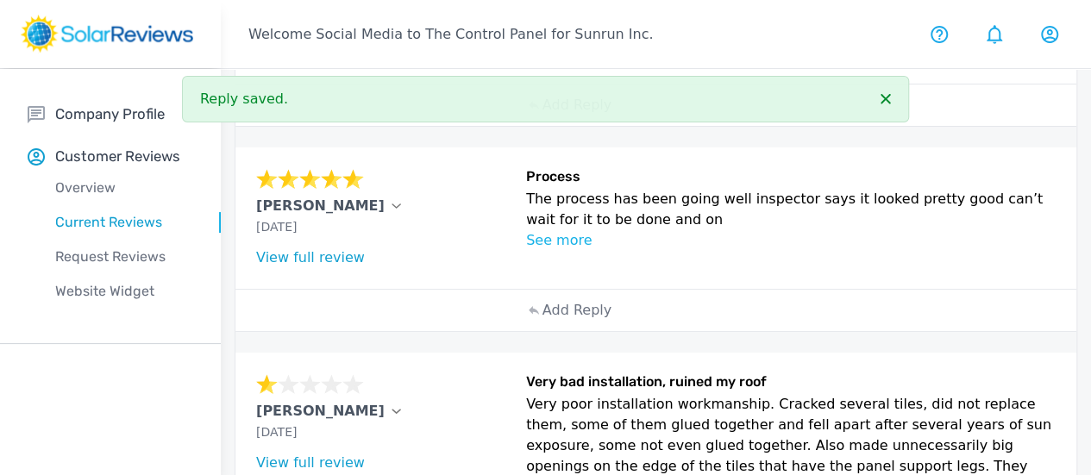
scroll to position [519, 0]
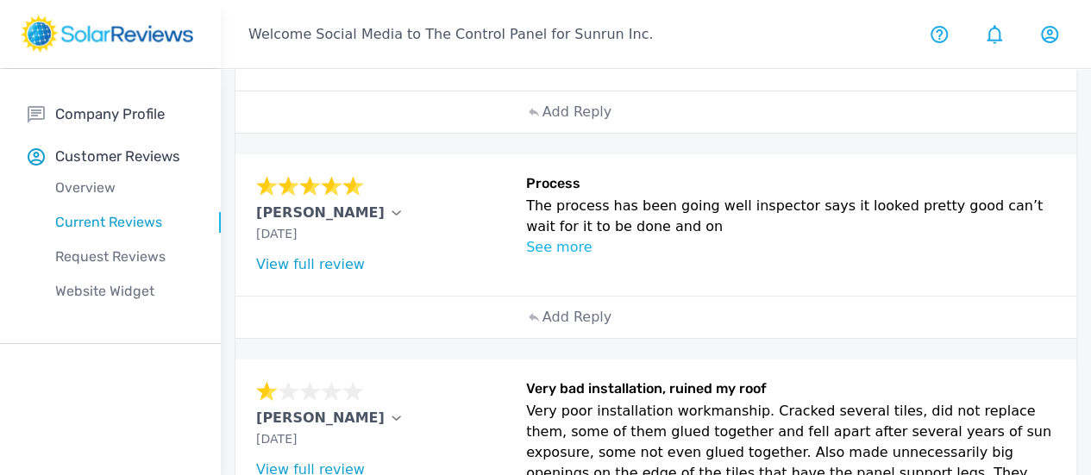
click at [530, 338] on div "Add Reply" at bounding box center [656, 317] width 276 height 41
click at [542, 328] on p "Add Reply" at bounding box center [576, 317] width 69 height 21
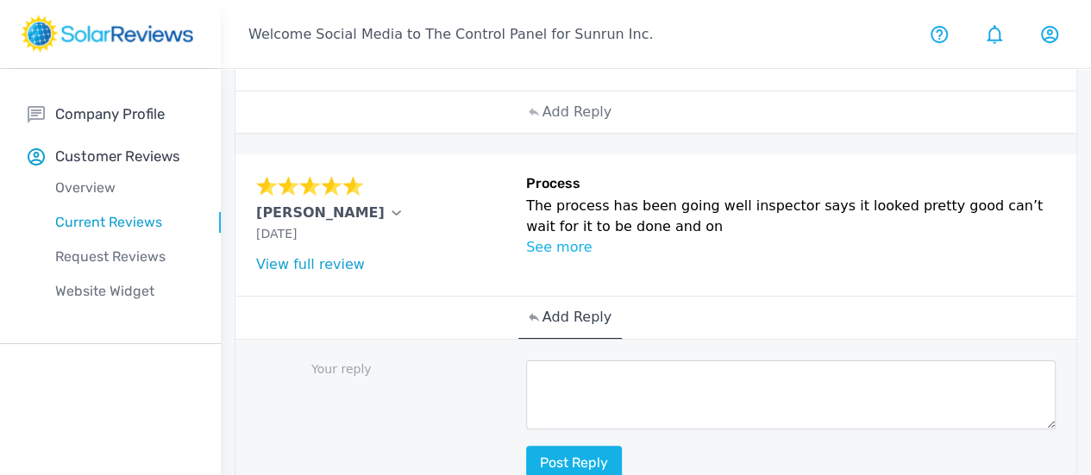
click at [540, 429] on textarea at bounding box center [791, 394] width 530 height 69
paste textarea "Thank you so much for being part of our Sunrun family!"
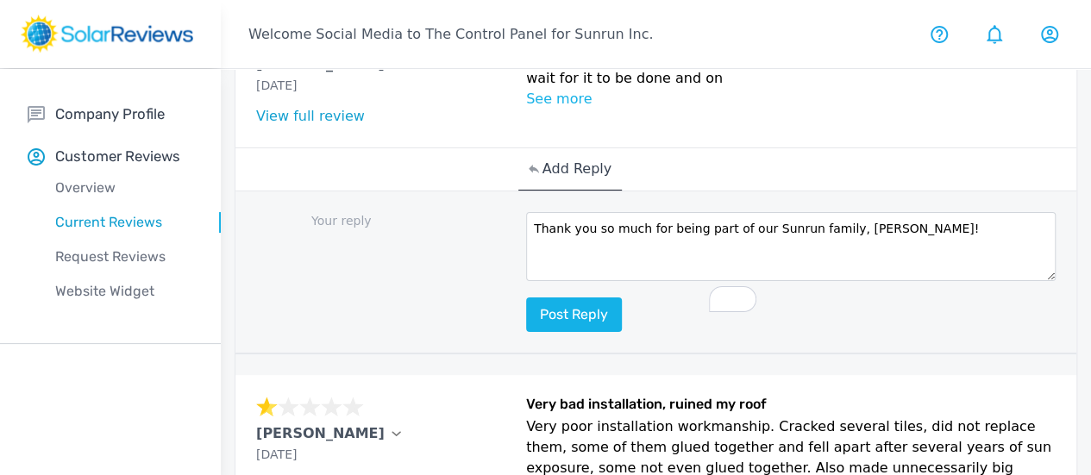
scroll to position [683, 0]
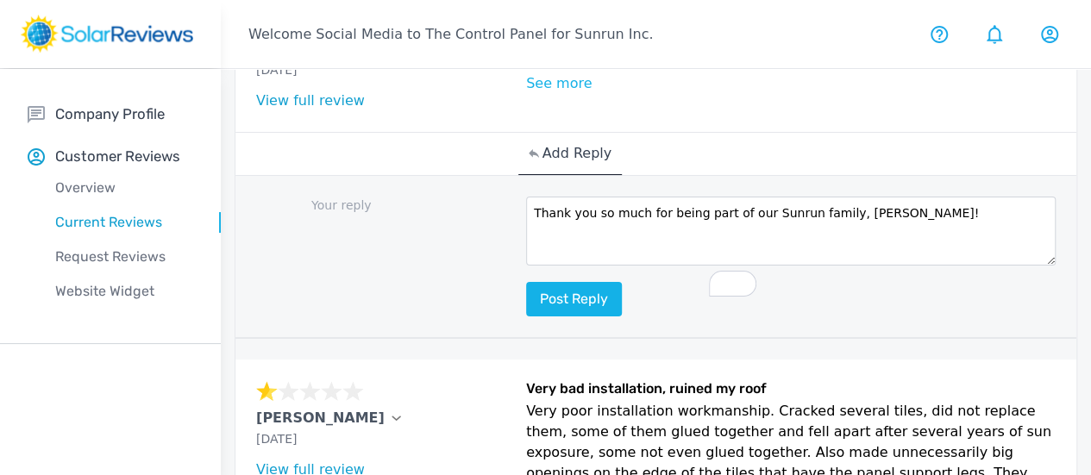
type textarea "Thank you so much for being part of our Sunrun family, [PERSON_NAME]!"
click at [511, 339] on div "Your reply Thank you so much for being part of our Sunrun family, [PERSON_NAME]…" at bounding box center [655, 257] width 841 height 163
click at [526, 316] on button "Post reply" at bounding box center [574, 299] width 96 height 34
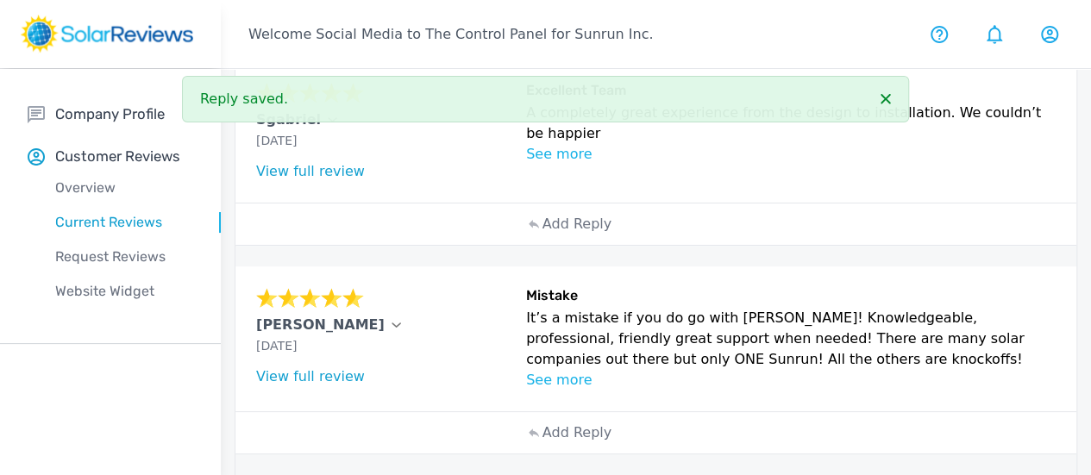
scroll to position [231, 0]
